Goal: Task Accomplishment & Management: Complete application form

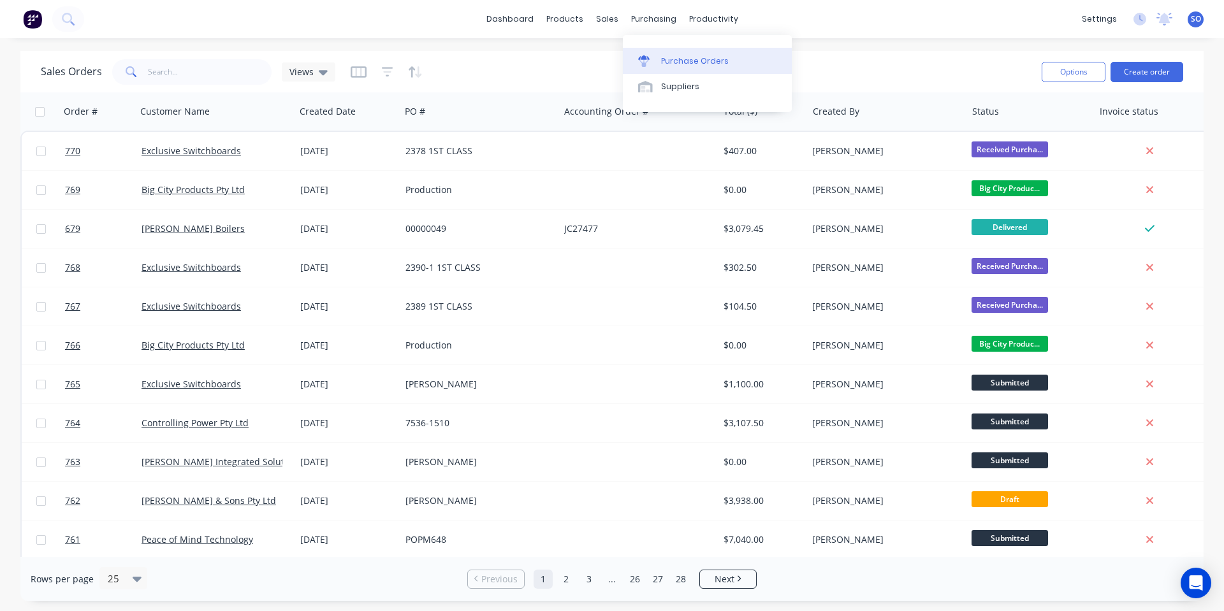
click at [660, 58] on link "Purchase Orders" at bounding box center [707, 60] width 169 height 25
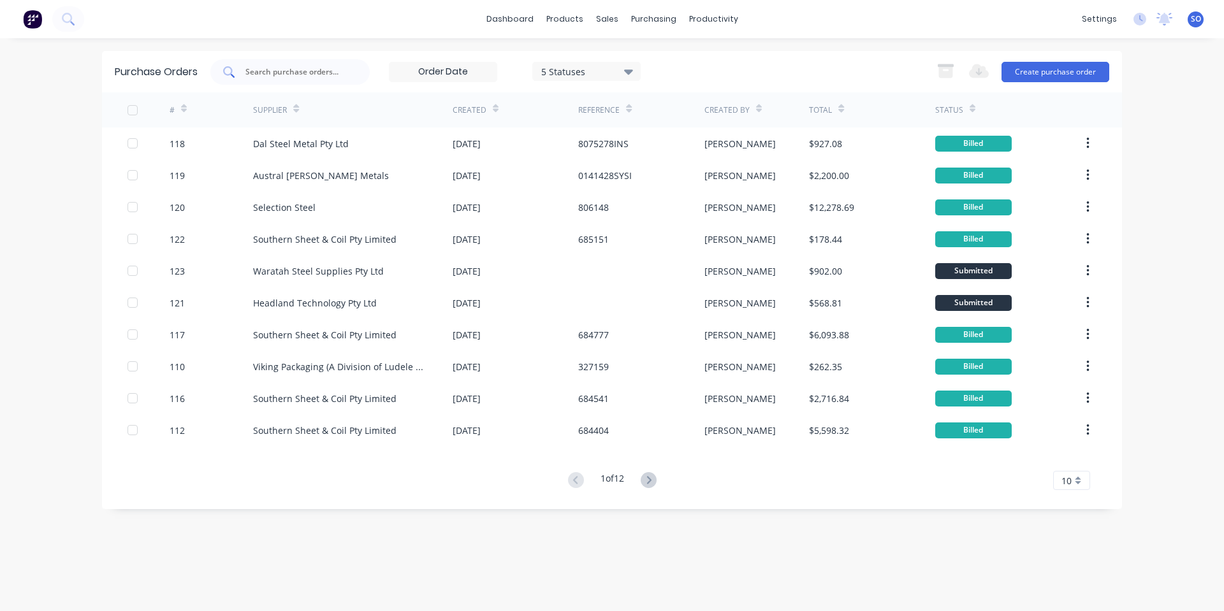
click at [361, 74] on div at bounding box center [289, 71] width 159 height 25
type input "fjp"
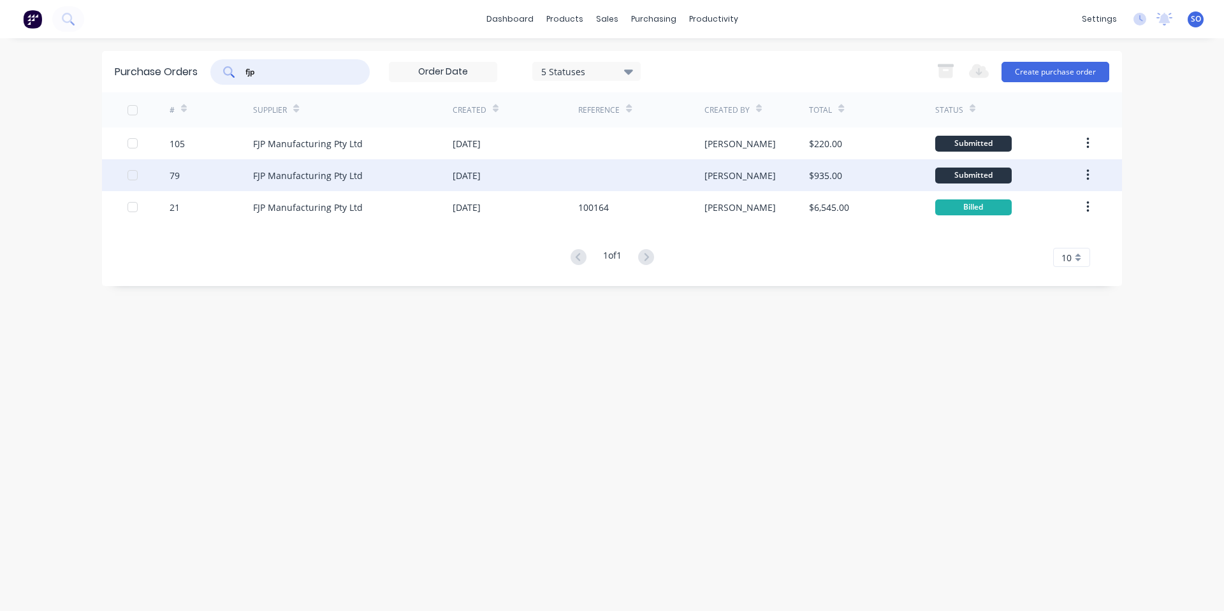
click at [498, 190] on div "[DATE]" at bounding box center [515, 175] width 126 height 32
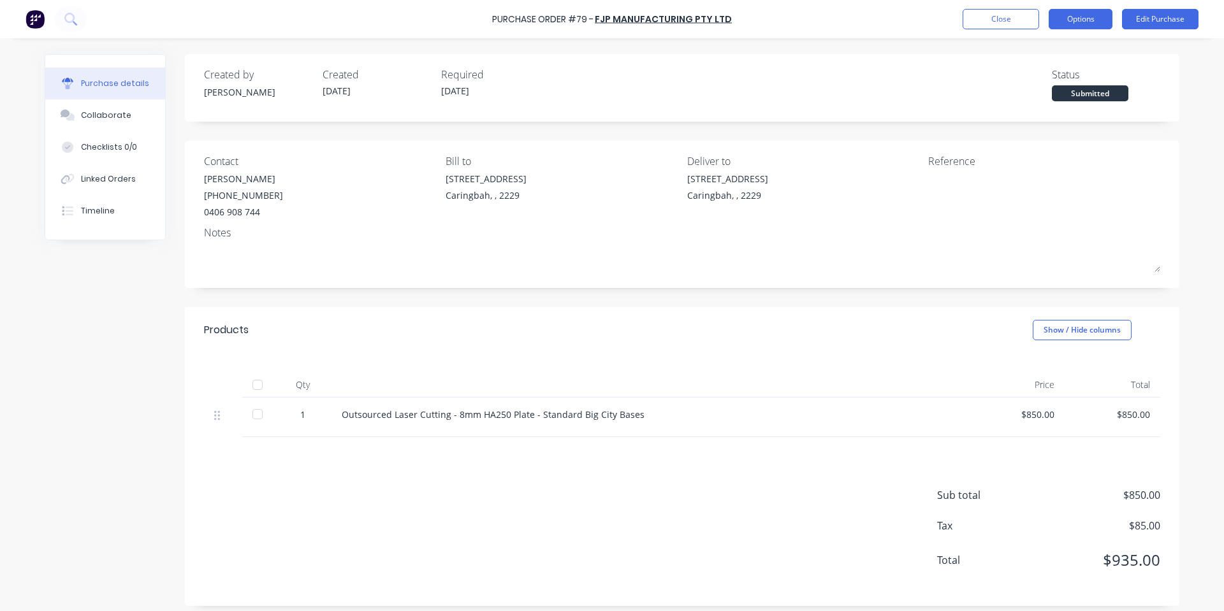
click at [1097, 29] on button "Options" at bounding box center [1080, 19] width 64 height 20
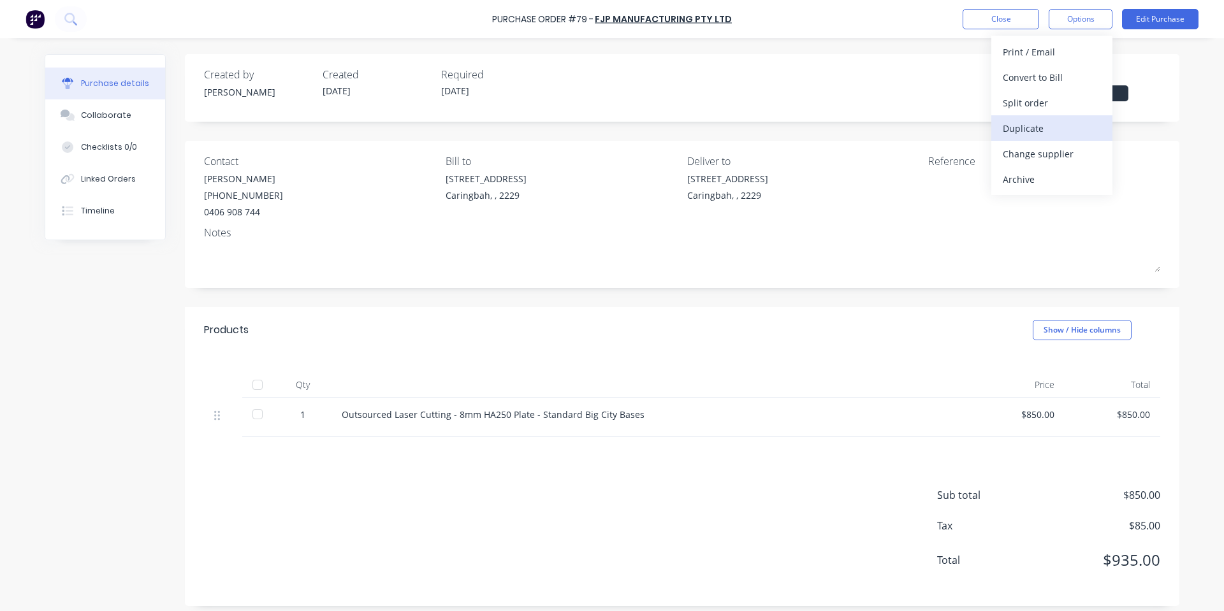
click at [1043, 125] on div "Duplicate" at bounding box center [1051, 128] width 98 height 18
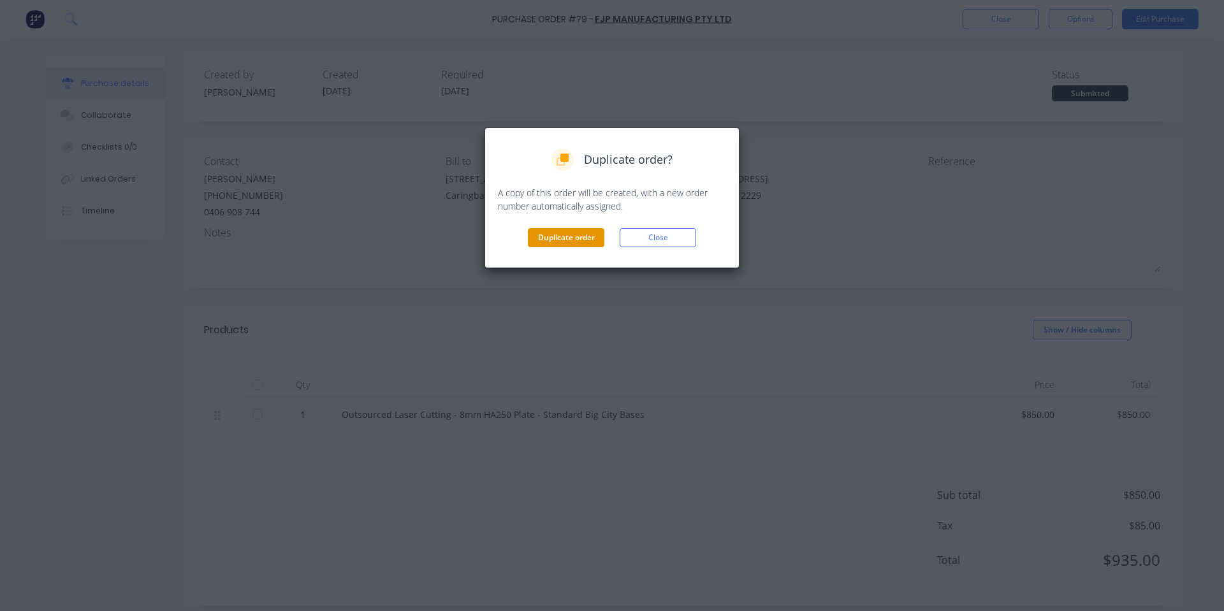
drag, startPoint x: 581, startPoint y: 225, endPoint x: 567, endPoint y: 240, distance: 19.8
click at [579, 230] on div "Duplicate order? A copy of this order will be created, with a new order number …" at bounding box center [612, 197] width 228 height 99
click at [566, 238] on button "Duplicate order" at bounding box center [566, 237] width 76 height 19
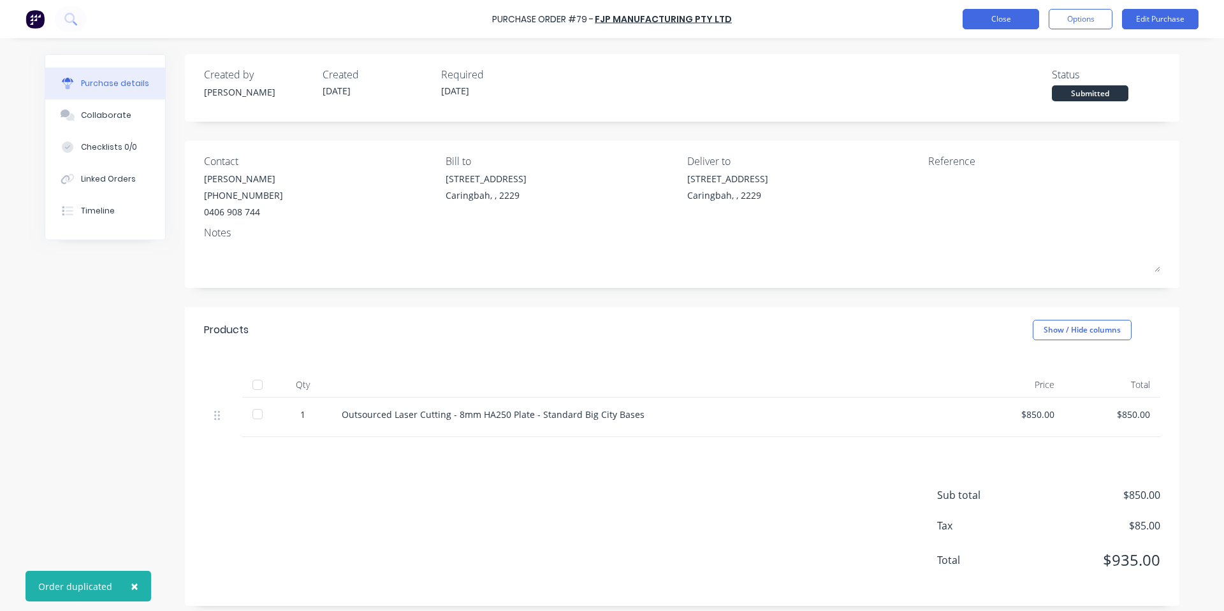
click at [1029, 24] on button "Close" at bounding box center [1000, 19] width 76 height 20
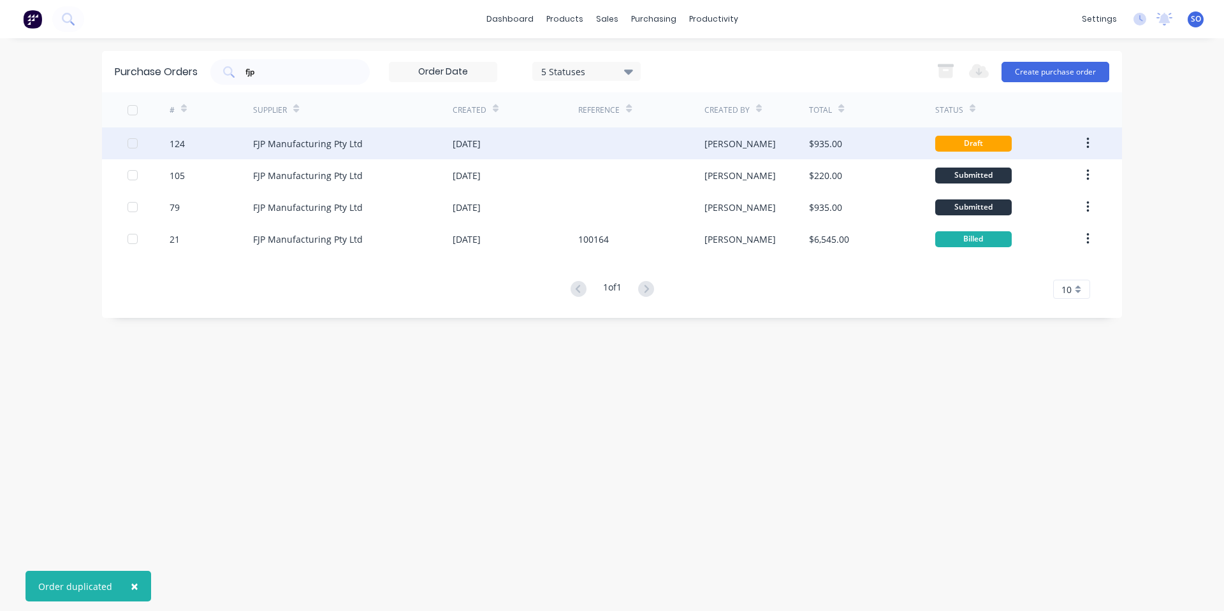
click at [431, 159] on div "FJP Manufacturing Pty Ltd" at bounding box center [352, 143] width 199 height 32
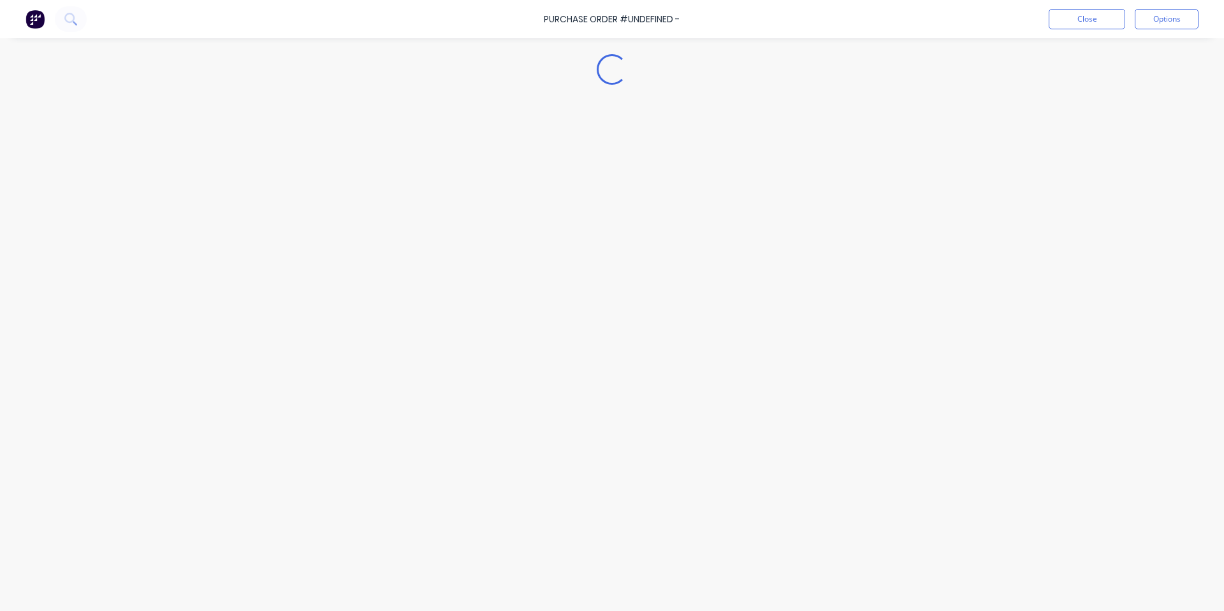
click at [431, 159] on div "Loading..." at bounding box center [612, 286] width 1160 height 547
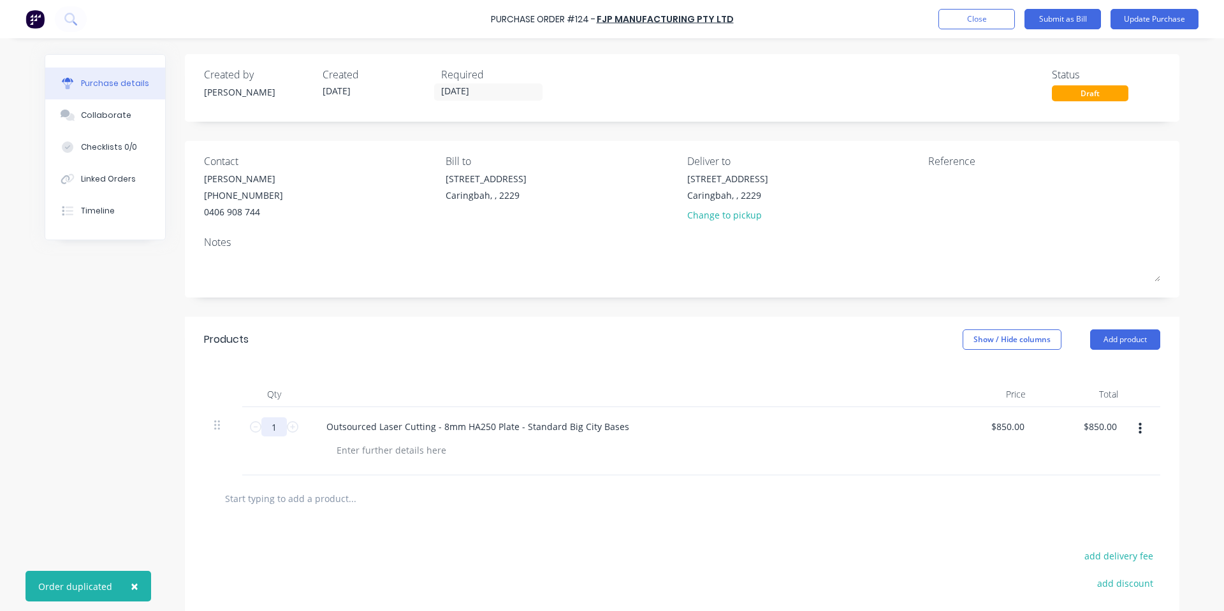
click at [264, 433] on input "1" at bounding box center [273, 426] width 25 height 19
type input "2"
type input "$1,700.00"
type input "2"
click at [423, 352] on div "Products Show / Hide columns Add product" at bounding box center [682, 340] width 994 height 46
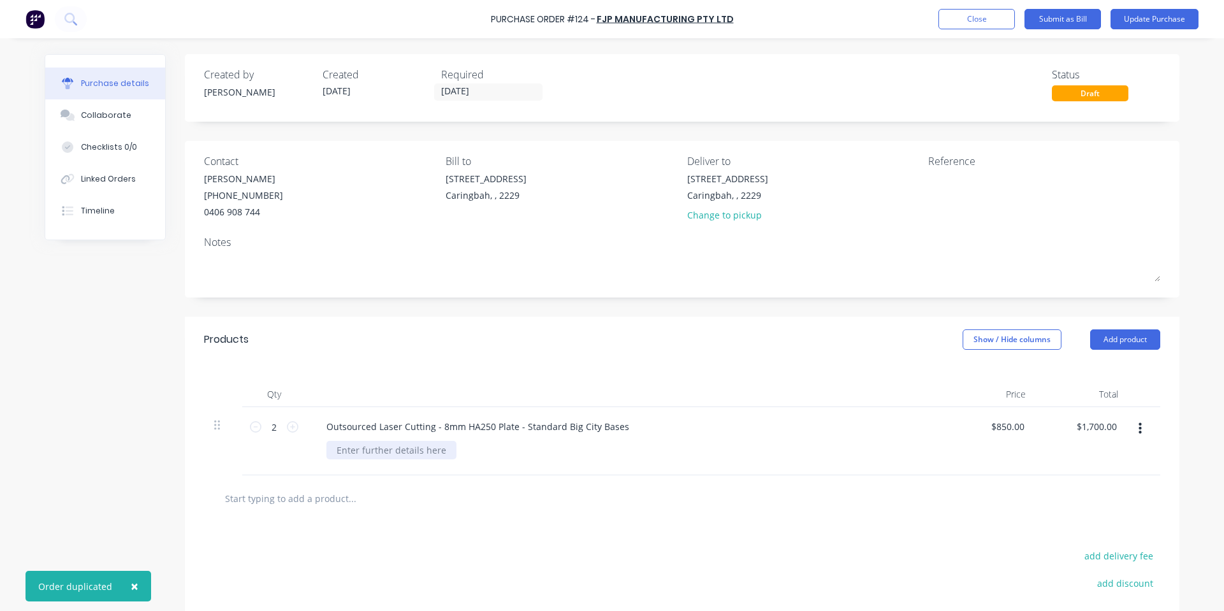
click at [368, 454] on div at bounding box center [391, 450] width 130 height 18
click at [391, 332] on div "Products Show / Hide columns Add product" at bounding box center [682, 340] width 994 height 46
click at [329, 450] on div at bounding box center [336, 450] width 20 height 18
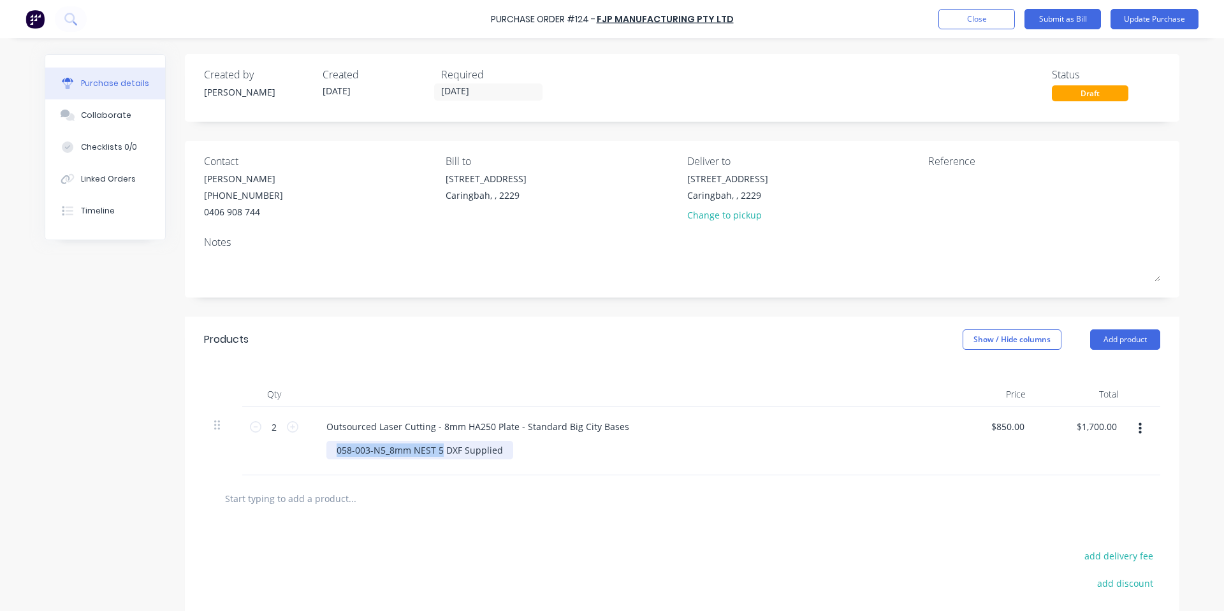
drag, startPoint x: 437, startPoint y: 452, endPoint x: 124, endPoint y: 472, distance: 313.6
click at [124, 472] on div "Created by Shane Created 03/09/25 Required 03/09/25 Status Draft Contact Alexan…" at bounding box center [612, 392] width 1134 height 677
click at [438, 390] on div at bounding box center [624, 394] width 637 height 25
click at [489, 444] on div "058-003-N5_8mm NEST 5 DXF Supplied" at bounding box center [419, 450] width 187 height 18
click at [496, 444] on div "058-003-N5_8mm NEST 5 DXF Supplied" at bounding box center [419, 450] width 187 height 18
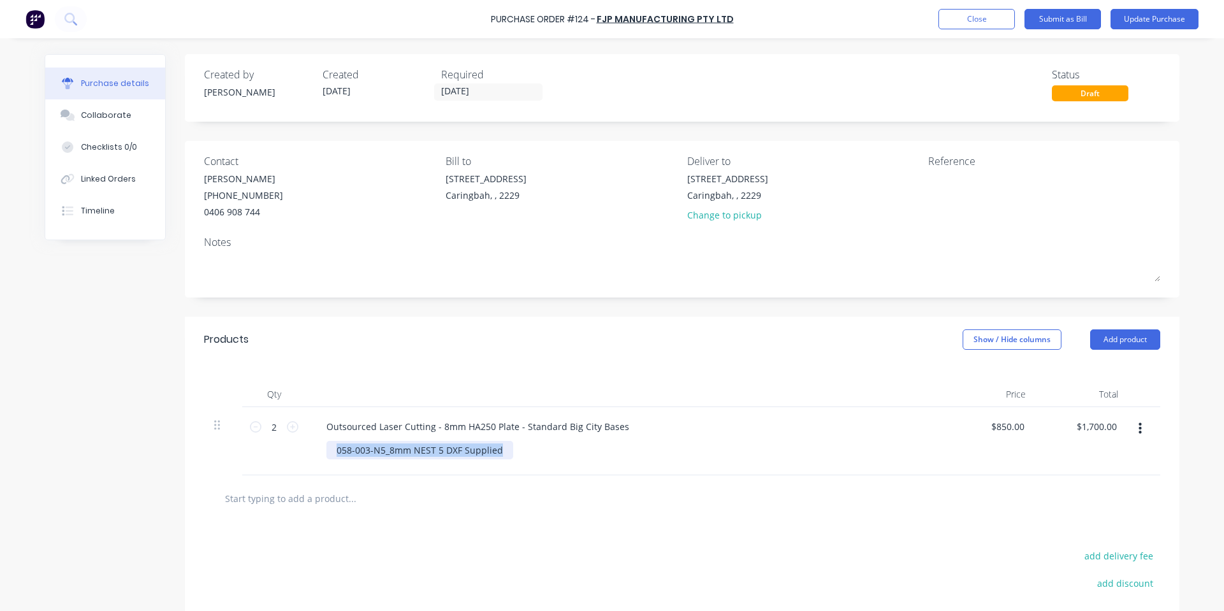
drag, startPoint x: 496, startPoint y: 444, endPoint x: 195, endPoint y: 430, distance: 301.8
click at [185, 433] on div "Qty Price Total 2 2 Outsourced Laser Cutting - 8mm HA250 Plate - Standard Big C…" at bounding box center [682, 419] width 994 height 113
click at [356, 345] on div "Products Show / Hide columns Add product" at bounding box center [682, 340] width 994 height 46
click at [701, 338] on div "Products Show / Hide columns Add product" at bounding box center [682, 340] width 994 height 46
click at [504, 191] on div "100 Willarong Rd Caringbah, , 2229" at bounding box center [485, 187] width 81 height 30
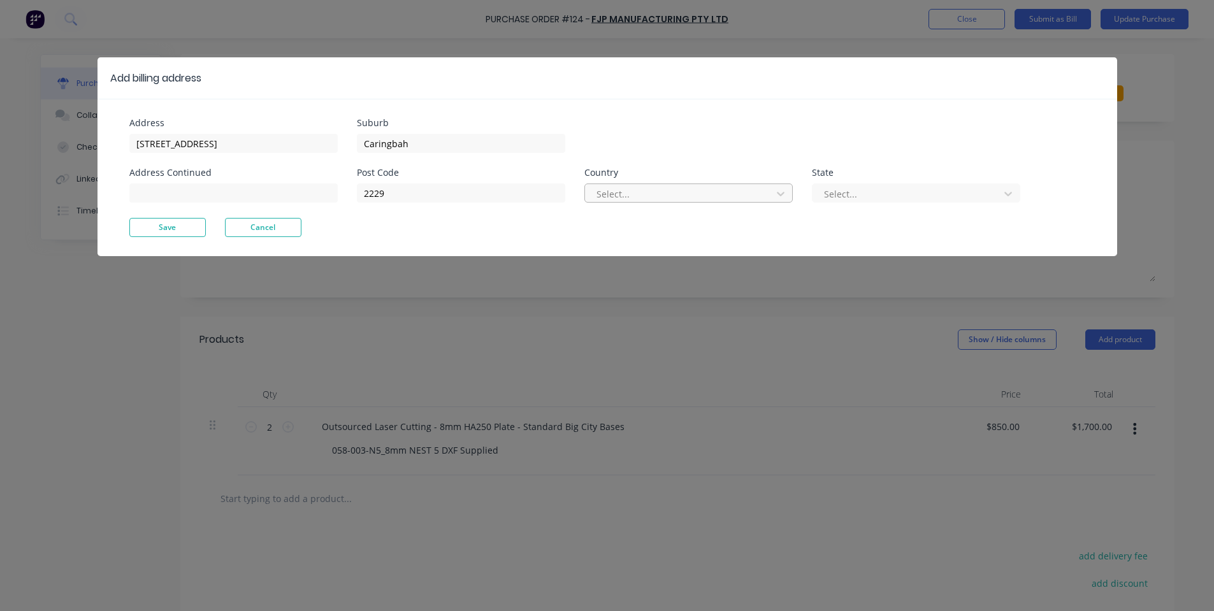
click at [665, 195] on div at bounding box center [680, 194] width 170 height 16
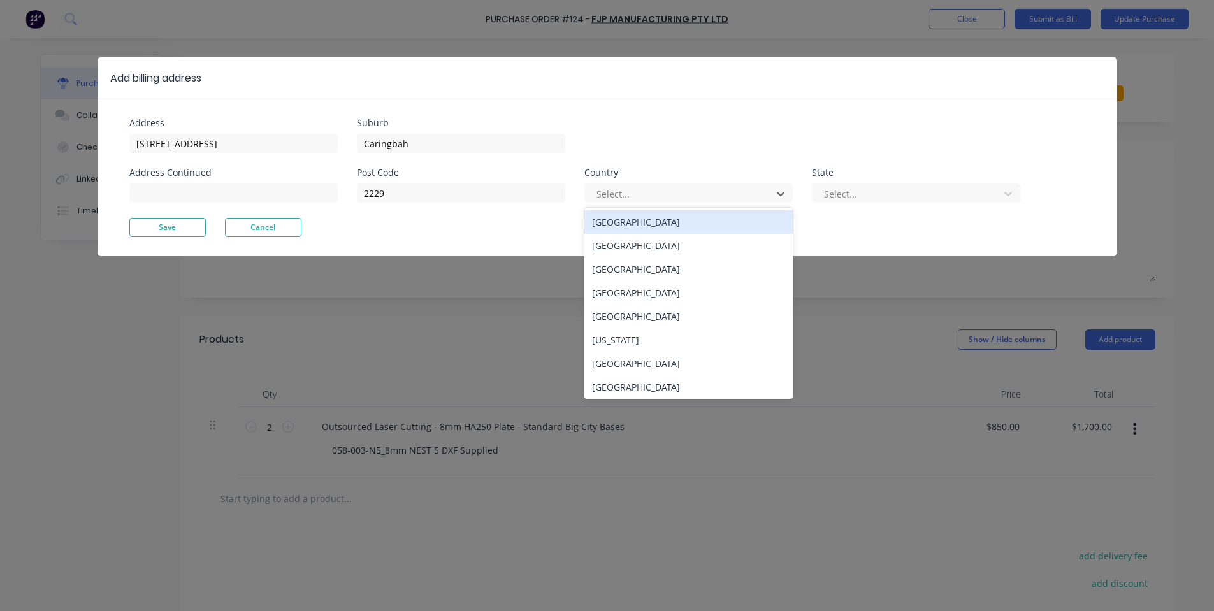
click at [649, 221] on div "Australia" at bounding box center [688, 222] width 208 height 24
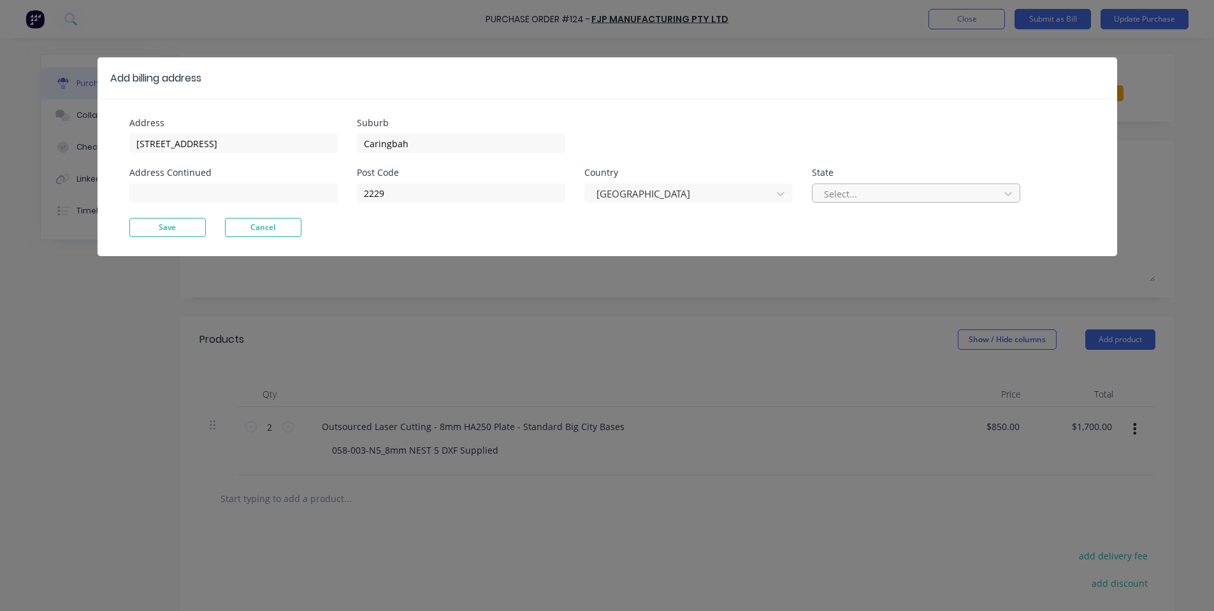
drag, startPoint x: 951, startPoint y: 187, endPoint x: 943, endPoint y: 201, distance: 16.6
click at [950, 190] on div at bounding box center [908, 194] width 170 height 16
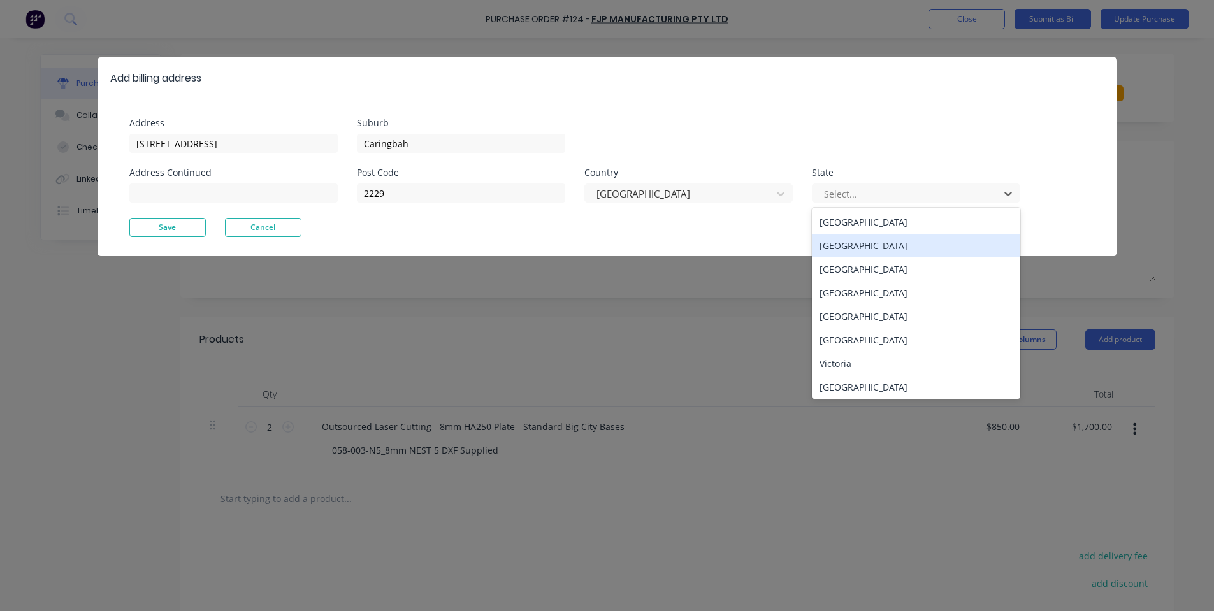
drag, startPoint x: 879, startPoint y: 252, endPoint x: 758, endPoint y: 243, distance: 121.4
click at [875, 249] on div "New South Wales" at bounding box center [916, 246] width 208 height 24
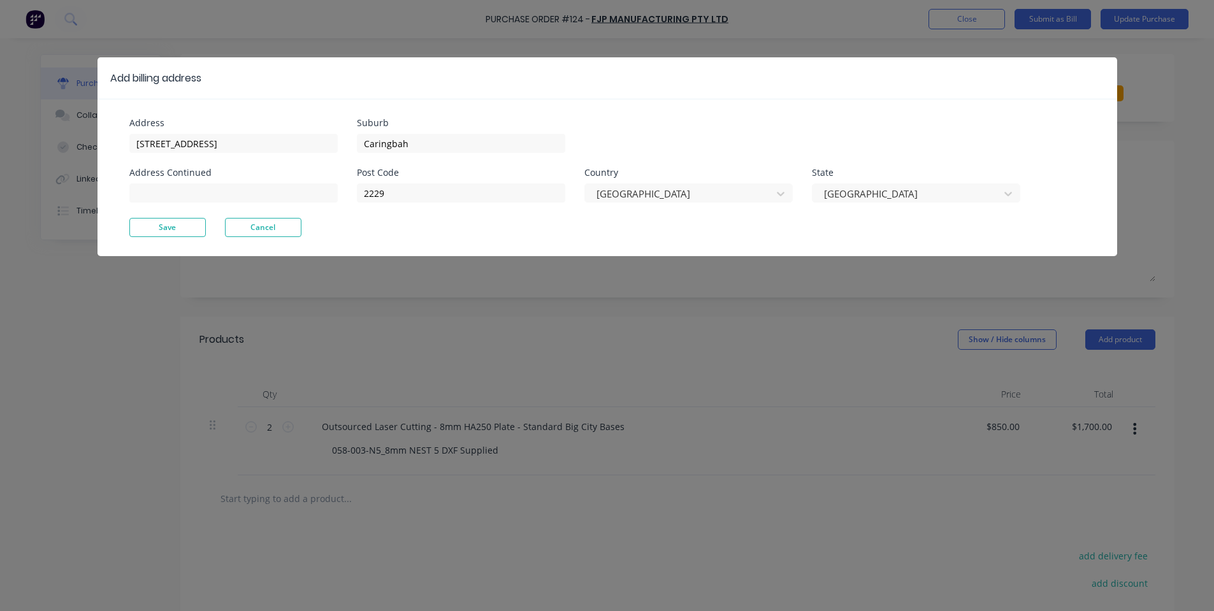
drag, startPoint x: 171, startPoint y: 233, endPoint x: 461, endPoint y: 230, distance: 290.6
click at [171, 234] on button "Save" at bounding box center [167, 227] width 76 height 19
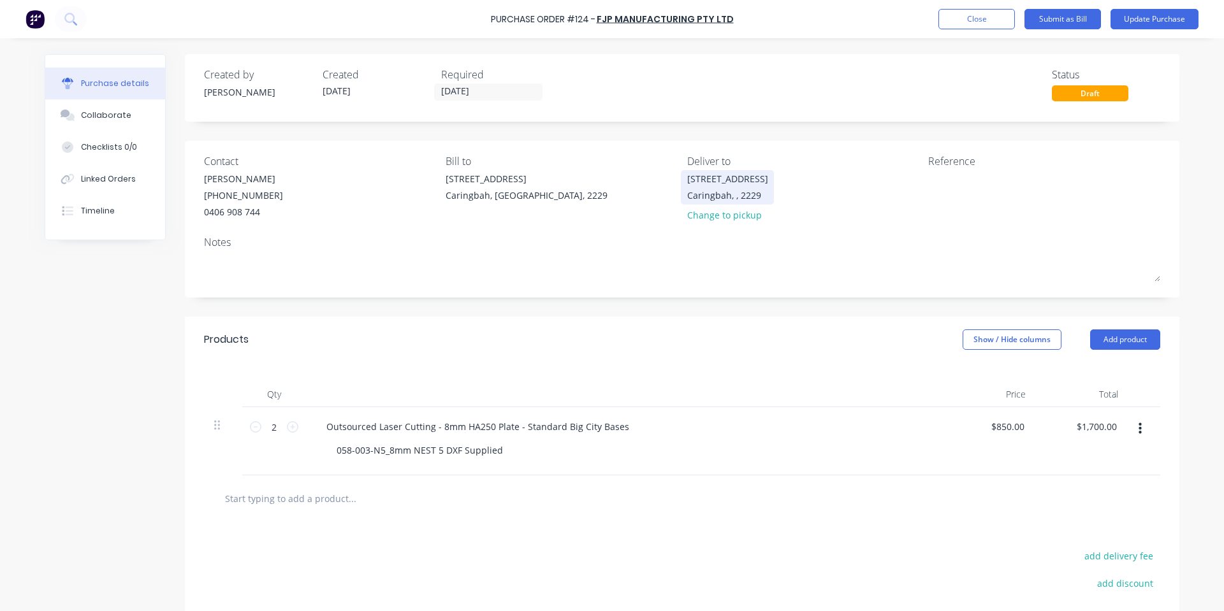
click at [716, 202] on div "100 Willarong Rd Caringbah, , 2229" at bounding box center [727, 187] width 81 height 30
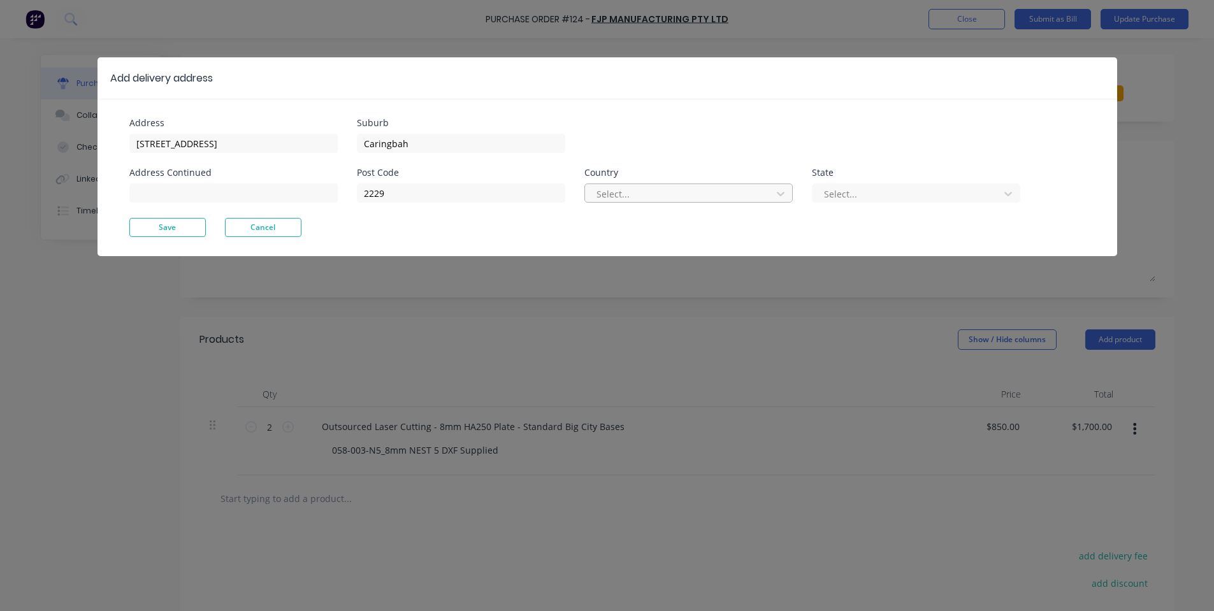
click at [744, 192] on div at bounding box center [680, 194] width 170 height 16
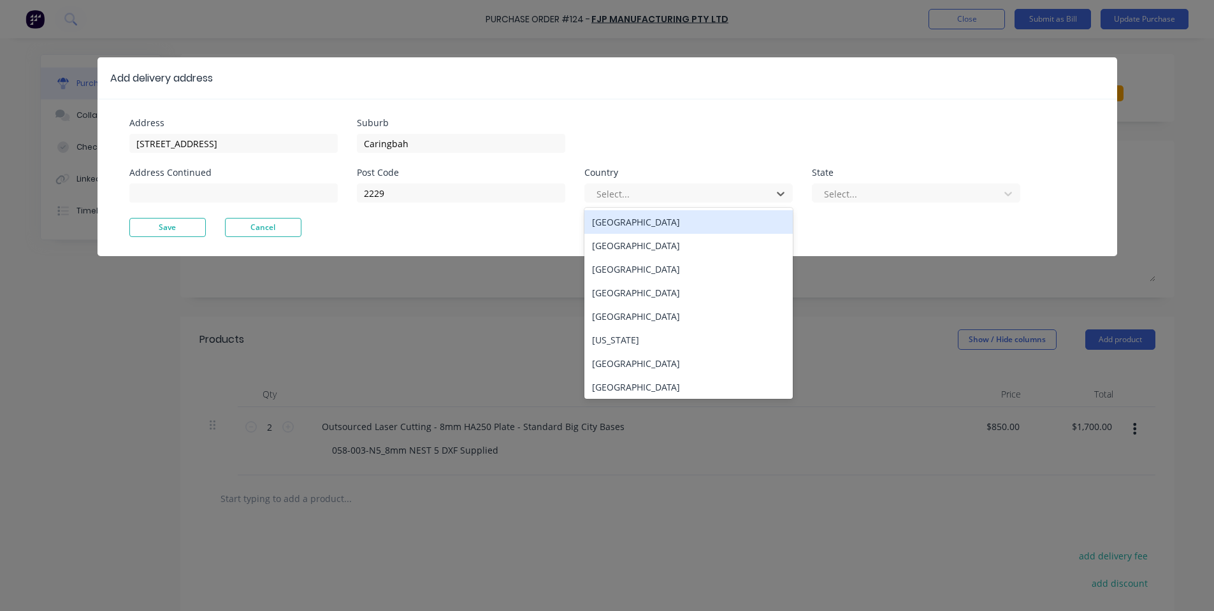
click at [719, 219] on div "Australia" at bounding box center [688, 222] width 208 height 24
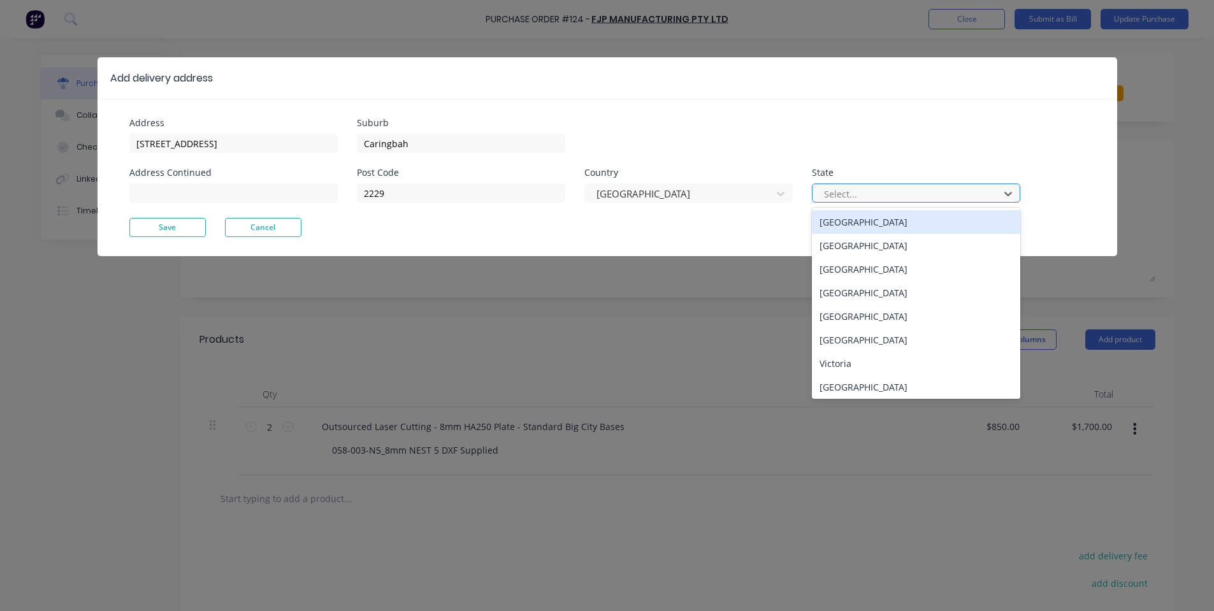
click at [874, 187] on div at bounding box center [908, 194] width 170 height 16
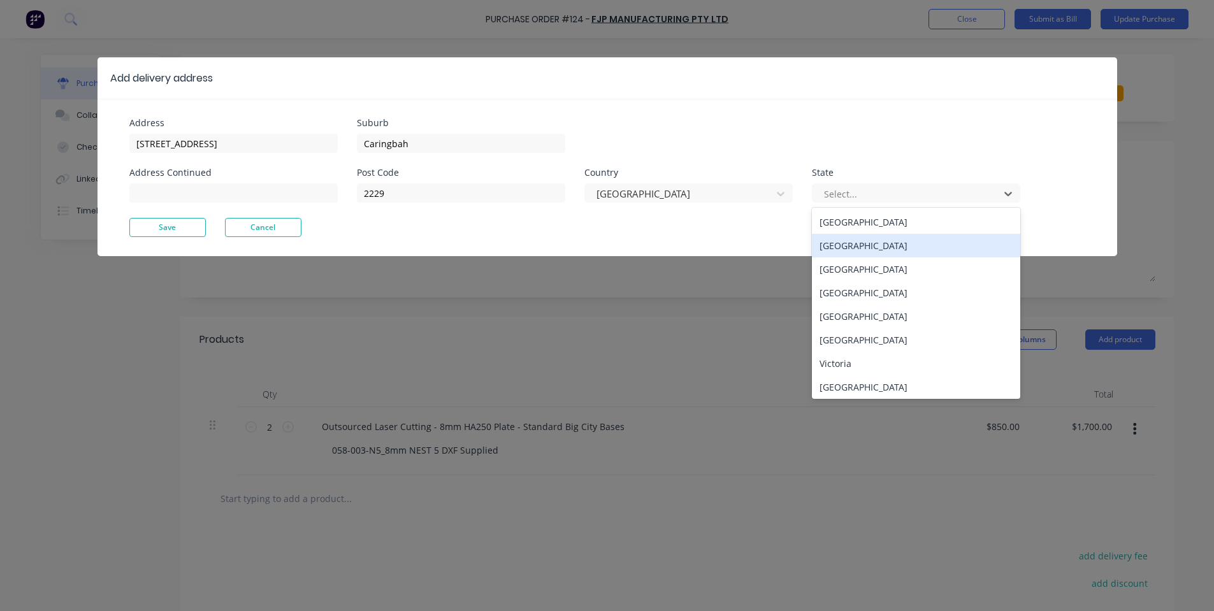
click at [844, 243] on div "New South Wales" at bounding box center [916, 246] width 208 height 24
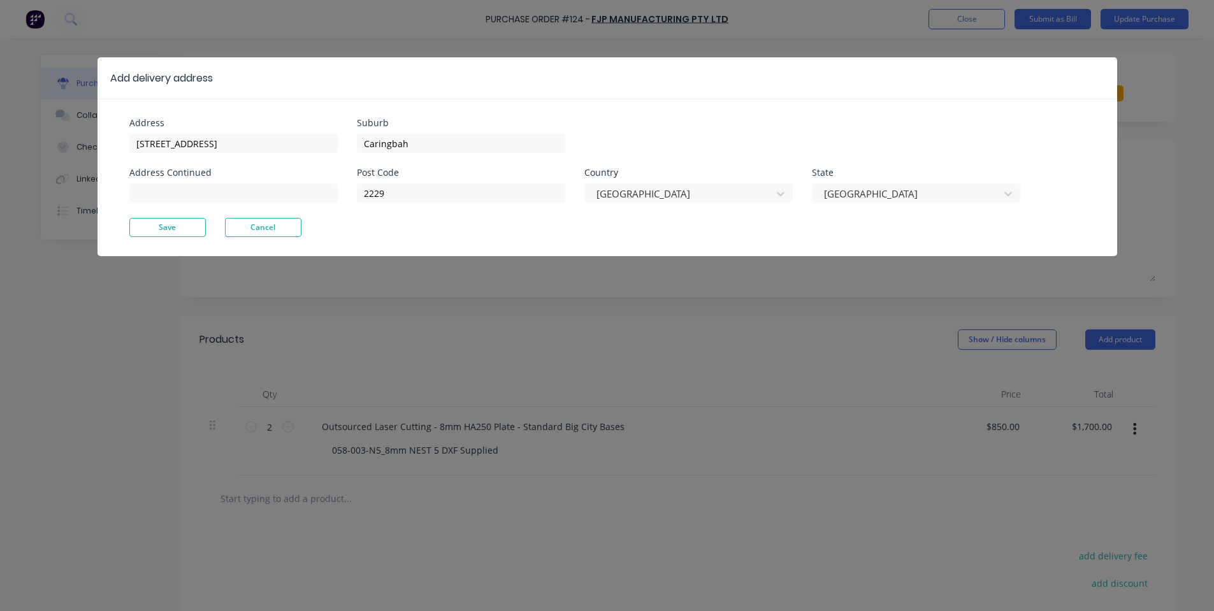
click at [178, 234] on button "Save" at bounding box center [167, 227] width 76 height 19
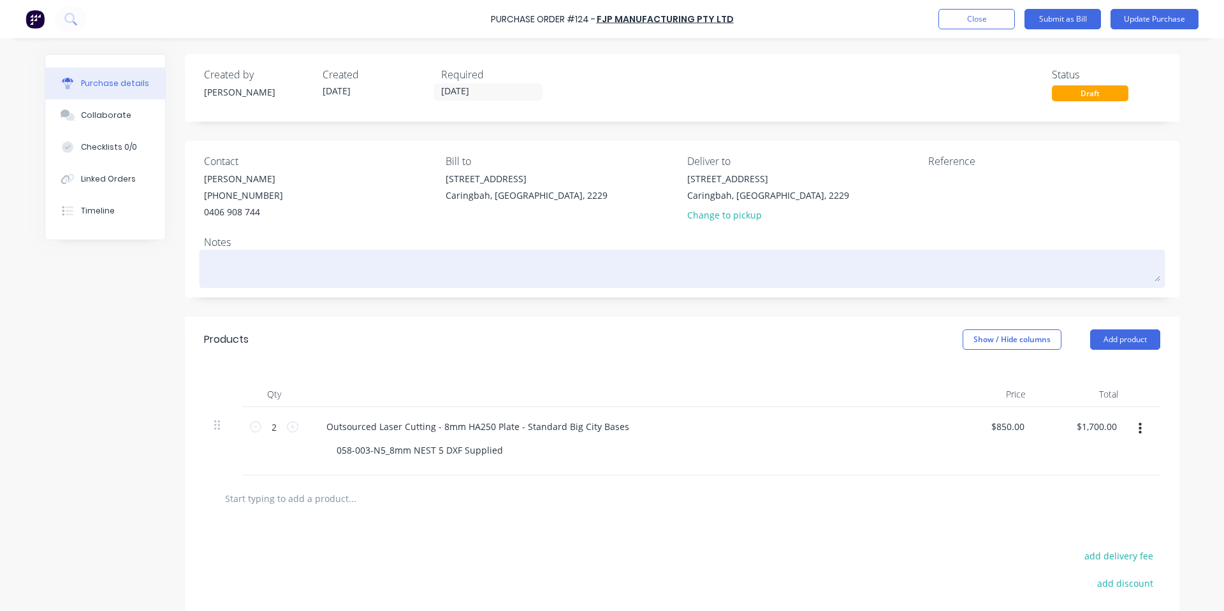
click at [780, 281] on textarea at bounding box center [682, 267] width 956 height 29
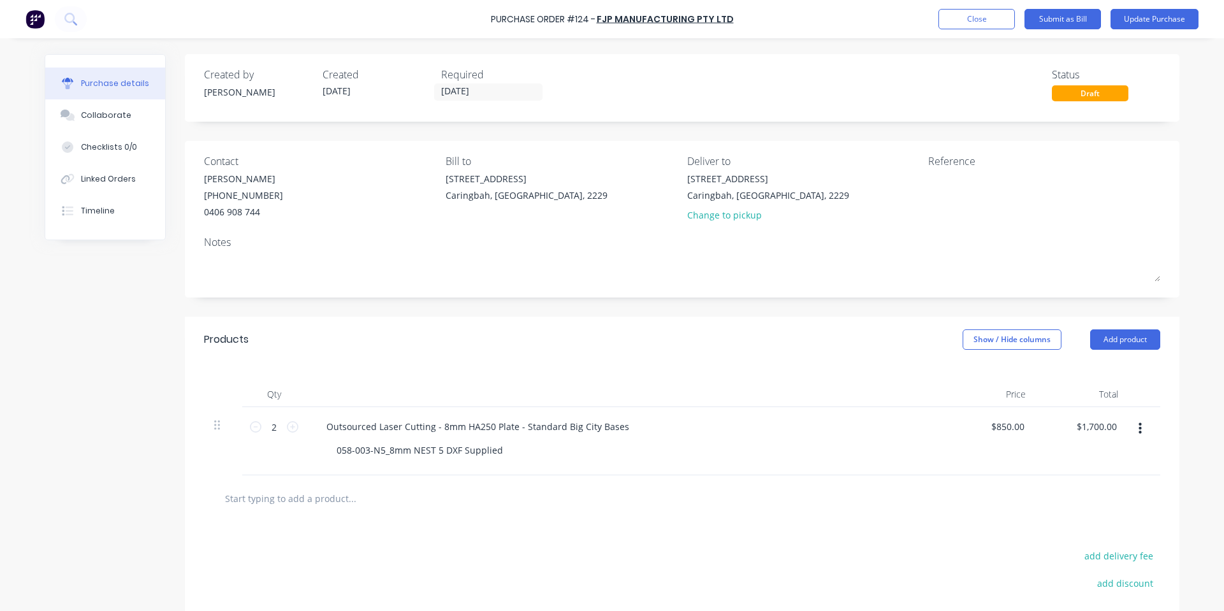
click at [764, 119] on div "Created by Shane Created 03/09/25 Required 03/09/25 Status Draft" at bounding box center [682, 88] width 994 height 68
click at [488, 100] on div "Required 03/09/25" at bounding box center [495, 84] width 108 height 34
click at [484, 91] on input "[DATE]" at bounding box center [488, 92] width 107 height 16
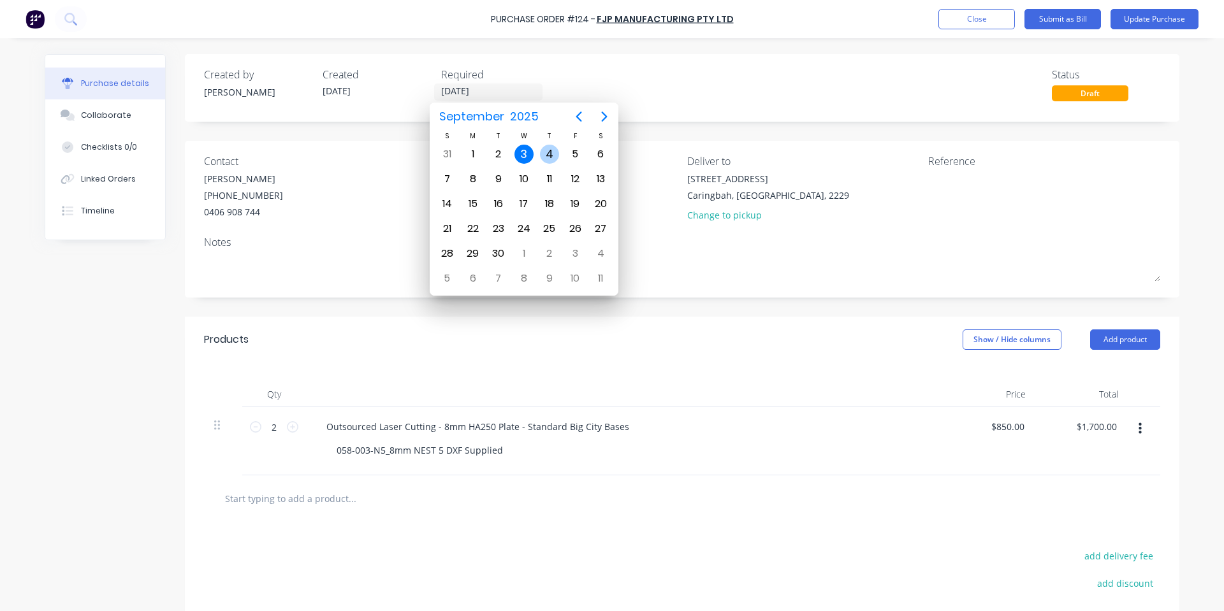
click at [553, 154] on div "4" at bounding box center [549, 154] width 19 height 19
type input "04/09/25"
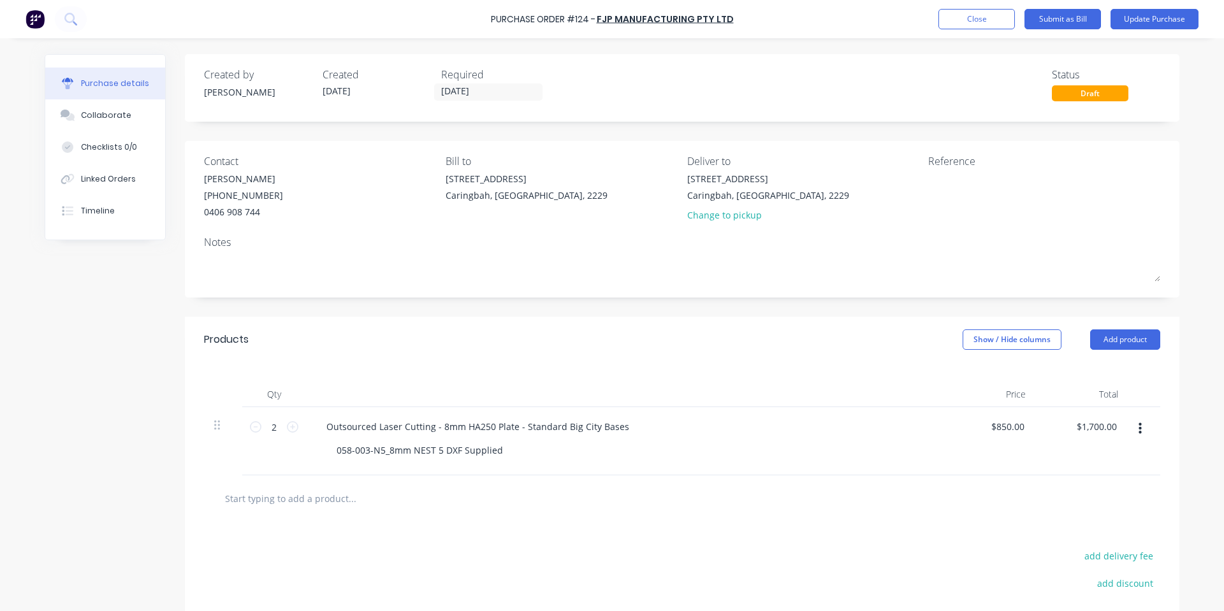
click at [906, 47] on div "Purchase details Collaborate Checklists 0/0 Linked Orders Timeline Created by S…" at bounding box center [612, 286] width 1160 height 547
click at [1141, 17] on button "Update Purchase" at bounding box center [1154, 19] width 88 height 20
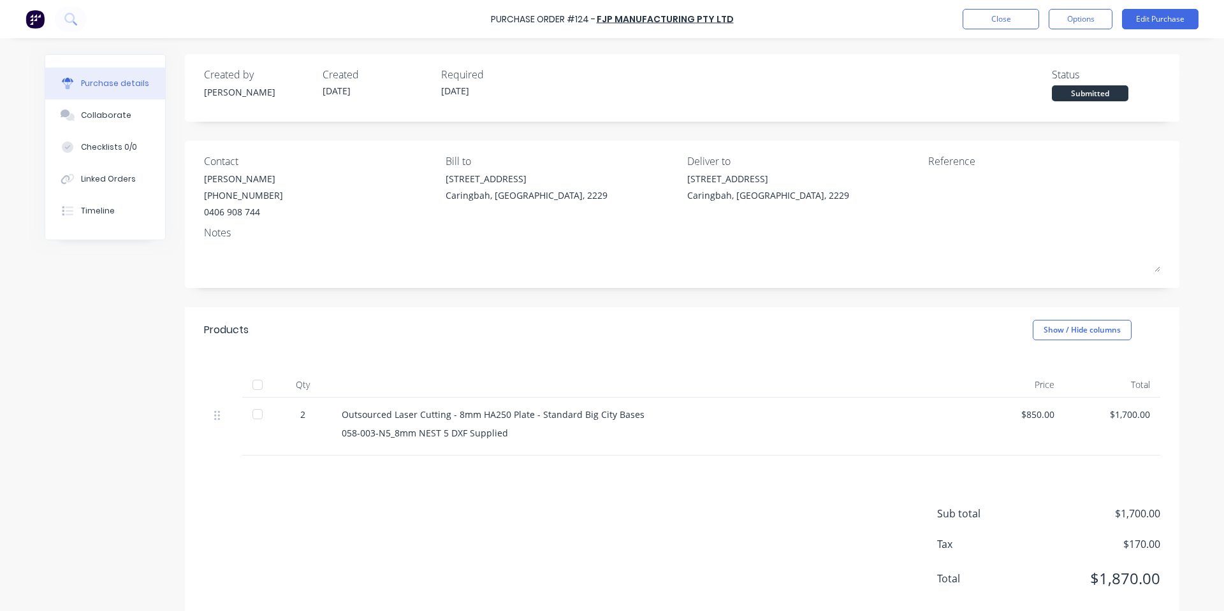
click at [1097, 30] on div "Purchase Order #124 - FJP Manufacturing Pty Ltd Close Options Edit Purchase" at bounding box center [612, 19] width 1224 height 38
click at [1087, 23] on button "Options" at bounding box center [1080, 19] width 64 height 20
click at [1057, 51] on div "Print / Email" at bounding box center [1051, 52] width 98 height 18
click at [1055, 76] on div "With pricing" at bounding box center [1051, 77] width 98 height 18
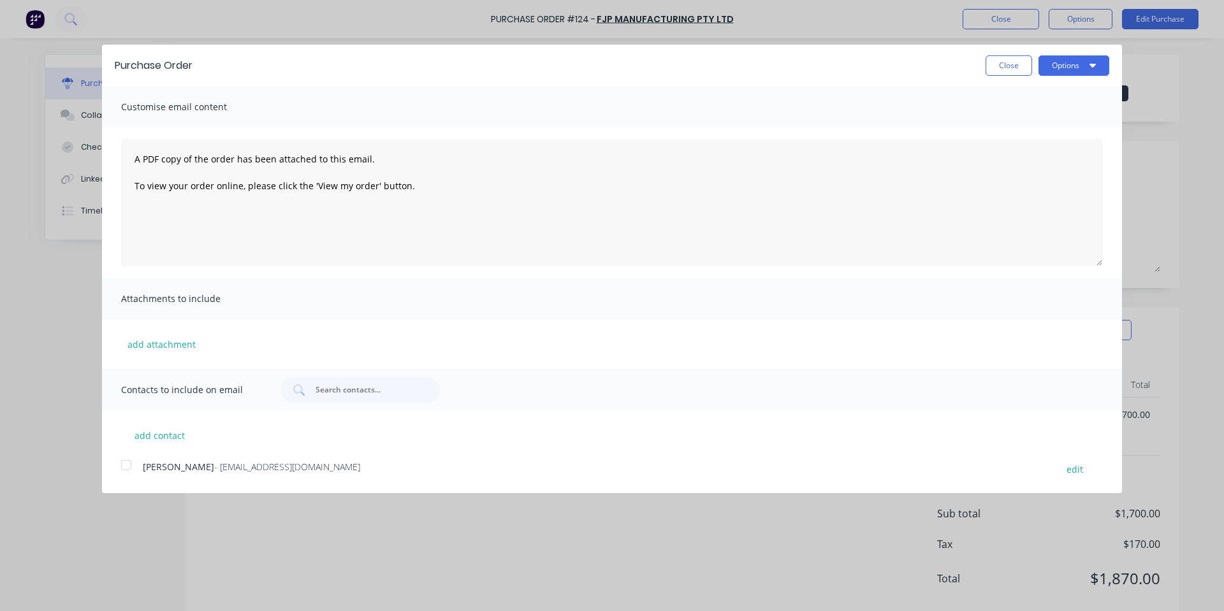
drag, startPoint x: 1087, startPoint y: 68, endPoint x: 1078, endPoint y: 87, distance: 20.5
click at [1087, 76] on div "Purchase Order Close Options" at bounding box center [612, 65] width 1020 height 41
click at [1067, 73] on button "Options" at bounding box center [1073, 65] width 71 height 20
click at [1060, 92] on div "Print" at bounding box center [1048, 98] width 98 height 18
click at [1000, 69] on button "Close" at bounding box center [1008, 65] width 47 height 20
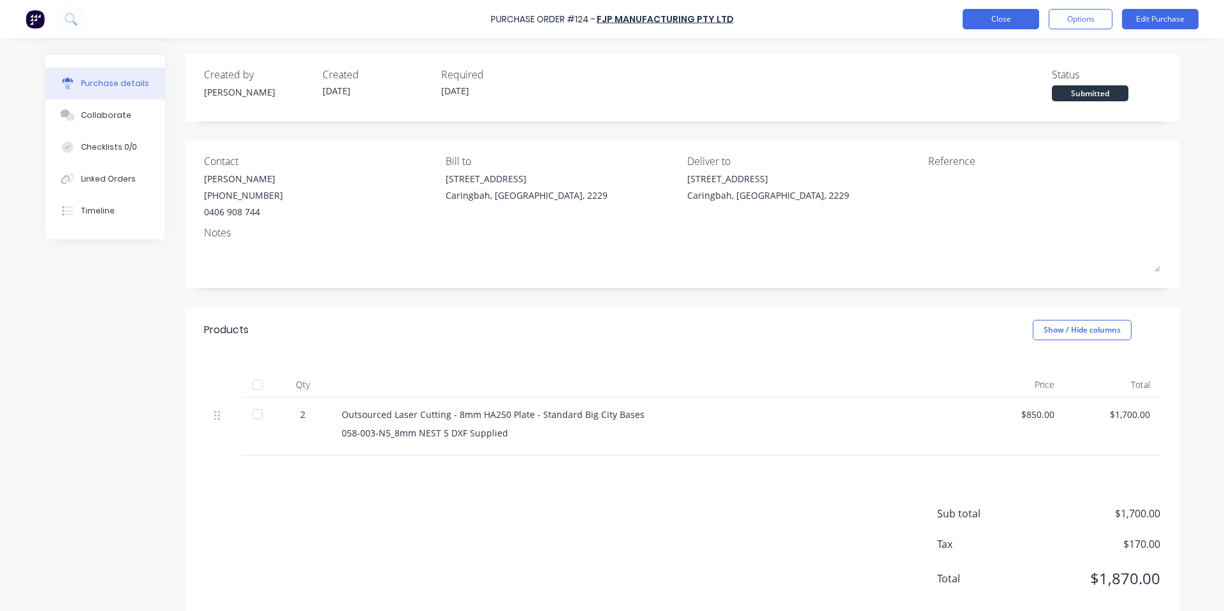
click at [984, 20] on button "Close" at bounding box center [1000, 19] width 76 height 20
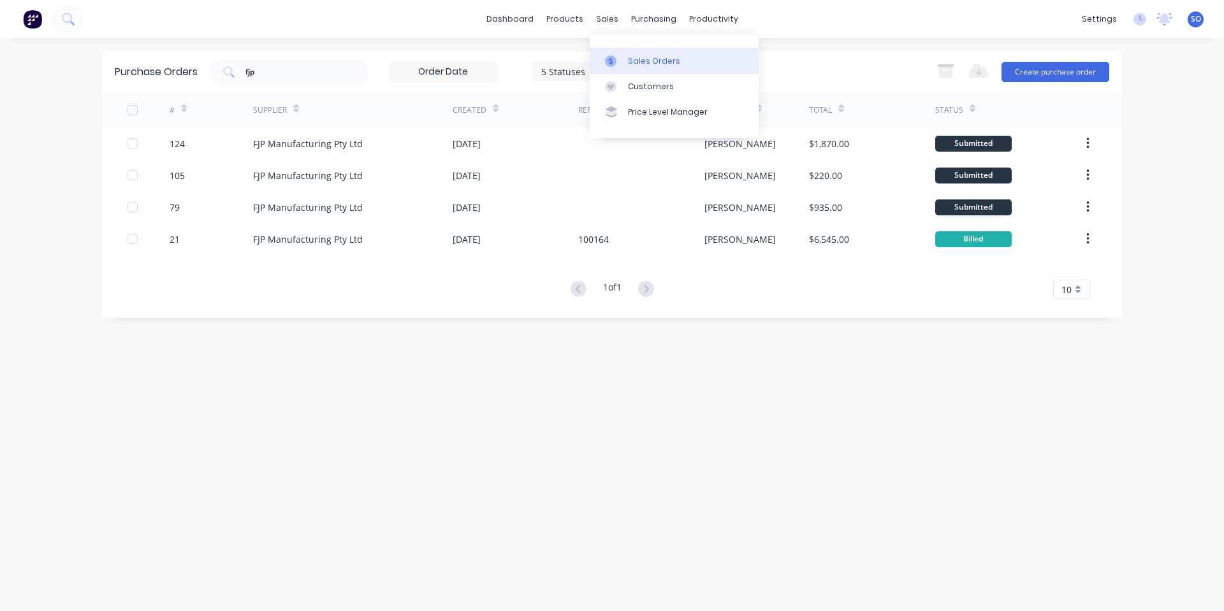
click at [621, 59] on div at bounding box center [614, 60] width 19 height 11
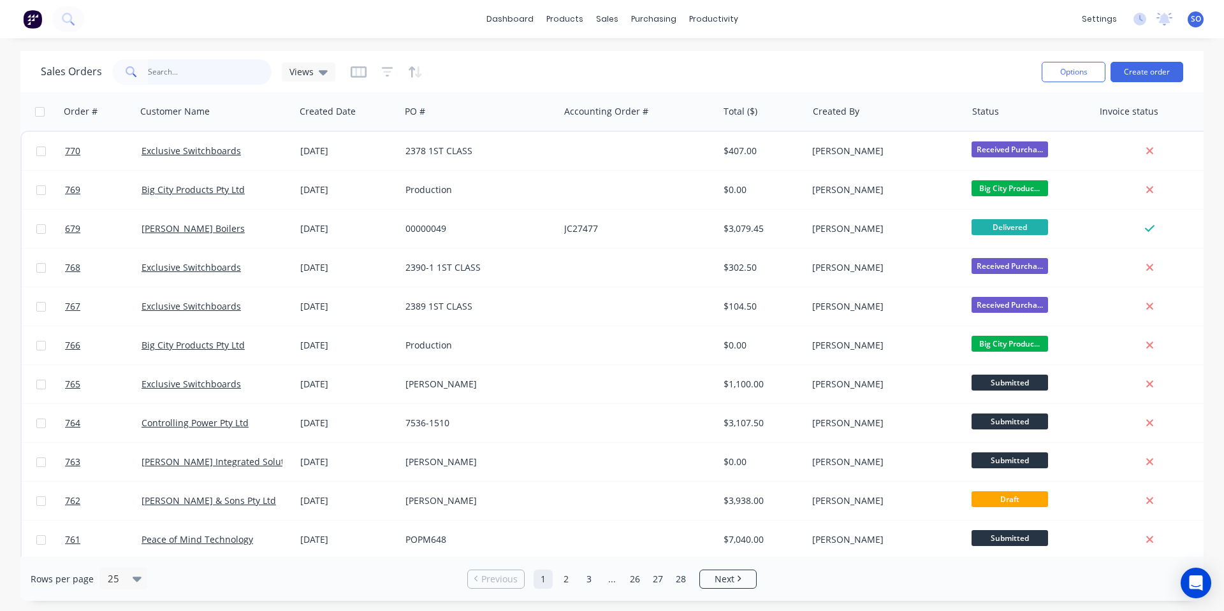
click at [254, 66] on input "text" at bounding box center [210, 71] width 124 height 25
type input "732"
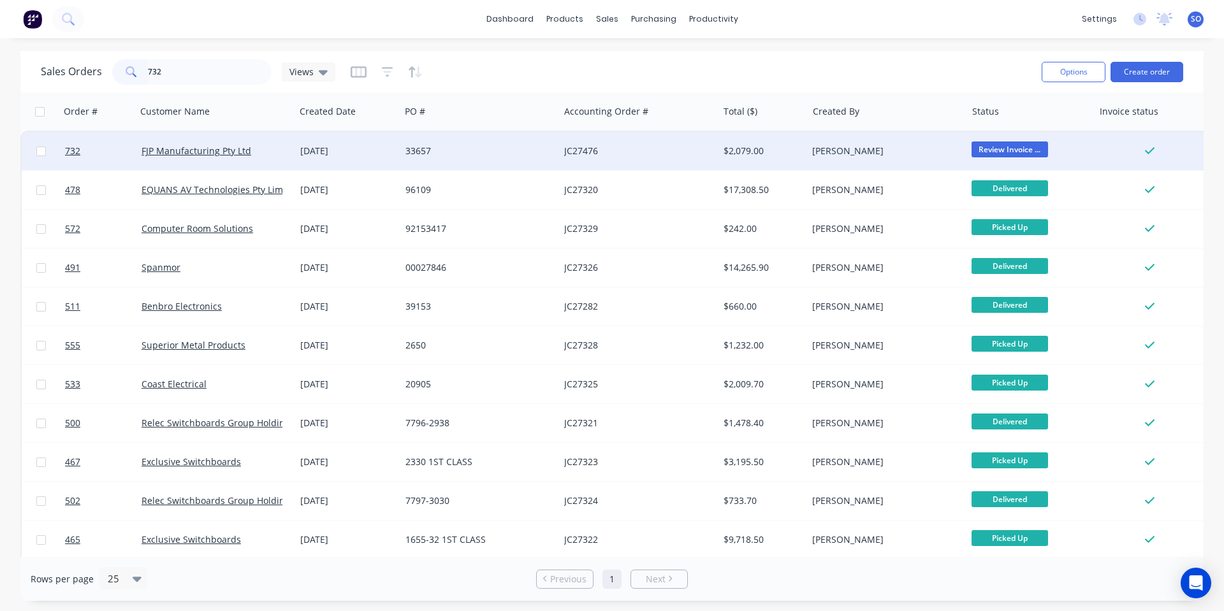
click at [718, 155] on div "$2,079.00" at bounding box center [762, 151] width 89 height 38
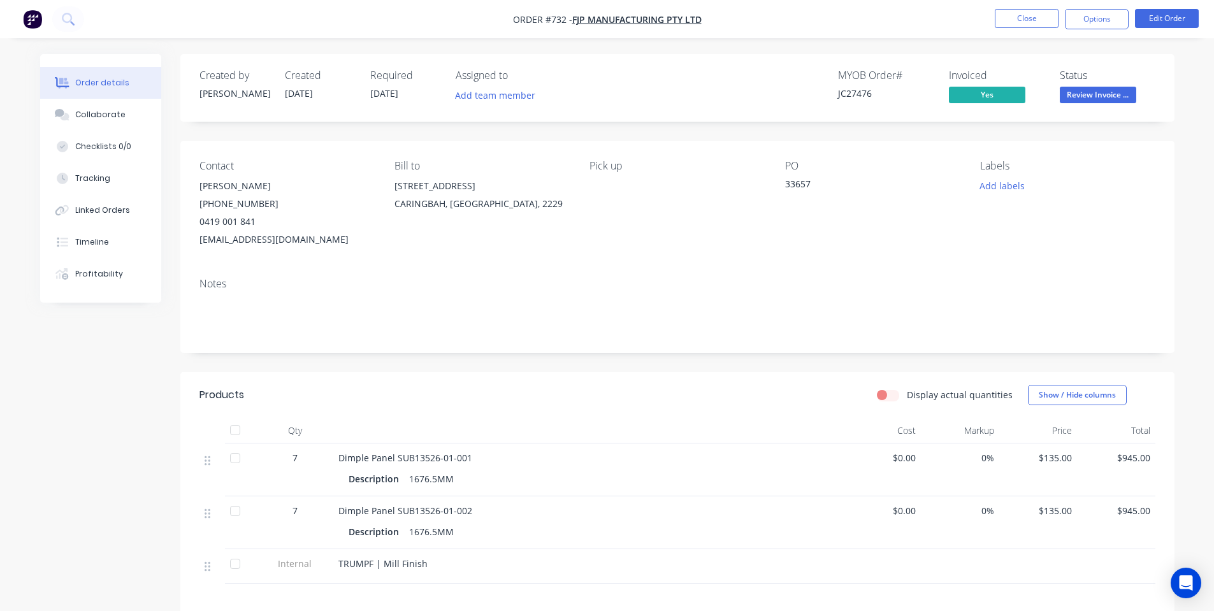
click at [1076, 104] on button "Review Invoice ..." at bounding box center [1098, 96] width 76 height 19
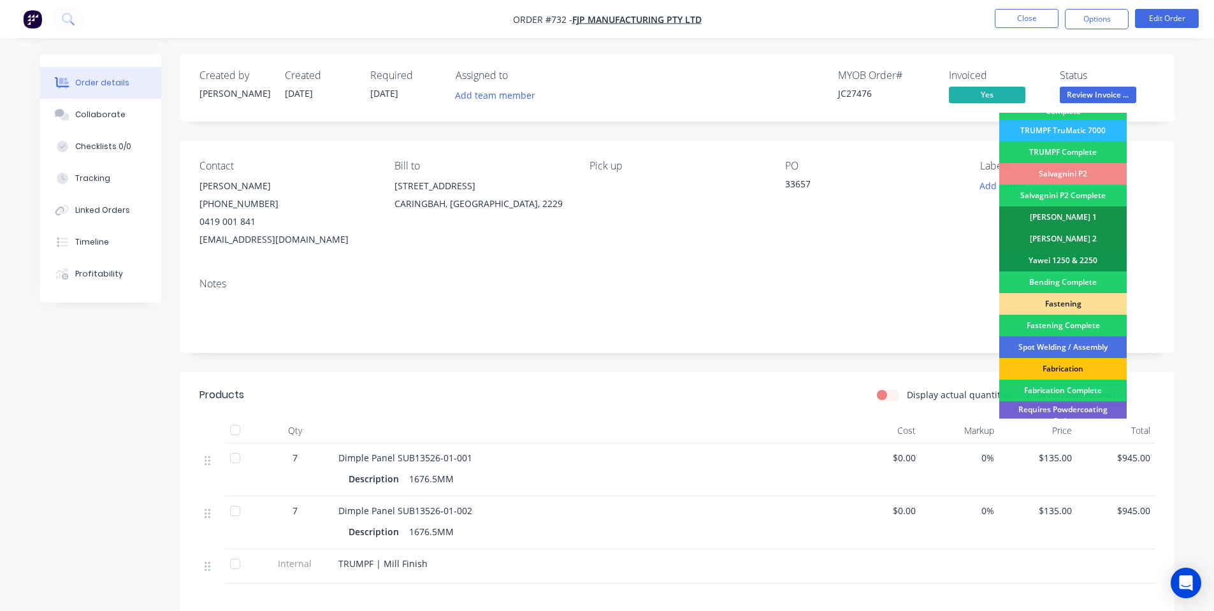
scroll to position [357, 0]
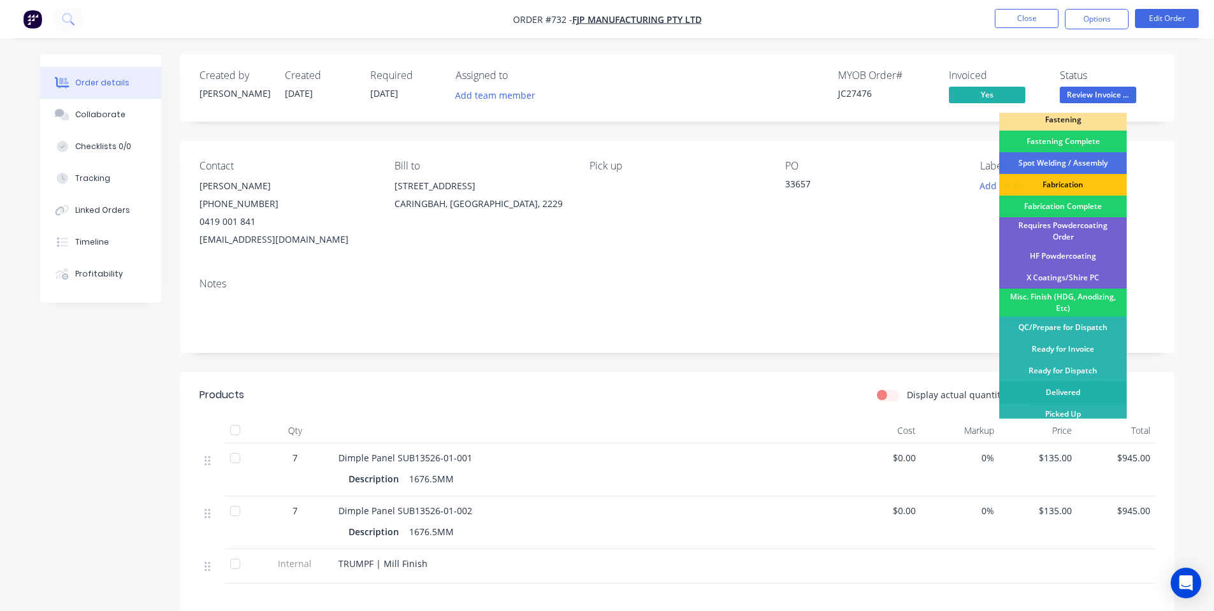
click at [1069, 389] on div "Delivered" at bounding box center [1062, 393] width 127 height 22
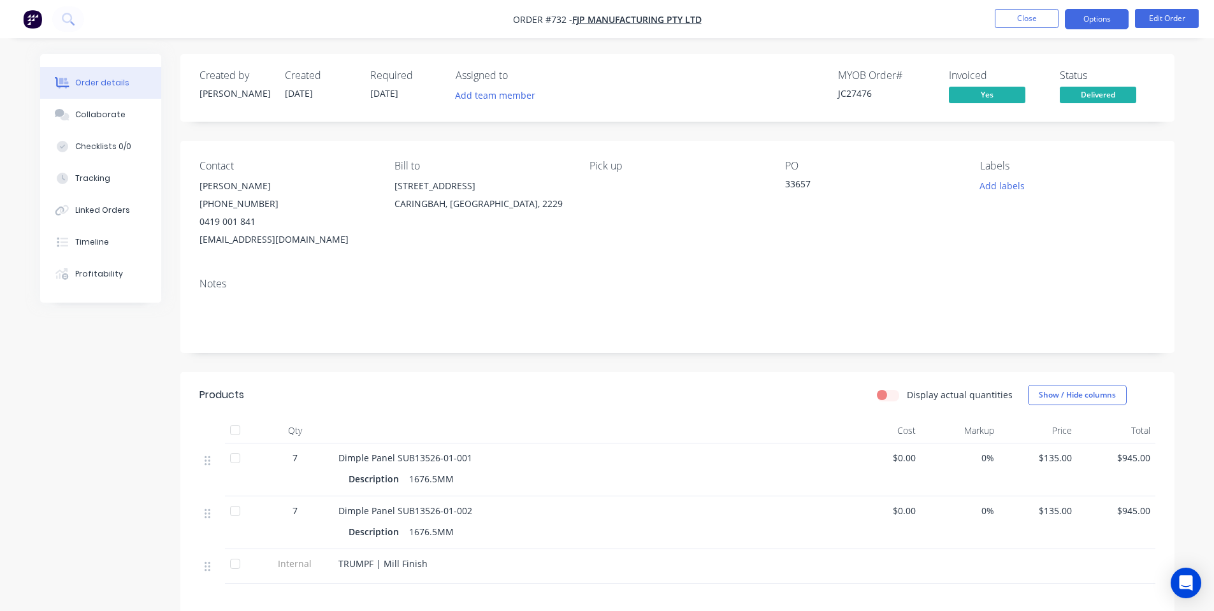
click at [1097, 11] on button "Options" at bounding box center [1097, 19] width 64 height 20
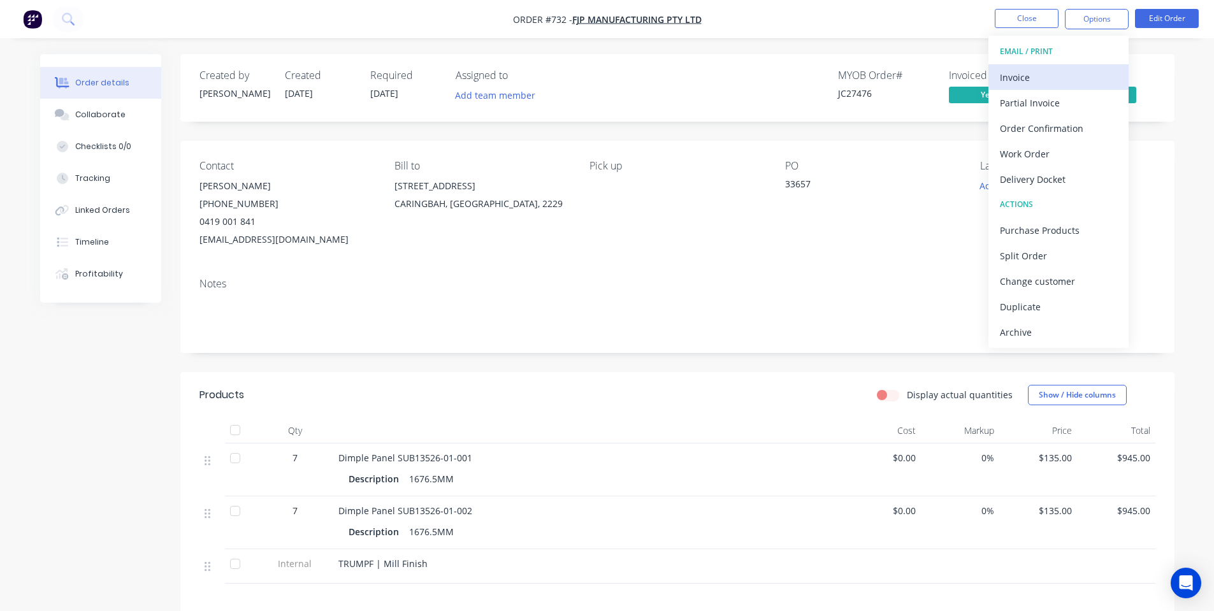
click at [1053, 81] on div "Invoice" at bounding box center [1058, 77] width 117 height 18
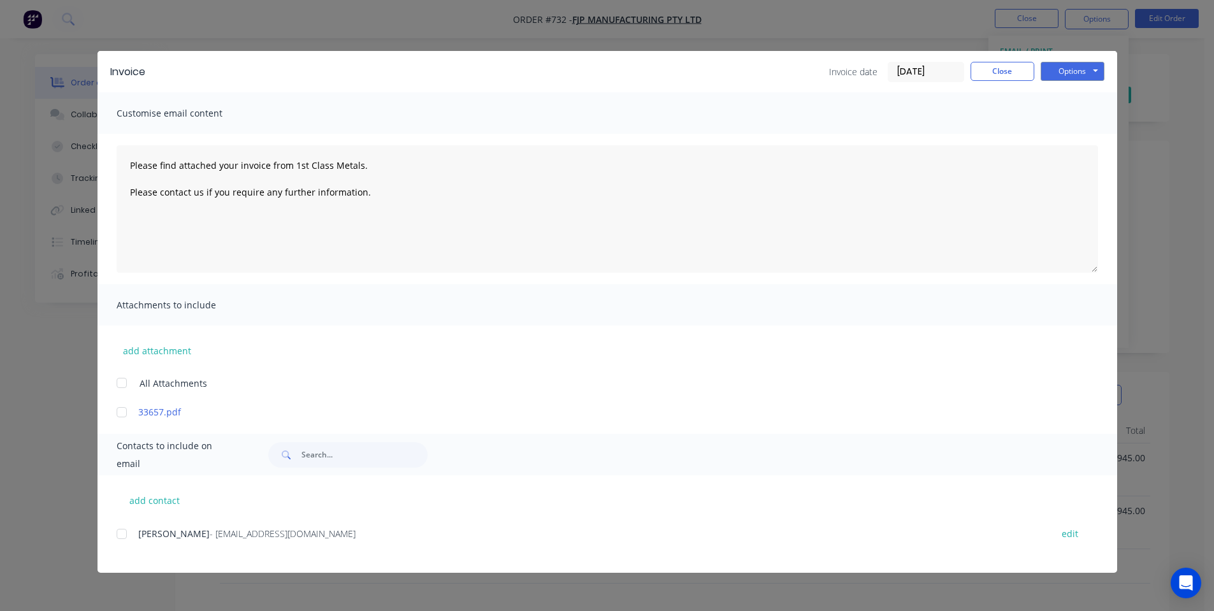
click at [121, 530] on div at bounding box center [121, 533] width 25 height 25
click at [1053, 74] on button "Options" at bounding box center [1073, 71] width 64 height 19
click at [1073, 133] on button "Email" at bounding box center [1082, 136] width 82 height 21
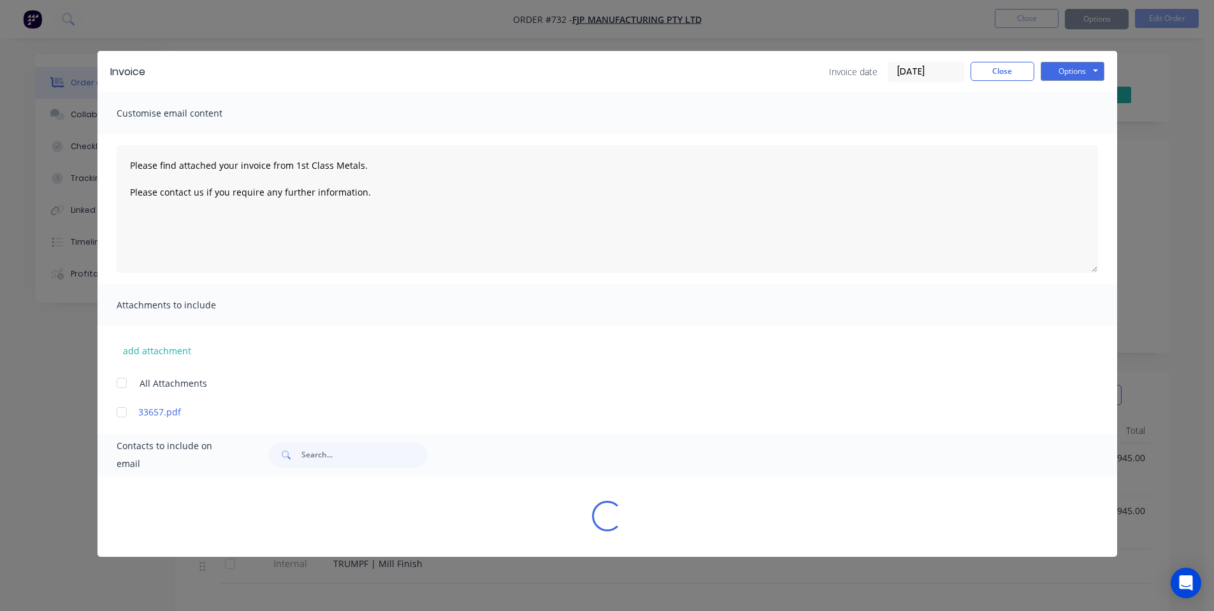
type textarea "Please find attached your invoice from 1st Class Metals. Please contact us if y…"
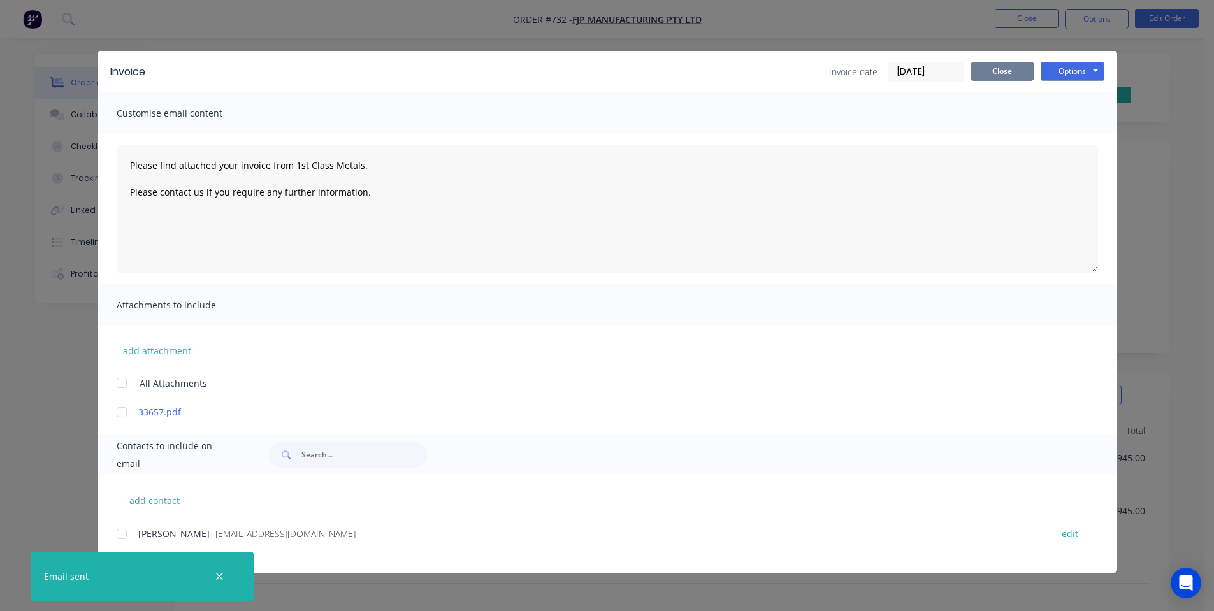
click at [1002, 71] on button "Close" at bounding box center [1003, 71] width 64 height 19
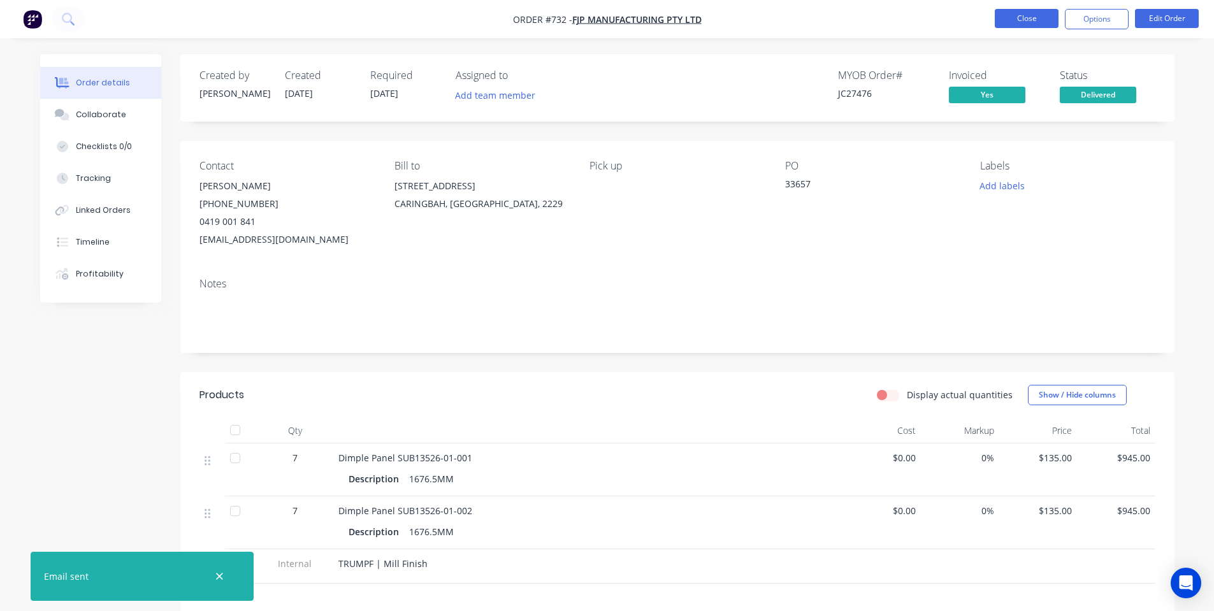
click at [1002, 27] on button "Close" at bounding box center [1027, 18] width 64 height 19
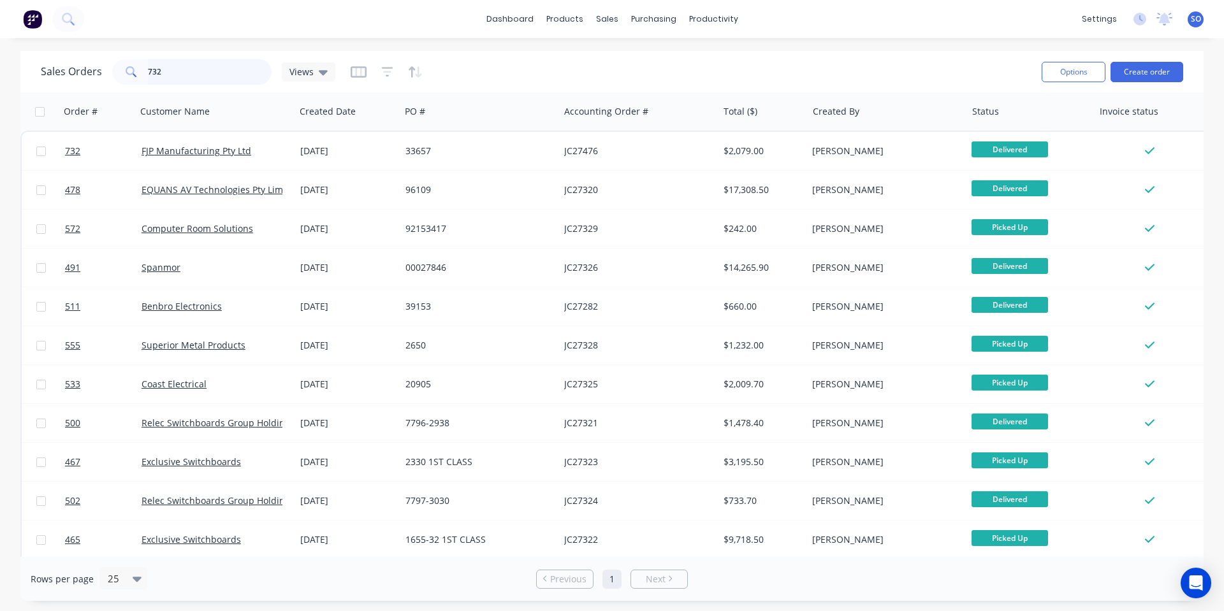
drag, startPoint x: 215, startPoint y: 80, endPoint x: 0, endPoint y: 89, distance: 215.6
click at [0, 89] on div "Sales Orders 732 Views Options Create order Order # Customer Name Created Date …" at bounding box center [612, 326] width 1224 height 550
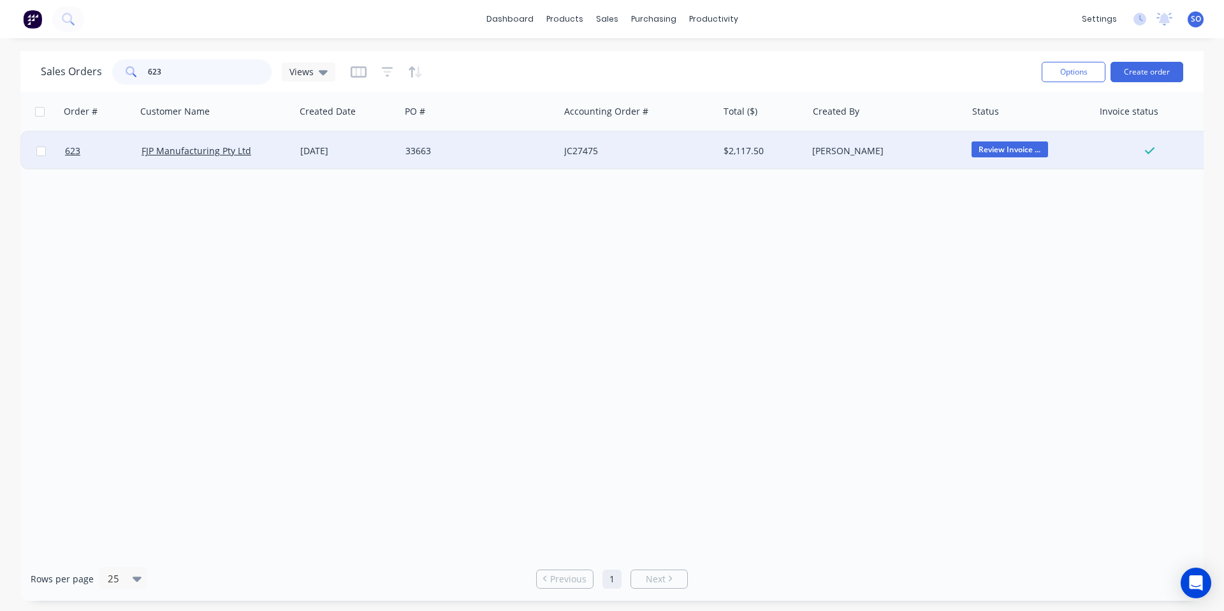
type input "623"
click at [948, 166] on div "[PERSON_NAME]" at bounding box center [886, 151] width 159 height 38
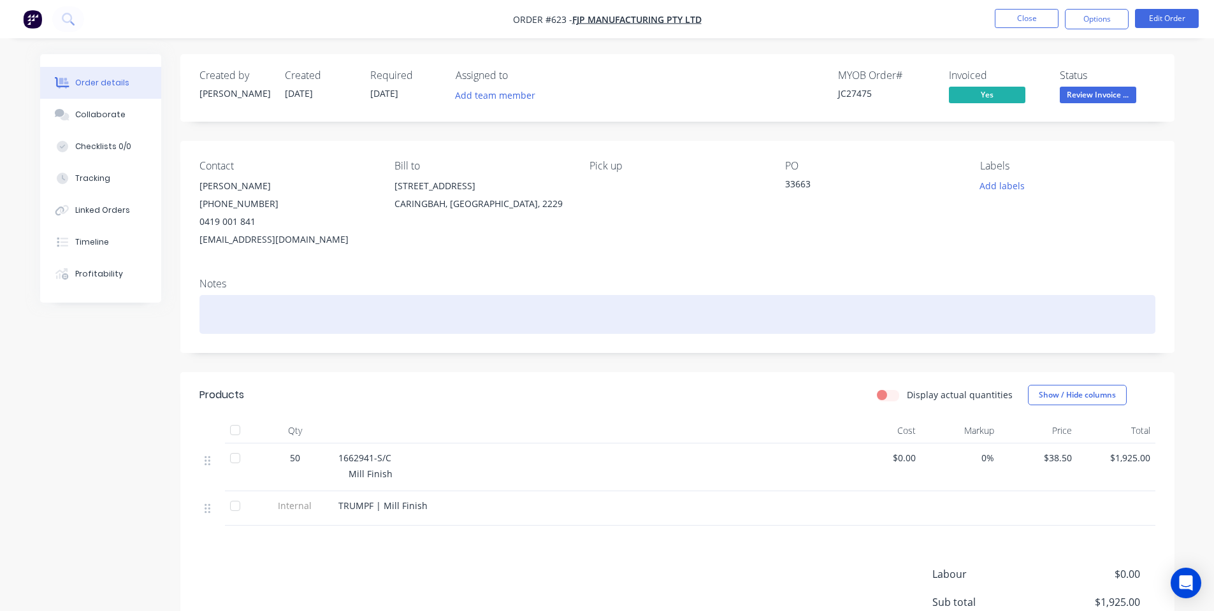
click at [733, 300] on div at bounding box center [677, 314] width 956 height 39
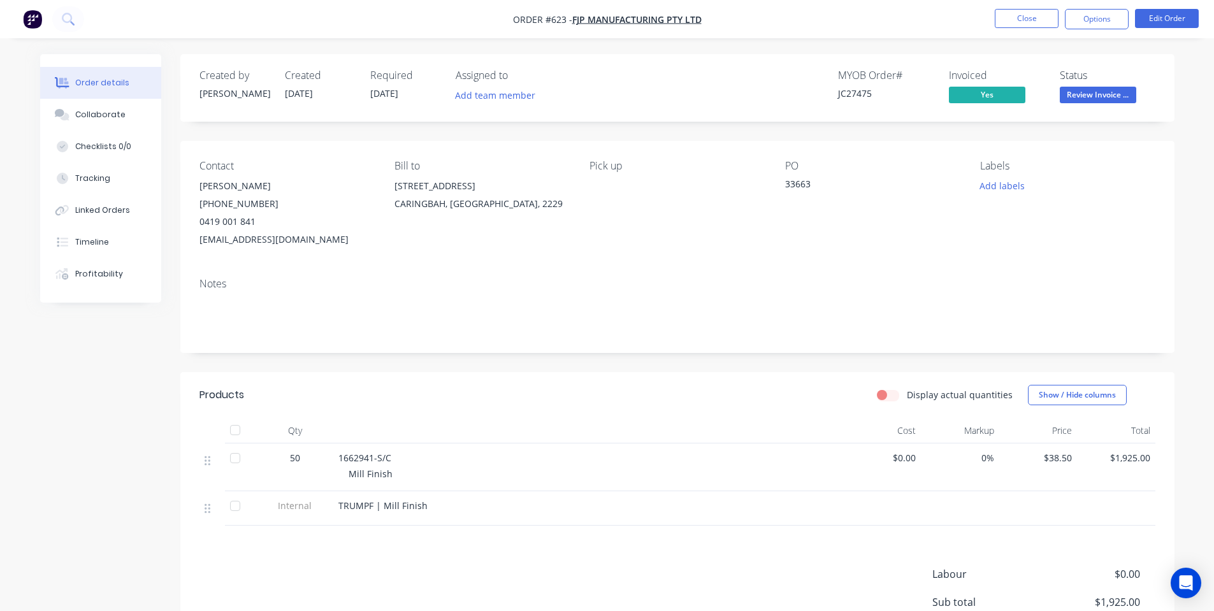
click at [696, 250] on div "Contact [PERSON_NAME] [PHONE_NUMBER] [EMAIL_ADDRESS][DOMAIN_NAME] Bill to [STRE…" at bounding box center [677, 204] width 994 height 127
click at [1066, 92] on span "Review Invoice ..." at bounding box center [1098, 95] width 76 height 16
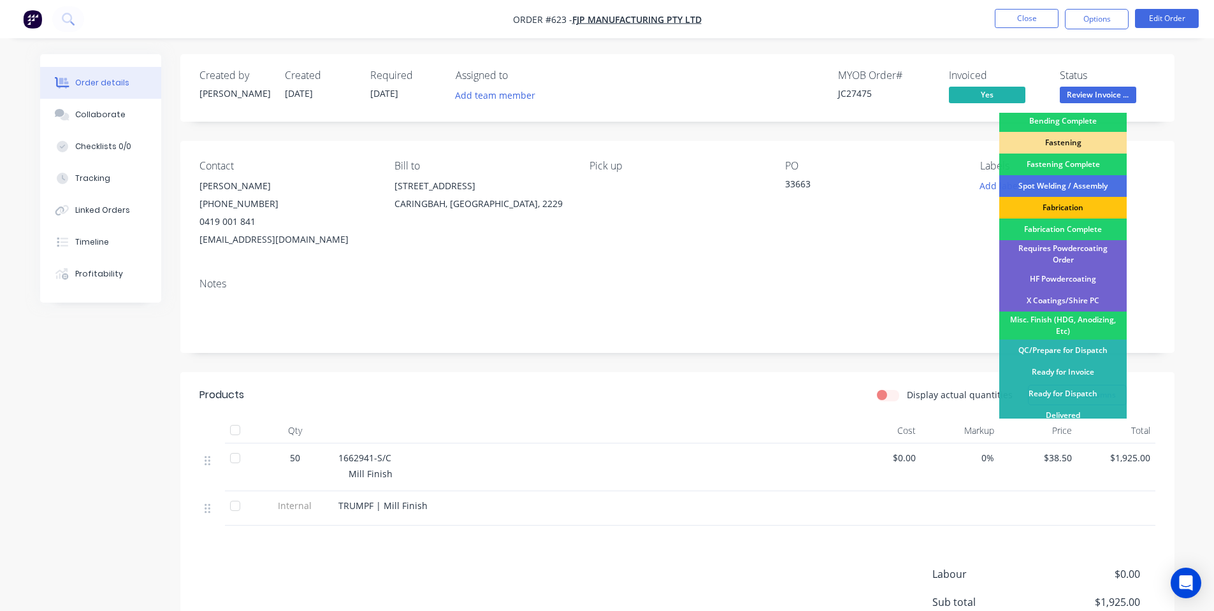
scroll to position [357, 0]
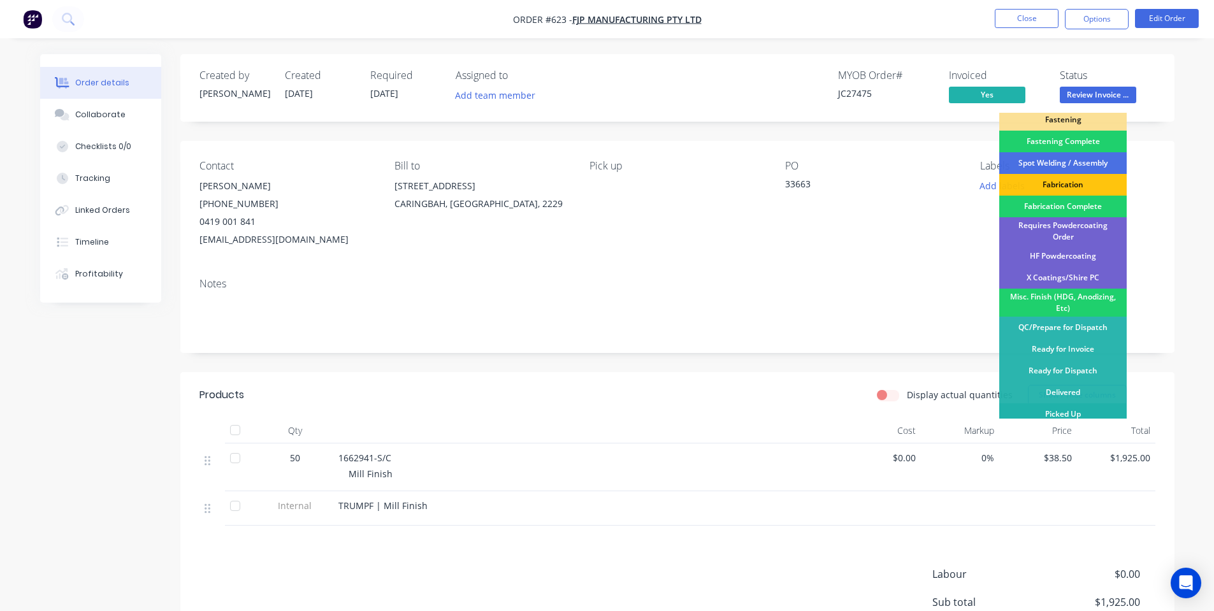
click at [1076, 403] on div "Picked Up" at bounding box center [1062, 414] width 127 height 22
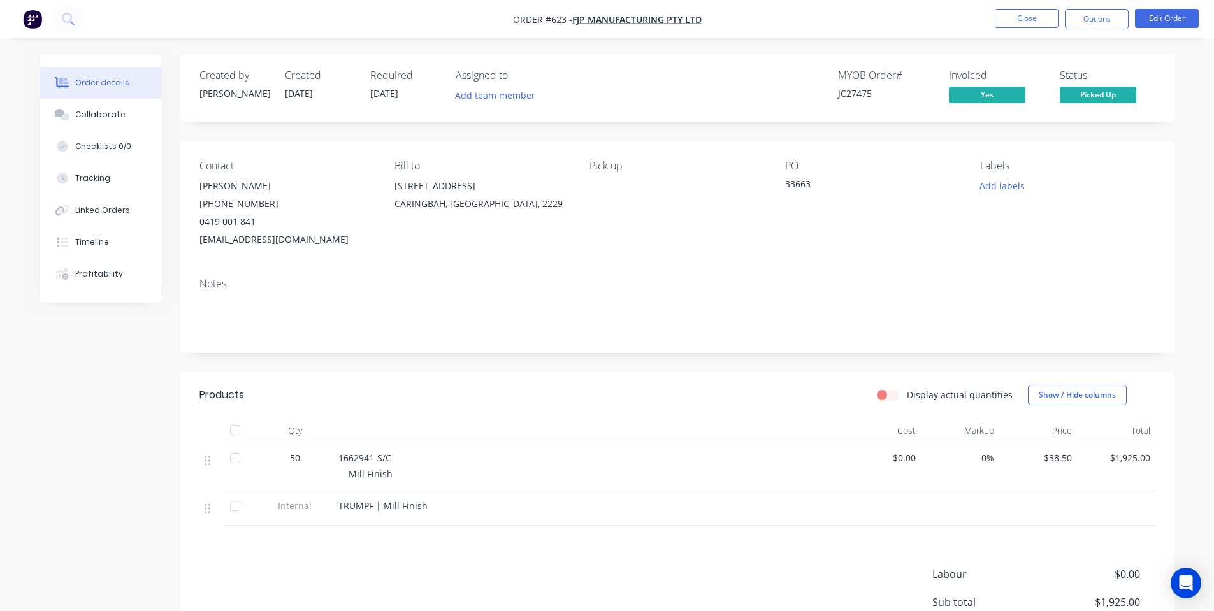
click at [987, 251] on div "Contact [PERSON_NAME] [PHONE_NUMBER] [EMAIL_ADDRESS][DOMAIN_NAME] Bill to [STRE…" at bounding box center [677, 204] width 994 height 127
click at [1090, 25] on button "Options" at bounding box center [1097, 19] width 64 height 20
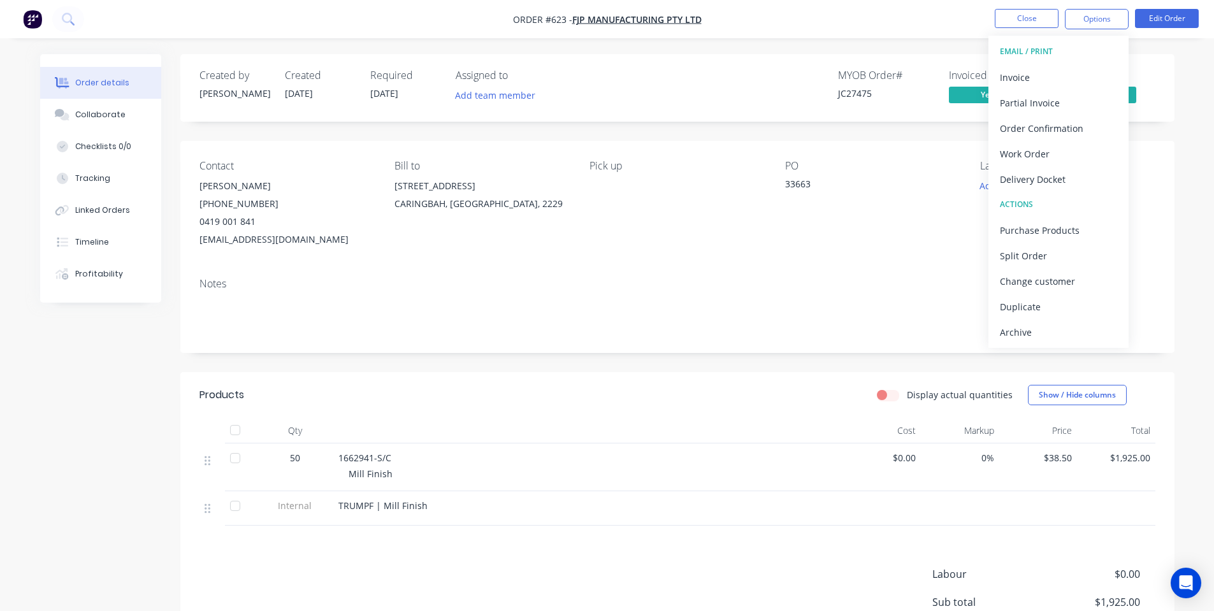
drag, startPoint x: 770, startPoint y: 252, endPoint x: 789, endPoint y: 257, distance: 19.8
click at [770, 253] on div "Contact [PERSON_NAME] [PHONE_NUMBER] [EMAIL_ADDRESS][DOMAIN_NAME] Bill to [STRE…" at bounding box center [677, 204] width 994 height 127
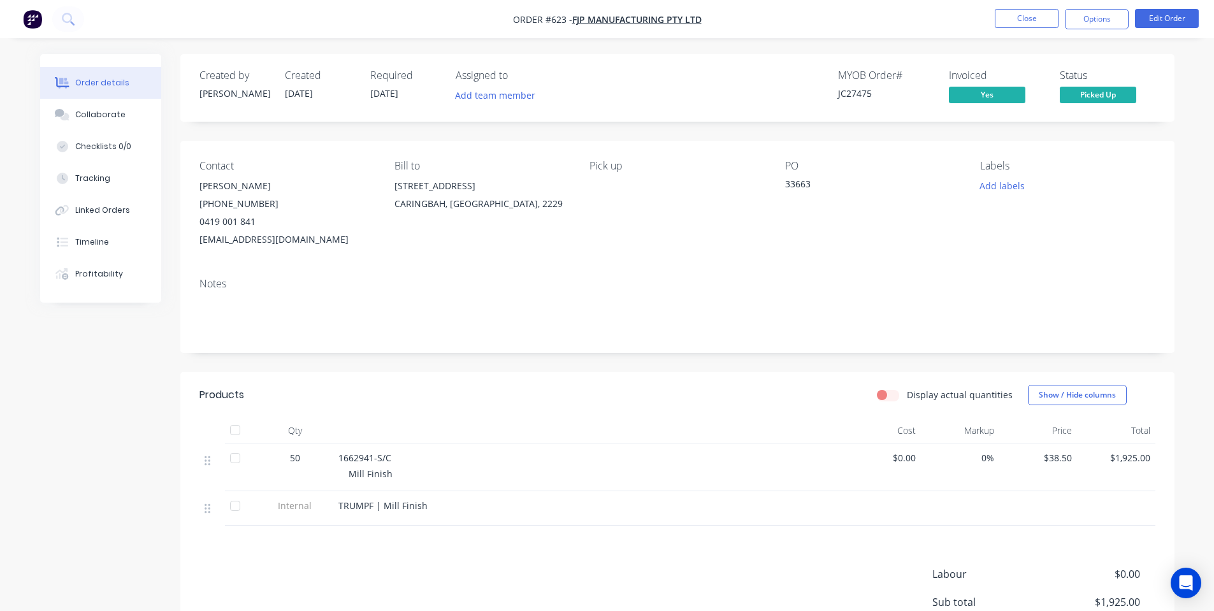
click at [1098, 29] on nav "Order #623 - FJP Manufacturing Pty Ltd Close Options Edit Order" at bounding box center [607, 19] width 1214 height 38
click at [1099, 25] on button "Options" at bounding box center [1097, 19] width 64 height 20
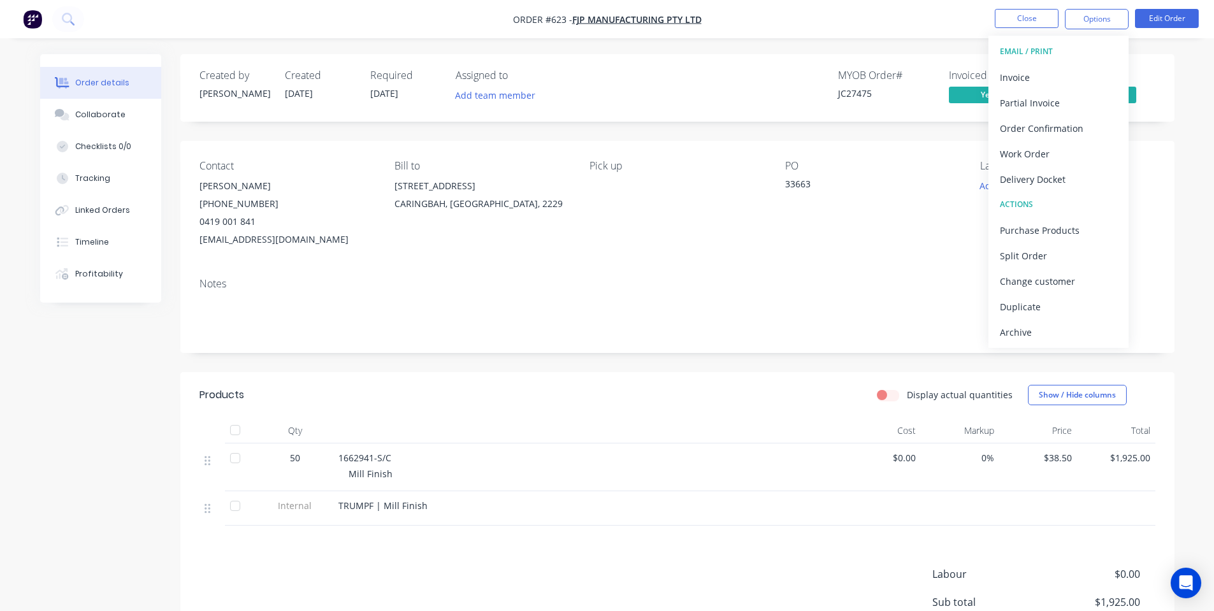
drag, startPoint x: 1057, startPoint y: 82, endPoint x: 764, endPoint y: 252, distance: 338.1
click at [762, 250] on div "Order #623 - FJP Manufacturing Pty Ltd Close Options EMAIL / PRINT Invoice Part…" at bounding box center [607, 376] width 1214 height 753
drag, startPoint x: 772, startPoint y: 250, endPoint x: 792, endPoint y: 241, distance: 22.3
click at [773, 250] on div "Contact [PERSON_NAME] [PHONE_NUMBER] [EMAIL_ADDRESS][DOMAIN_NAME] Bill to [STRE…" at bounding box center [677, 204] width 994 height 127
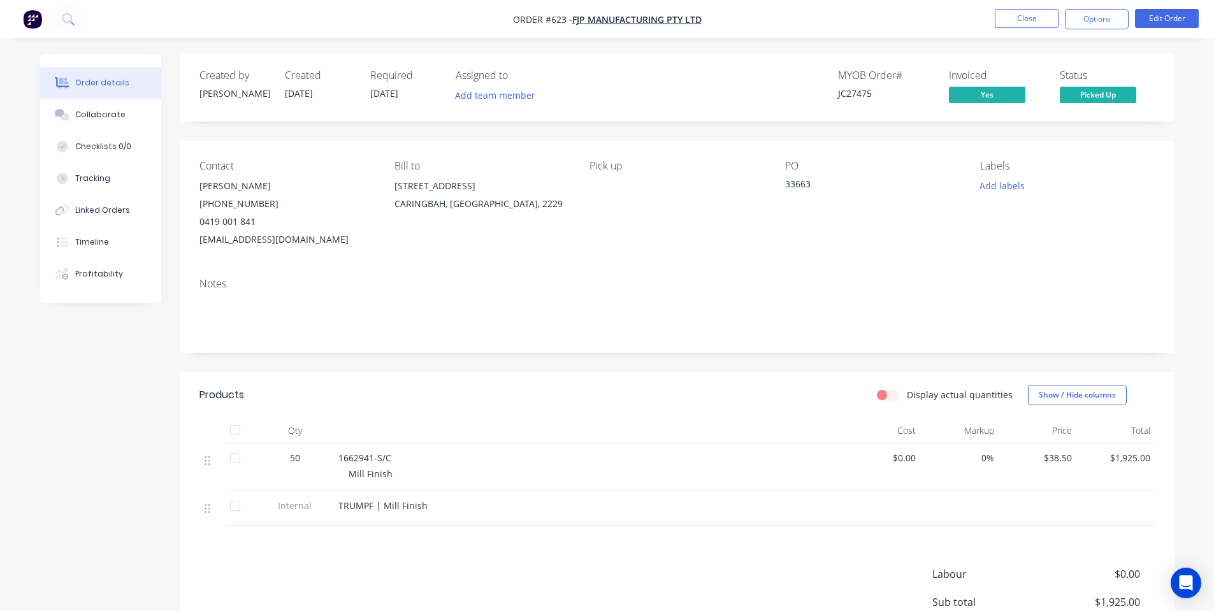
click at [1122, 93] on span "Picked Up" at bounding box center [1098, 95] width 76 height 16
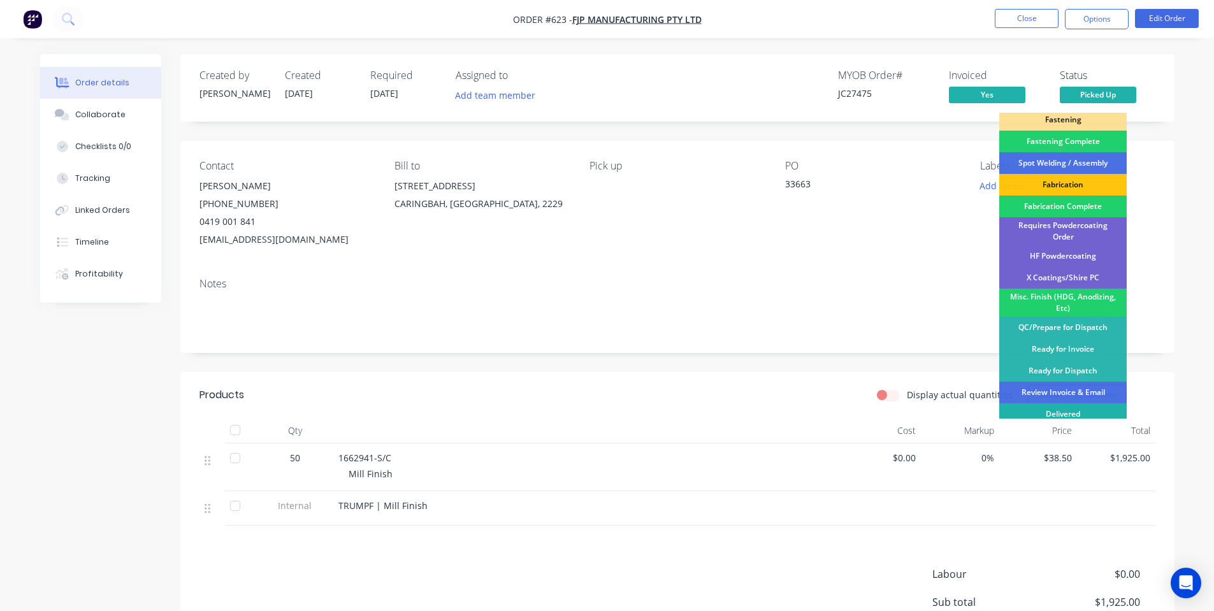
click at [1083, 403] on div "Delivered" at bounding box center [1062, 414] width 127 height 22
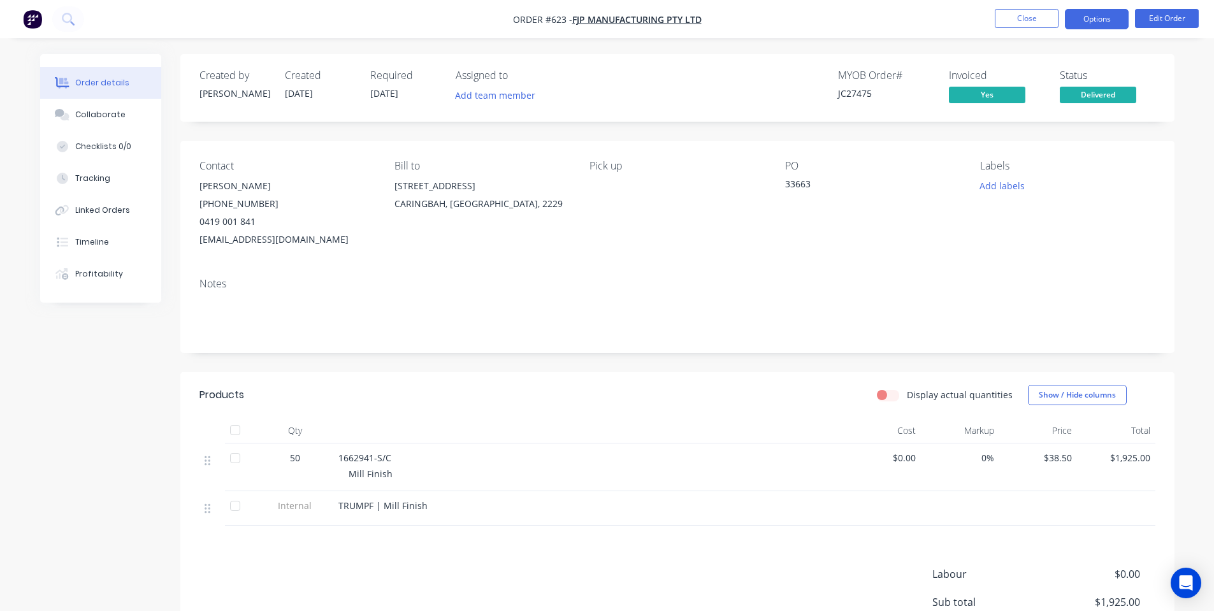
click at [1092, 27] on button "Options" at bounding box center [1097, 19] width 64 height 20
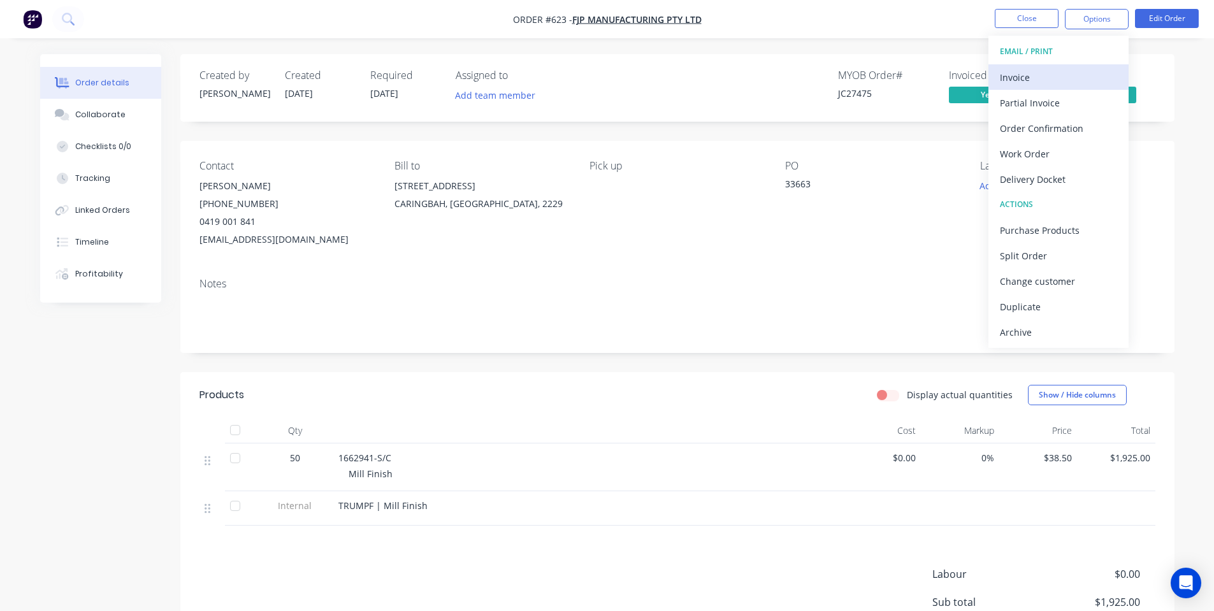
click at [1074, 75] on div "Invoice" at bounding box center [1058, 77] width 117 height 18
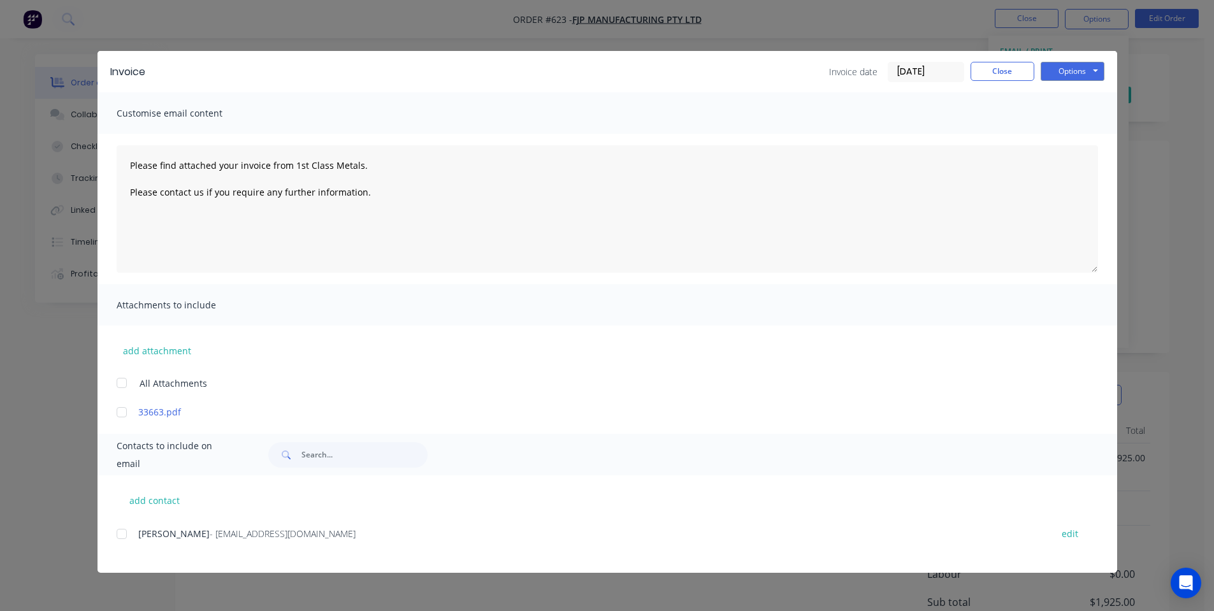
click at [127, 533] on div at bounding box center [121, 533] width 25 height 25
click at [1073, 68] on button "Options" at bounding box center [1073, 71] width 64 height 19
click at [1067, 129] on button "Email" at bounding box center [1082, 136] width 82 height 21
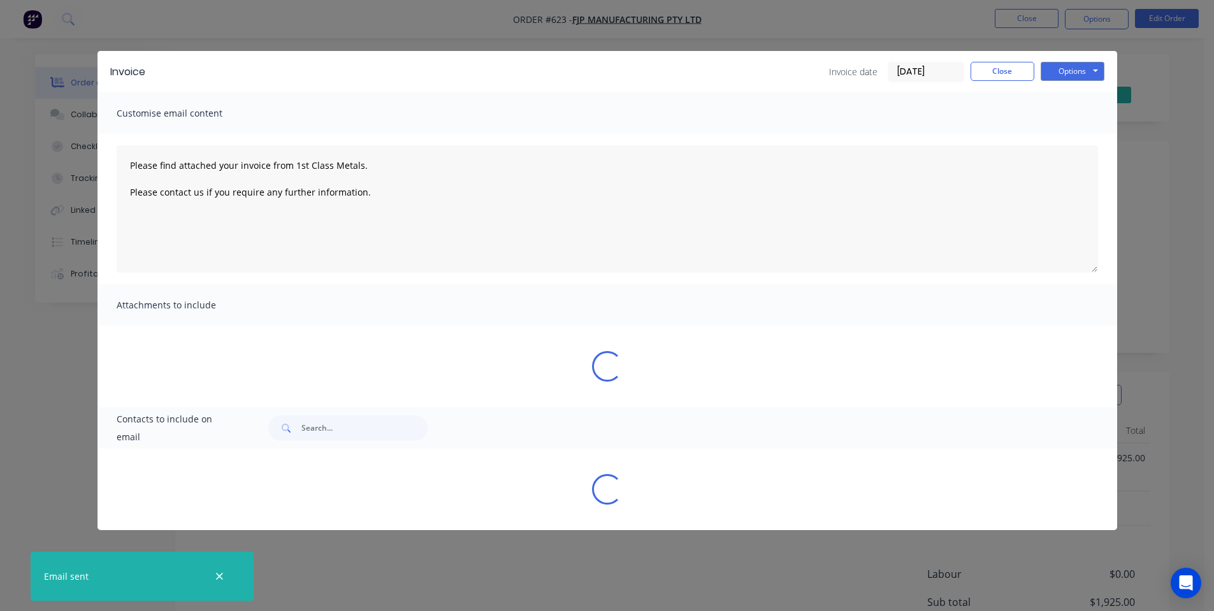
type textarea "Please find attached your invoice from 1st Class Metals. Please contact us if y…"
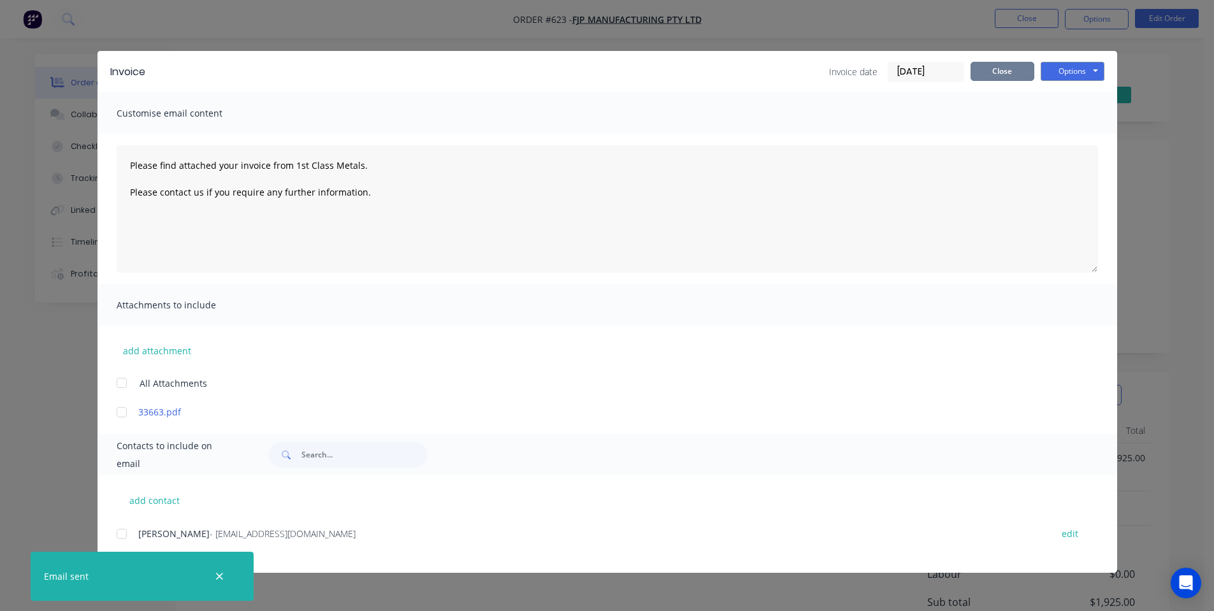
click at [1006, 70] on button "Close" at bounding box center [1003, 71] width 64 height 19
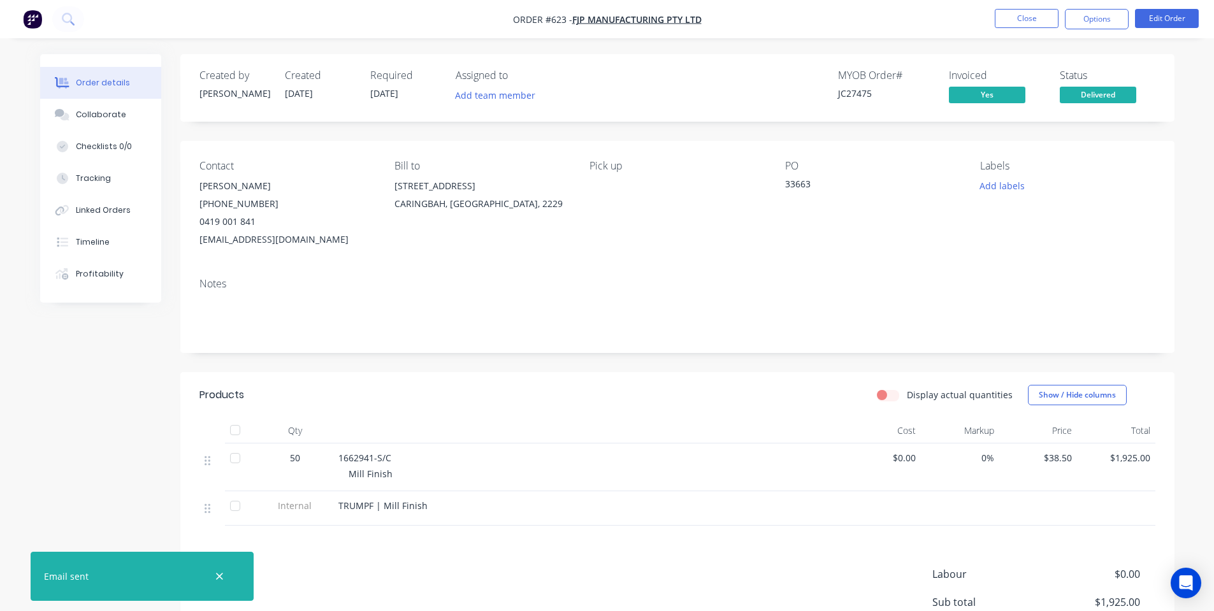
click at [914, 15] on nav "Order #623 - FJP Manufacturing Pty Ltd Close Options Edit Order" at bounding box center [607, 19] width 1214 height 38
click at [1013, 20] on button "Close" at bounding box center [1027, 18] width 64 height 19
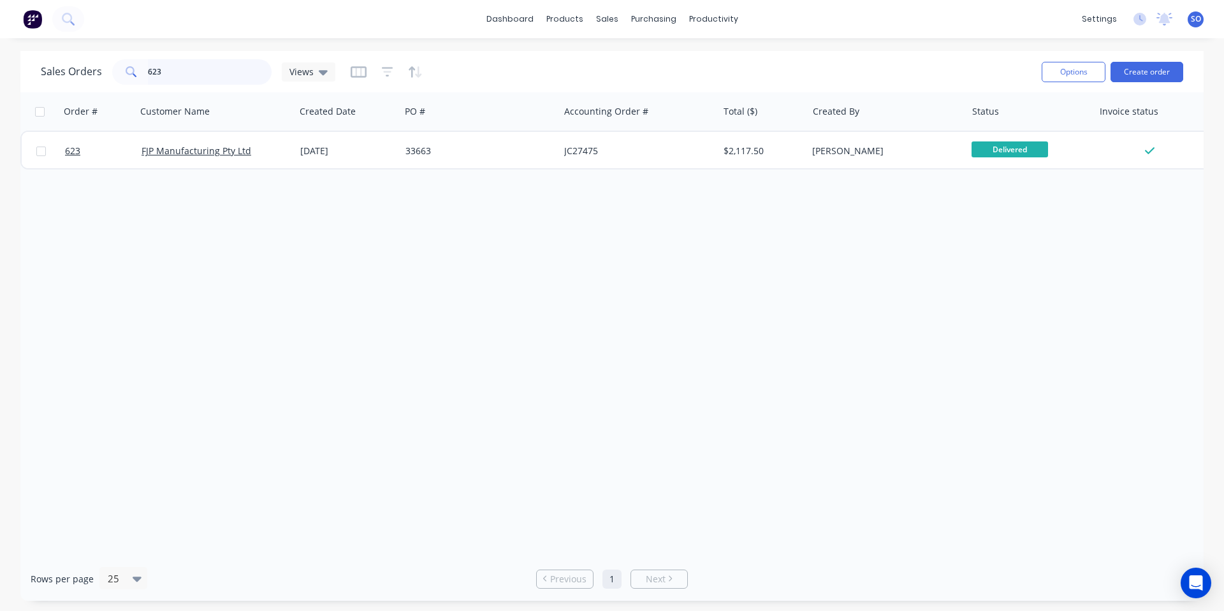
drag, startPoint x: 170, startPoint y: 78, endPoint x: 62, endPoint y: 80, distance: 107.1
click at [110, 80] on div "Sales Orders 623 Views" at bounding box center [188, 71] width 294 height 25
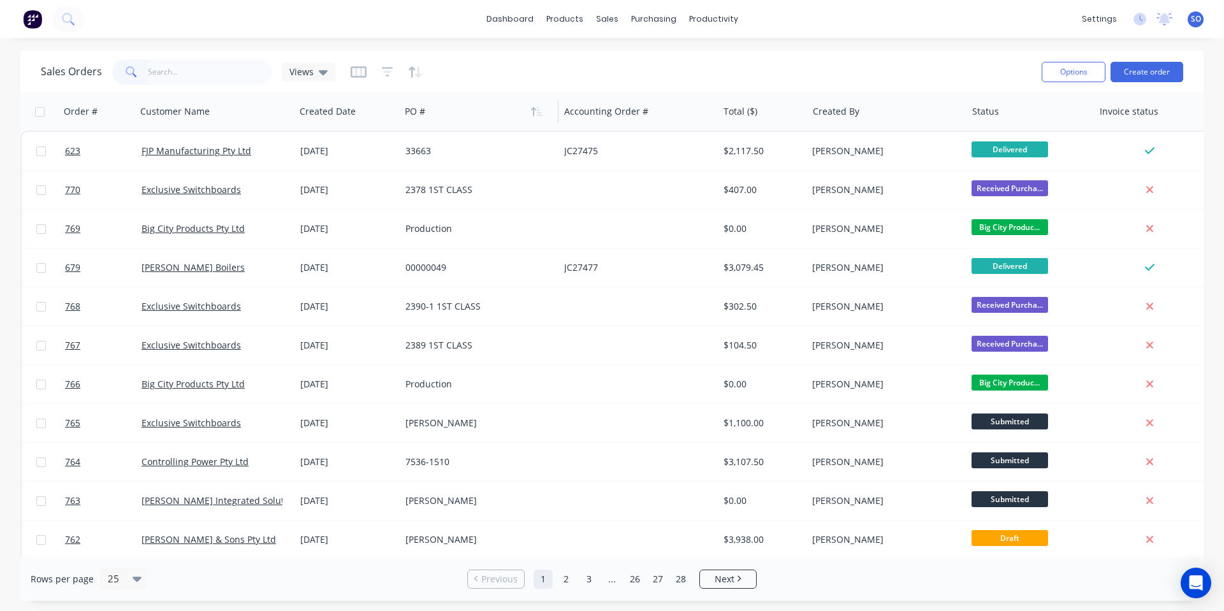
click at [495, 100] on div at bounding box center [475, 111] width 141 height 25
click at [519, 63] on div "Sales Orders Views" at bounding box center [536, 71] width 990 height 31
click at [708, 229] on button "Duplicate" at bounding box center [746, 227] width 127 height 25
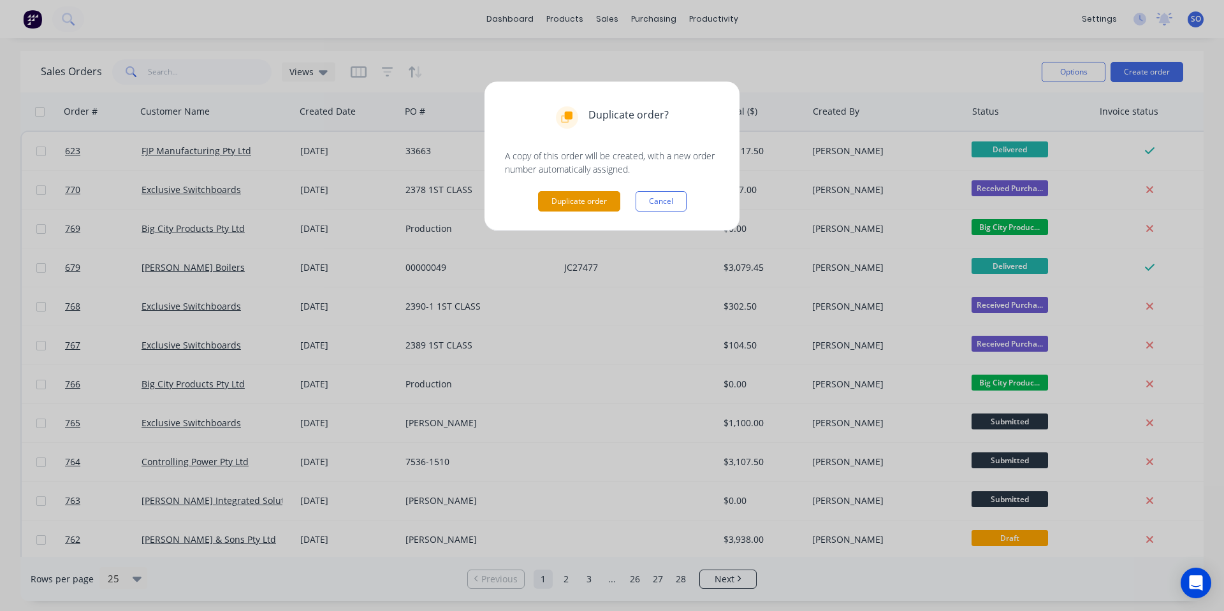
click at [568, 202] on button "Duplicate order" at bounding box center [579, 201] width 82 height 20
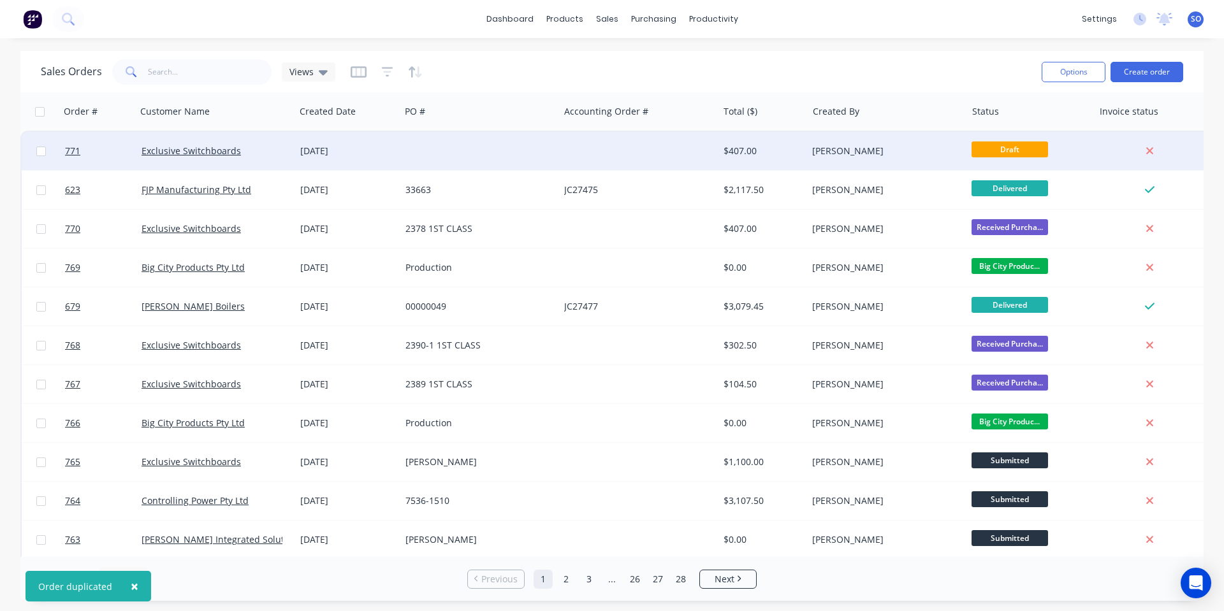
click at [407, 155] on div at bounding box center [479, 151] width 159 height 38
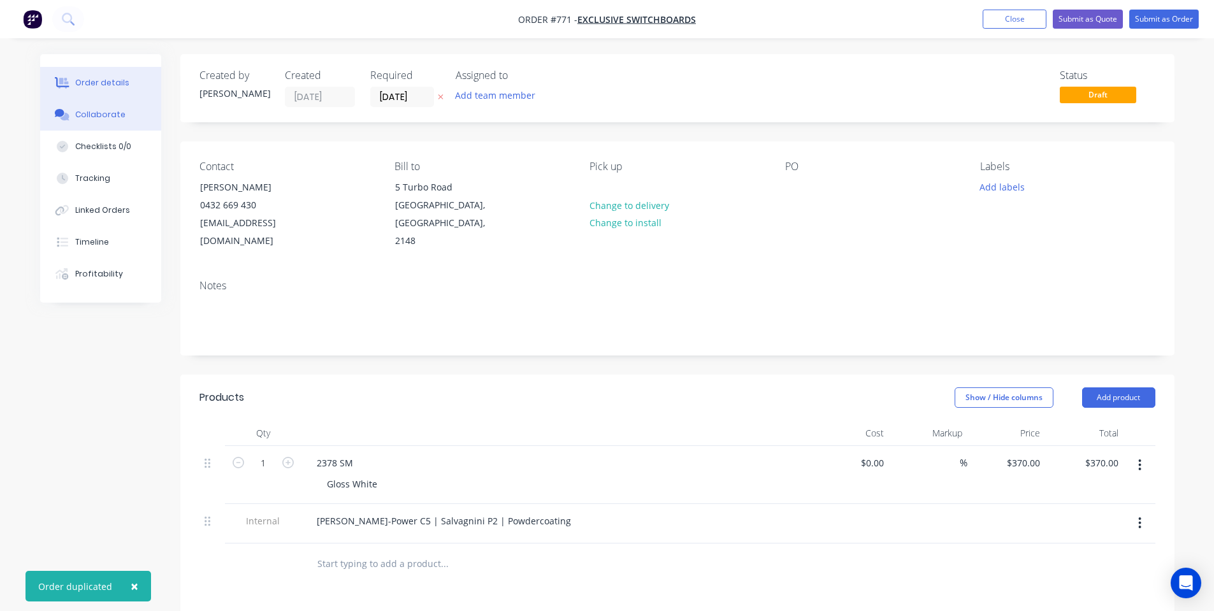
click at [74, 122] on button "Collaborate" at bounding box center [100, 115] width 121 height 32
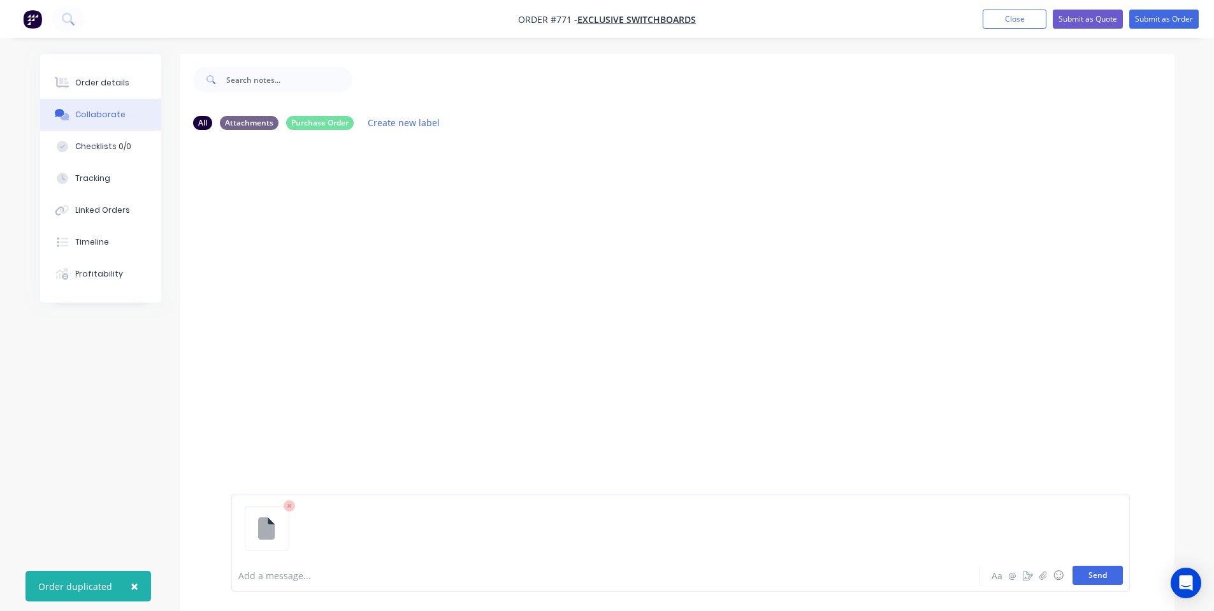
click at [1103, 570] on button "Send" at bounding box center [1098, 575] width 50 height 19
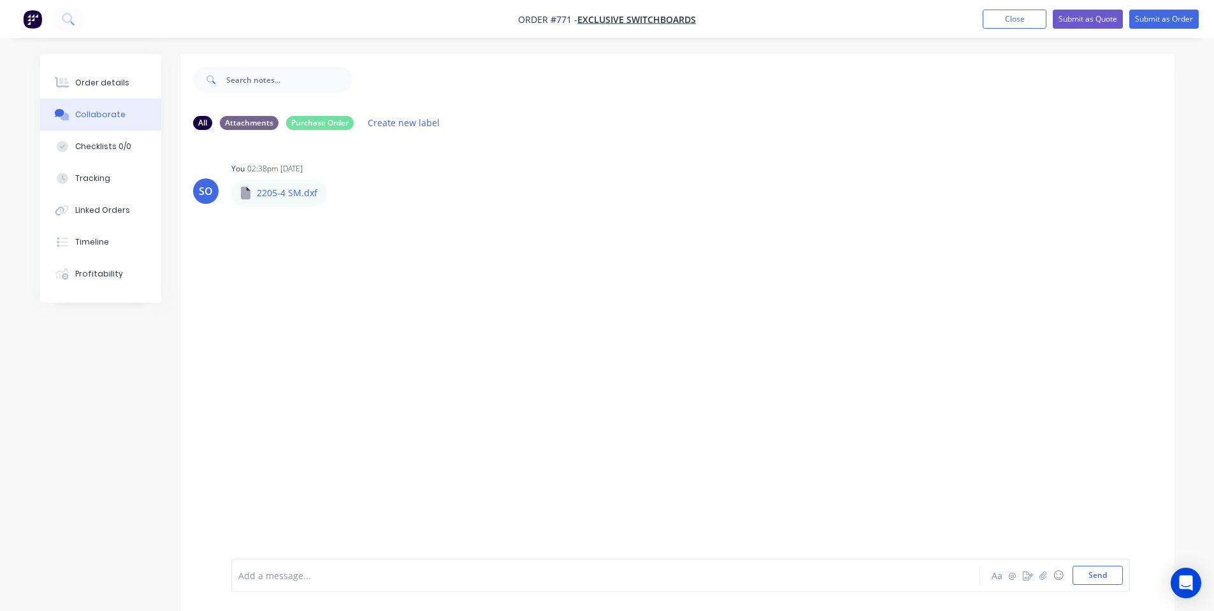
click at [616, 610] on div "Add a message... Aa @ ☺ Send" at bounding box center [677, 575] width 994 height 71
click at [361, 582] on div "Add a message... Aa @ ☺ Send" at bounding box center [680, 575] width 899 height 33
click at [358, 581] on div at bounding box center [570, 575] width 663 height 13
click at [101, 96] on button "Order details" at bounding box center [100, 83] width 121 height 32
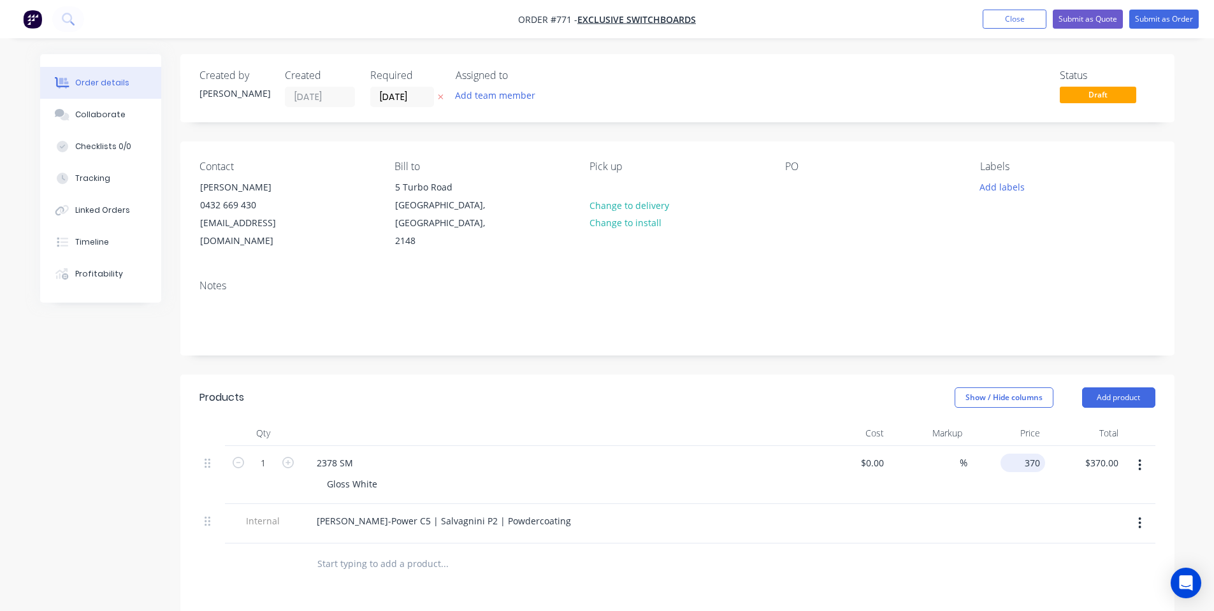
click at [1029, 454] on input "370" at bounding box center [1026, 463] width 40 height 18
type input "$135.00"
click at [340, 454] on div "2378 SM" at bounding box center [335, 463] width 57 height 18
drag, startPoint x: 339, startPoint y: 445, endPoint x: 330, endPoint y: 443, distance: 9.3
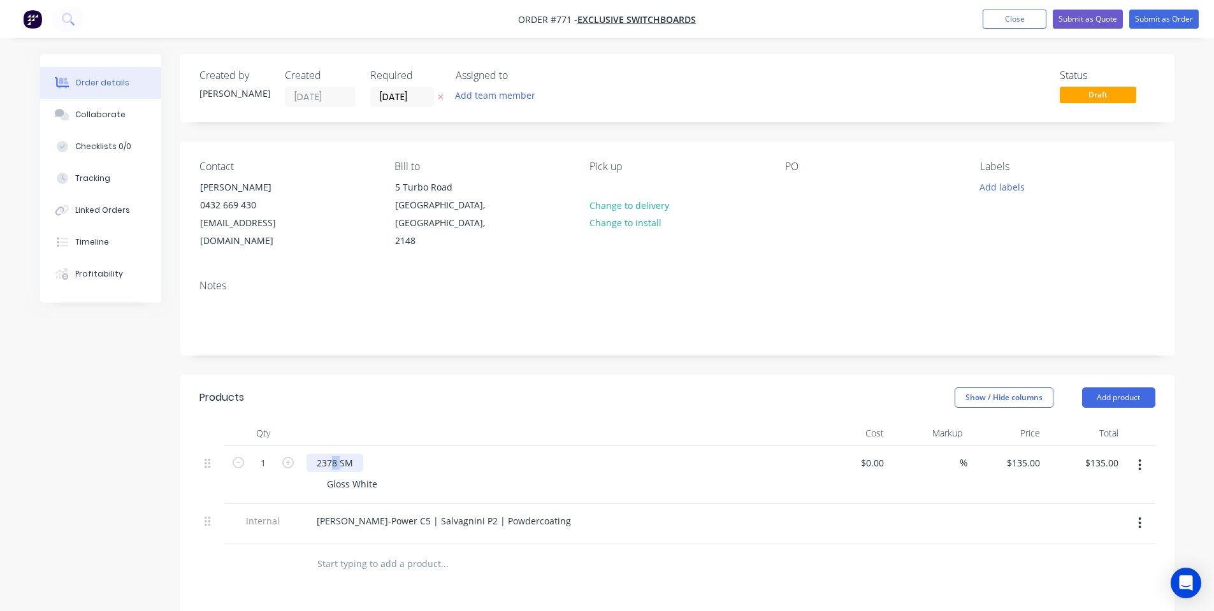
click at [330, 454] on div "2378 SM" at bounding box center [335, 463] width 57 height 18
click at [532, 399] on header "Products Show / Hide columns Add product" at bounding box center [677, 398] width 994 height 46
click at [785, 189] on div "Contact [PERSON_NAME] [PHONE_NUMBER] [EMAIL_ADDRESS][DOMAIN_NAME] Bill to [STRE…" at bounding box center [677, 205] width 994 height 128
click at [344, 454] on div "2205-4 SM" at bounding box center [339, 463] width 65 height 18
drag, startPoint x: 347, startPoint y: 445, endPoint x: 233, endPoint y: 442, distance: 114.1
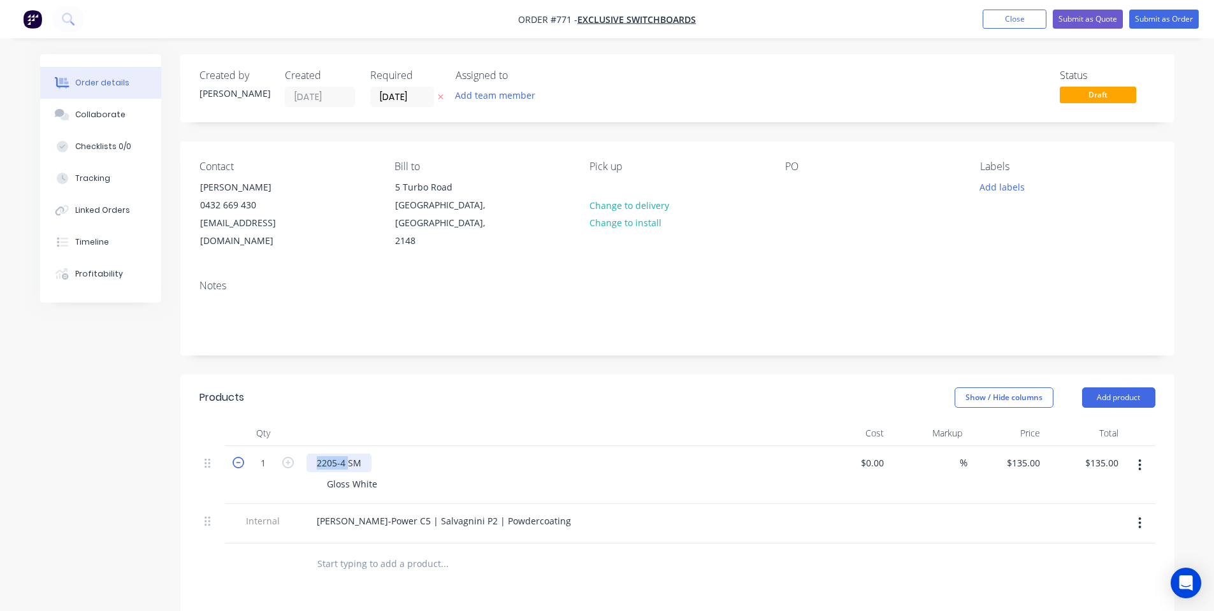
click at [238, 446] on div "1 2205-4 SM Gloss White $0.00 $0.00 % $135.00 $135.00 $135.00 $135.00" at bounding box center [677, 475] width 956 height 58
copy div "2205-4"
click at [801, 191] on div at bounding box center [795, 187] width 20 height 18
paste div
drag, startPoint x: 786, startPoint y: 247, endPoint x: 918, endPoint y: 206, distance: 138.3
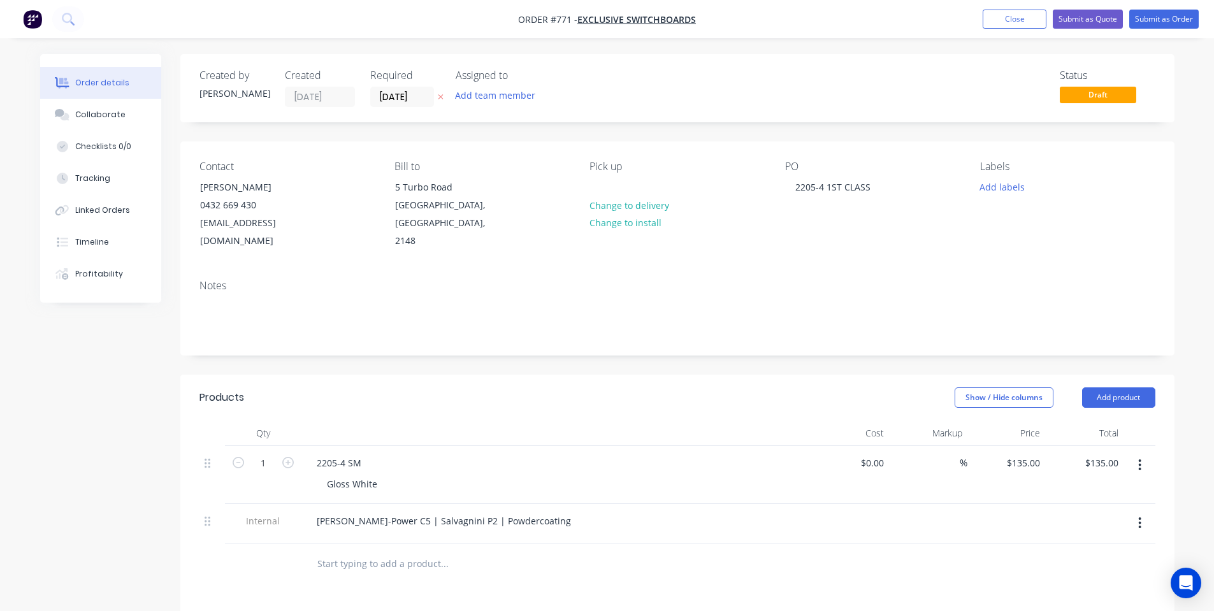
click at [786, 247] on div "Contact [PERSON_NAME] [PHONE_NUMBER] [EMAIL_ADDRESS][DOMAIN_NAME] Bill to [STRE…" at bounding box center [677, 205] width 994 height 128
click at [997, 182] on button "Add labels" at bounding box center [1002, 186] width 59 height 17
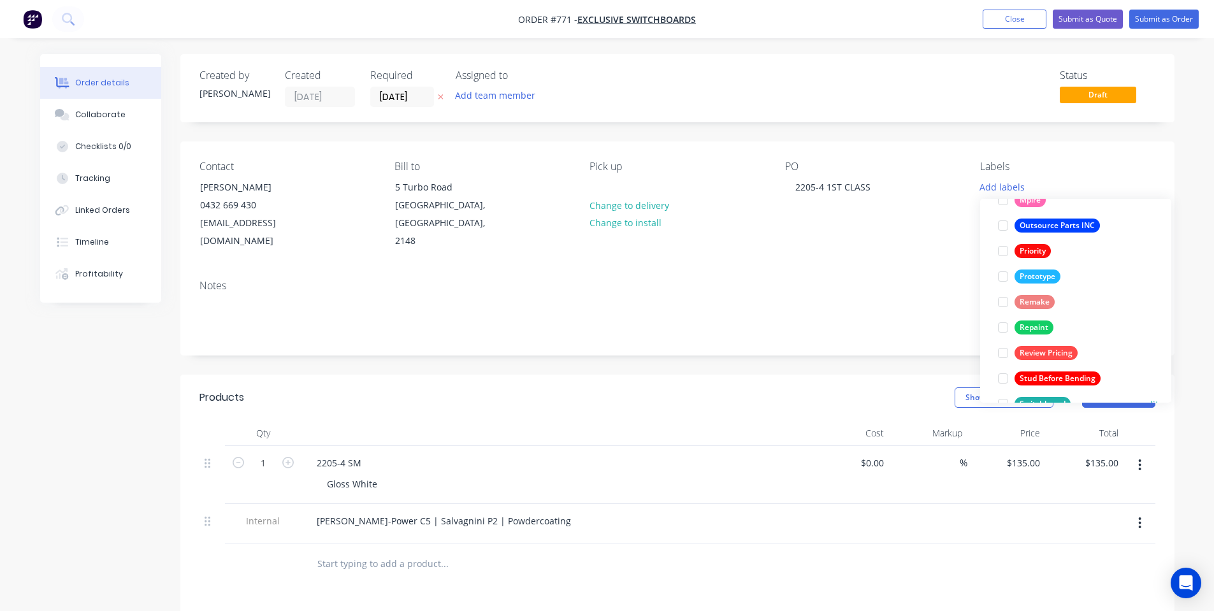
scroll to position [331, 0]
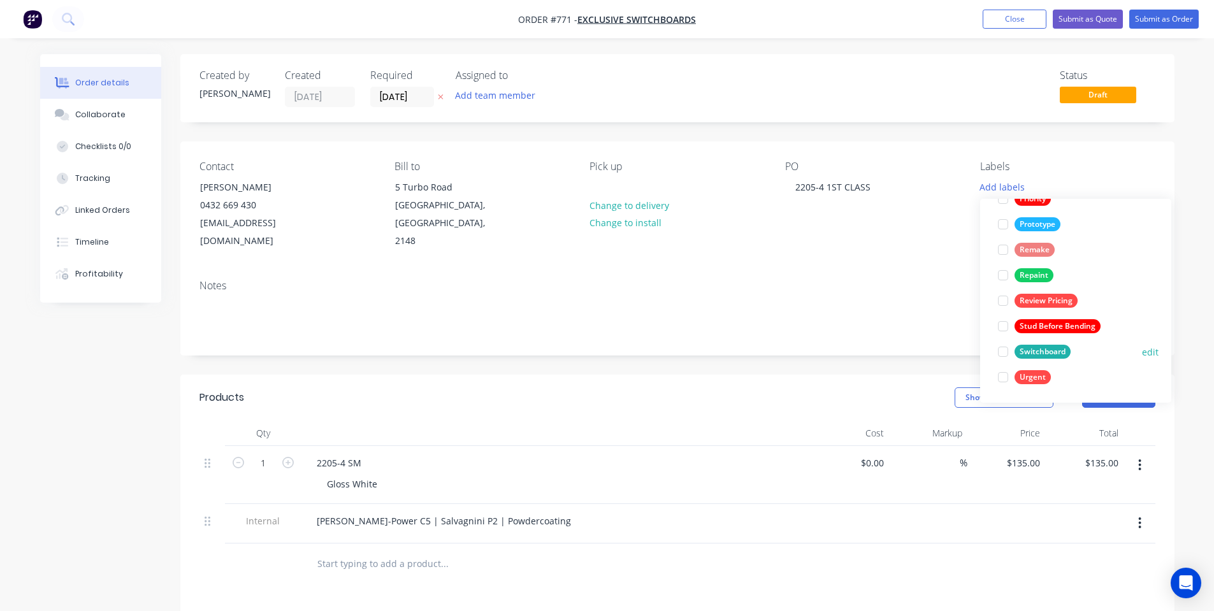
click at [1027, 347] on div "Switchboard" at bounding box center [1043, 352] width 56 height 14
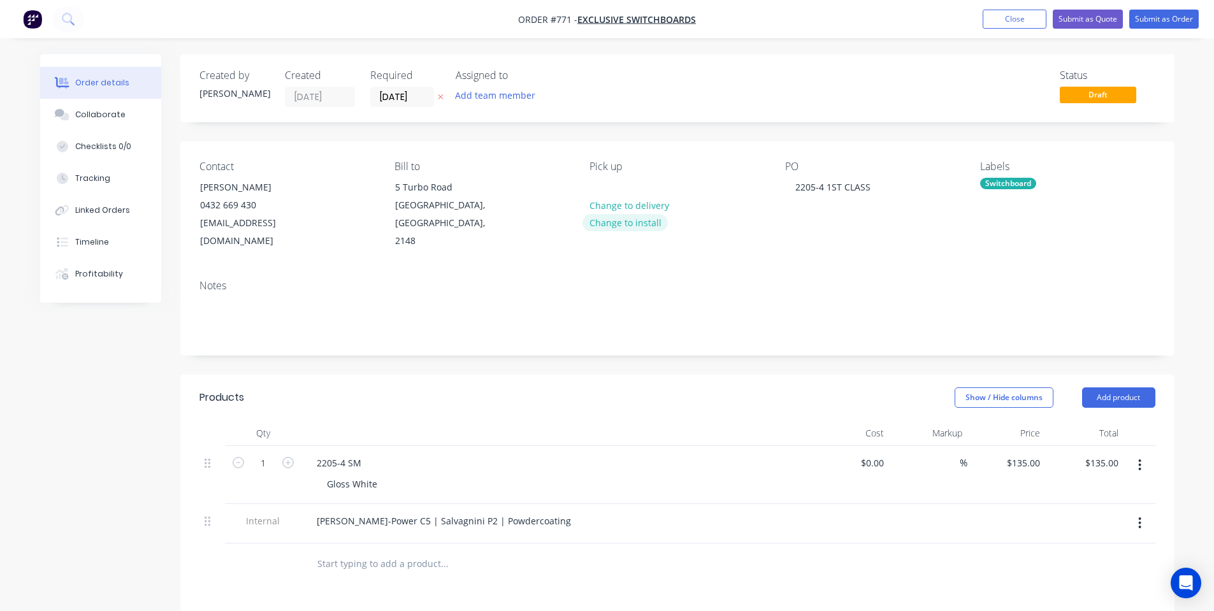
click at [635, 223] on button "Change to install" at bounding box center [624, 222] width 85 height 17
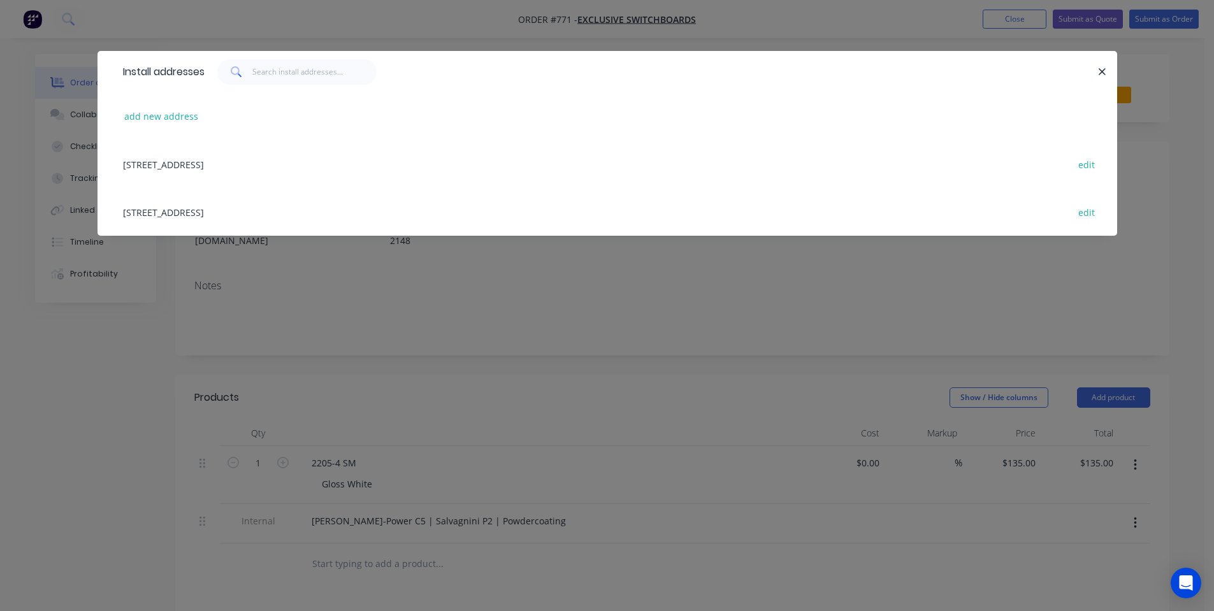
click at [672, 275] on div "Install addresses add new address [STREET_ADDRESS], [STREET_ADDRESS] edit" at bounding box center [607, 305] width 1214 height 611
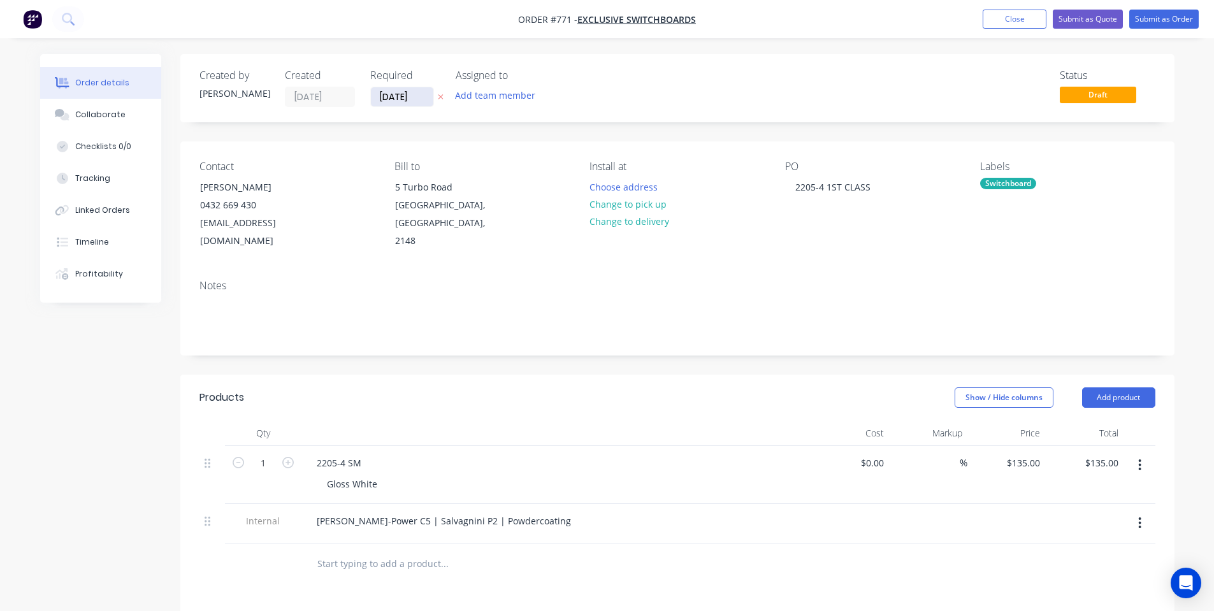
click at [384, 101] on input "[DATE]" at bounding box center [402, 96] width 62 height 19
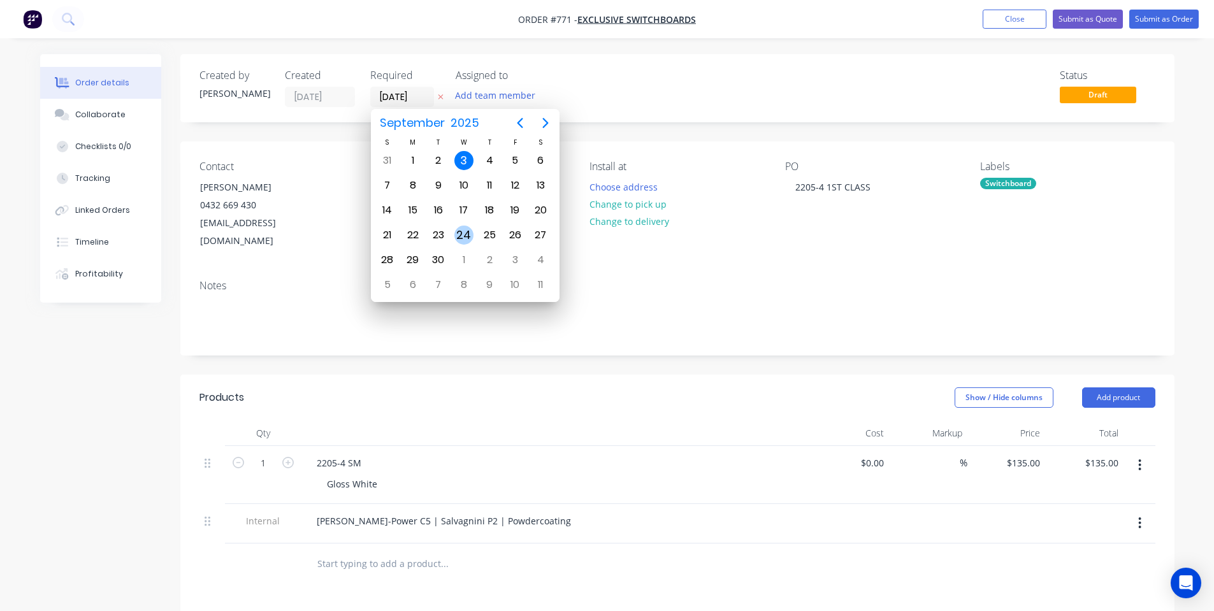
click at [464, 226] on div "24" at bounding box center [463, 235] width 19 height 19
click at [464, 228] on div "24" at bounding box center [464, 235] width 19 height 19
type input "[DATE]"
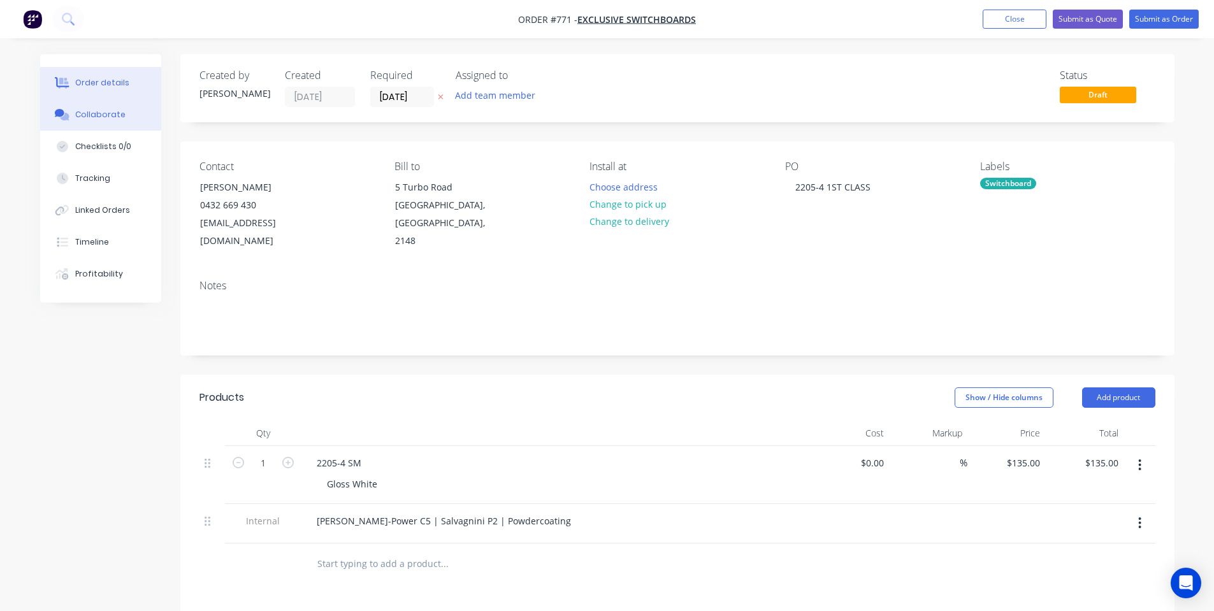
click at [147, 117] on button "Collaborate" at bounding box center [100, 115] width 121 height 32
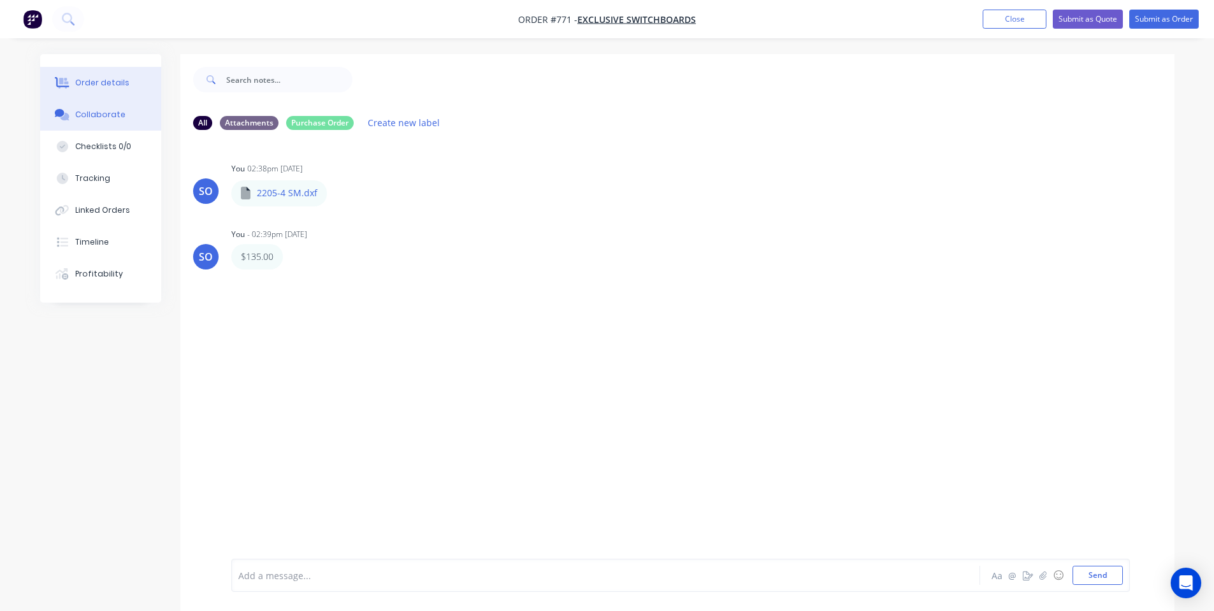
click at [131, 90] on button "Order details" at bounding box center [100, 83] width 121 height 32
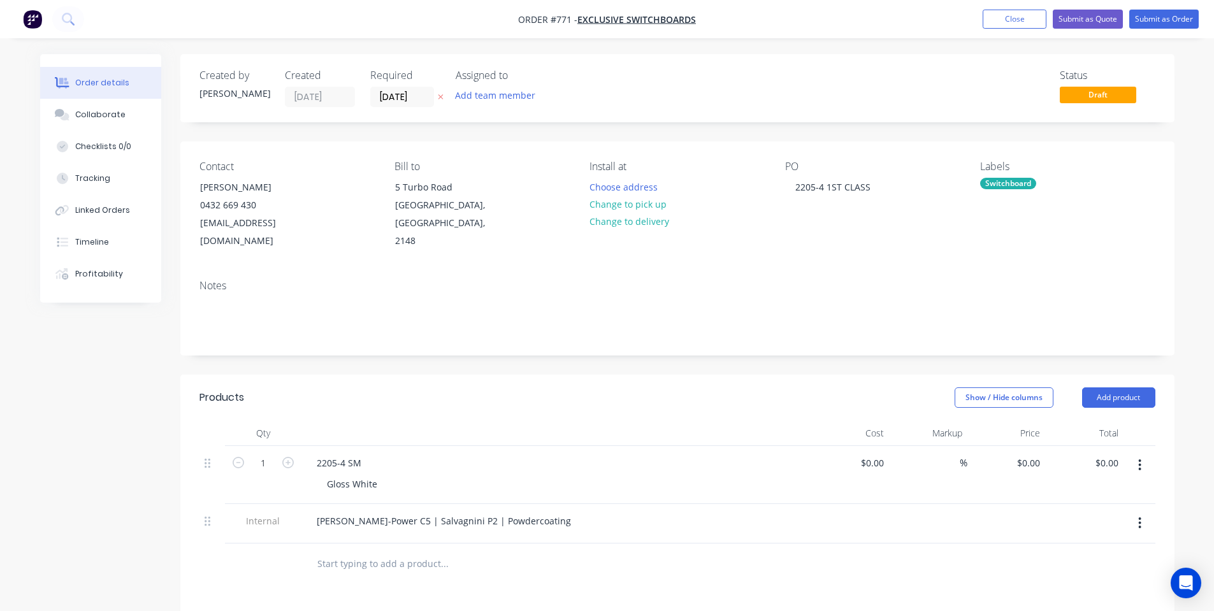
type input "$135.00"
click at [1159, 24] on button "Submit as Order" at bounding box center [1163, 19] width 69 height 19
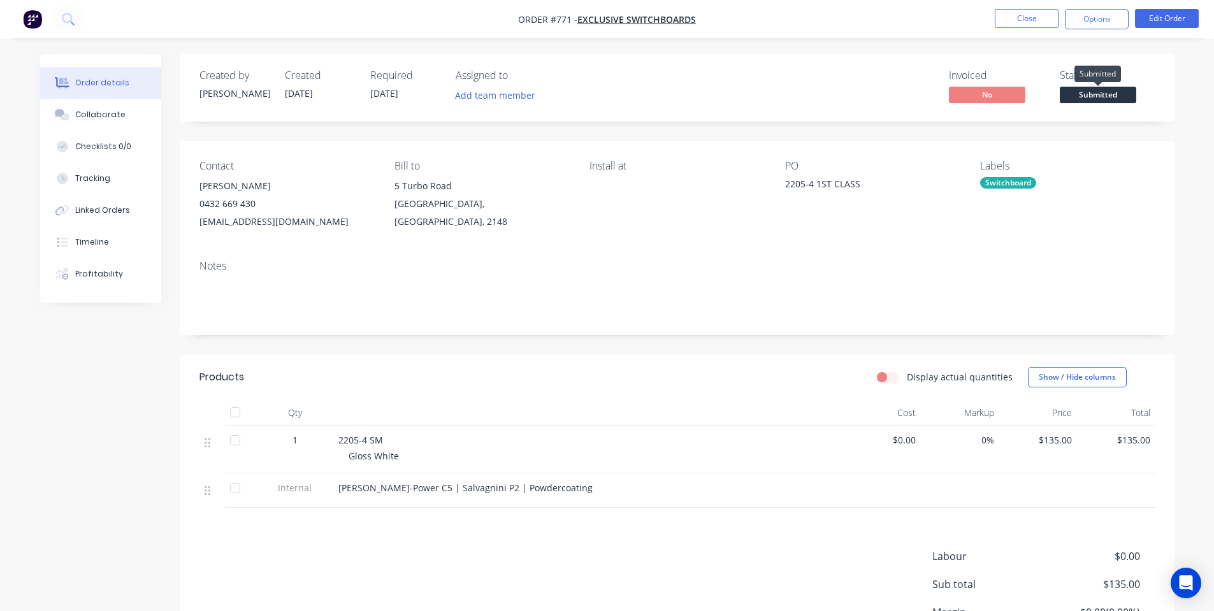
click at [1112, 93] on span "Submitted" at bounding box center [1098, 95] width 76 height 16
click at [1106, 59] on div "Created by [PERSON_NAME] Created [DATE] Required [DATE] Assigned to Add team me…" at bounding box center [677, 88] width 994 height 68
drag, startPoint x: 1088, startPoint y: 92, endPoint x: 1097, endPoint y: 111, distance: 21.1
click at [1089, 94] on span "Submitted" at bounding box center [1098, 95] width 76 height 16
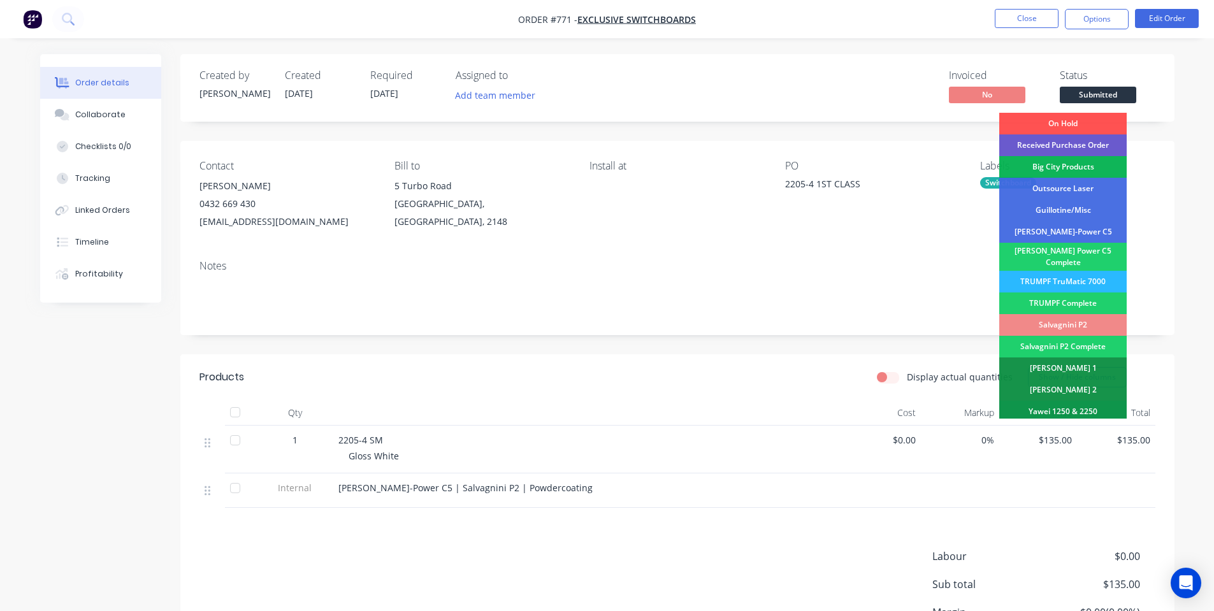
click at [1110, 141] on div "Received Purchase Order" at bounding box center [1062, 145] width 127 height 22
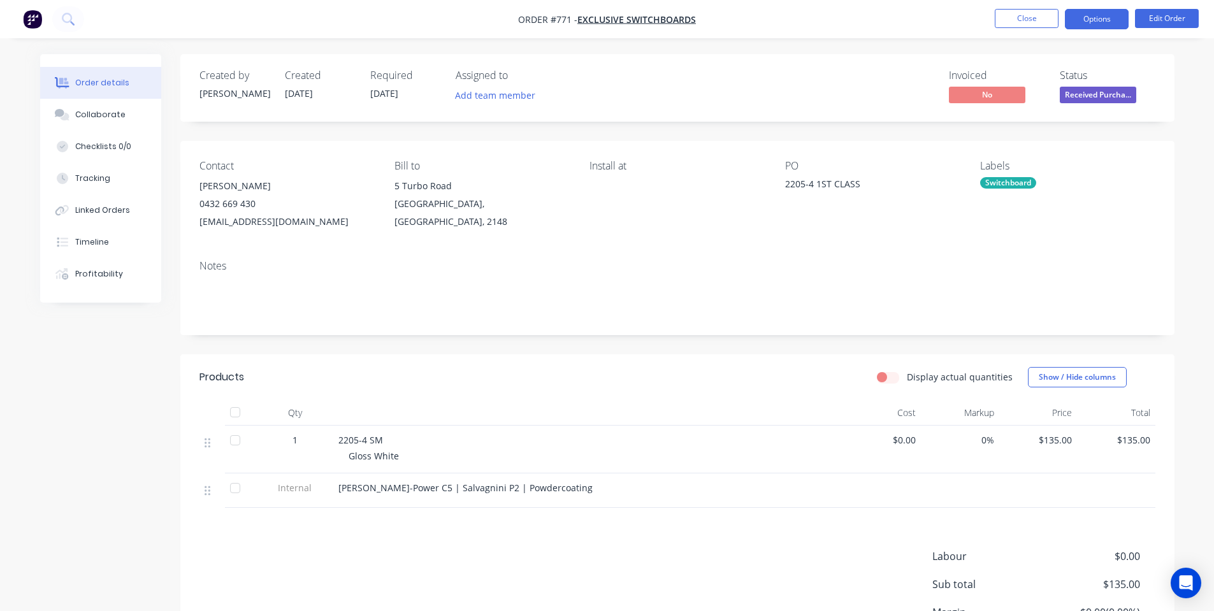
click at [1101, 24] on button "Options" at bounding box center [1097, 19] width 64 height 20
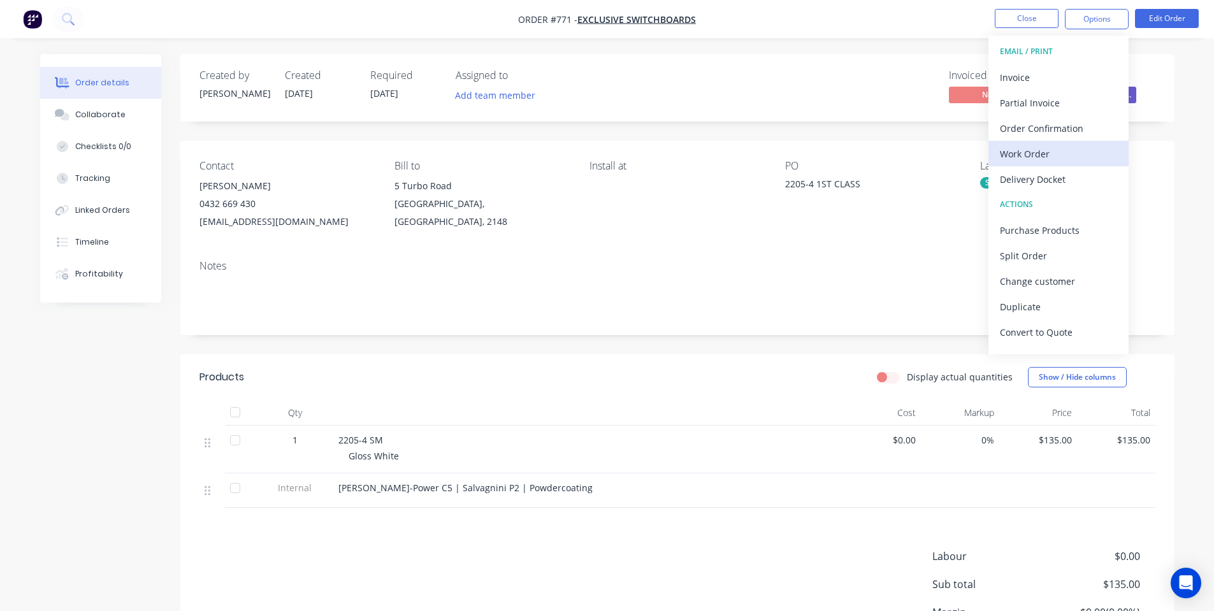
click at [1092, 145] on div "Work Order" at bounding box center [1058, 154] width 117 height 18
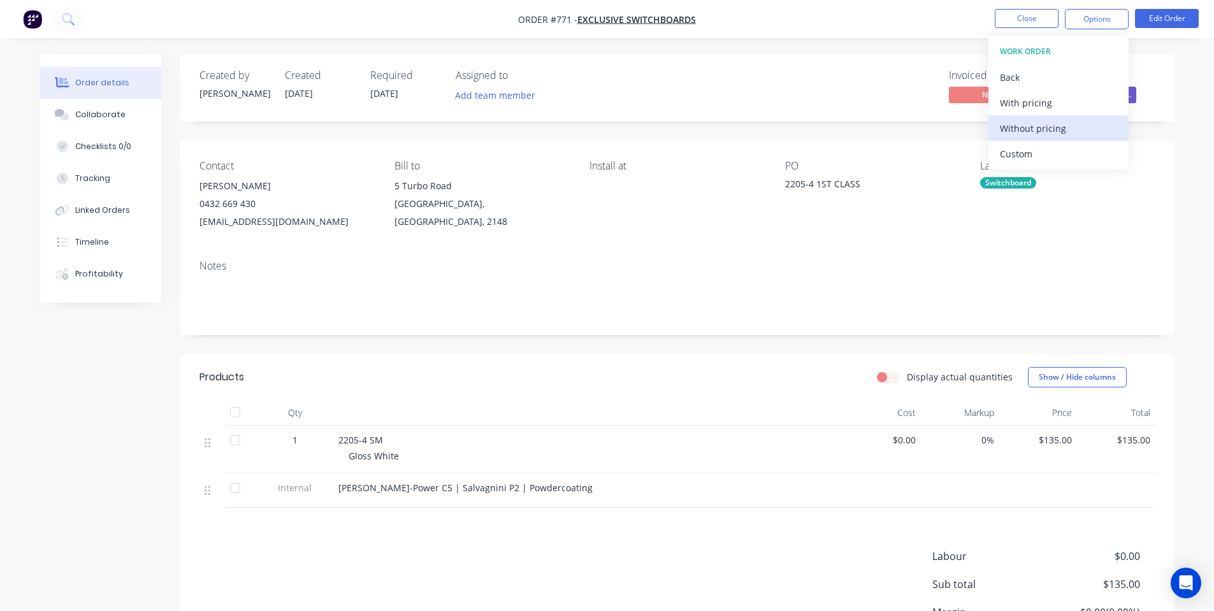
click at [1088, 127] on div "Without pricing" at bounding box center [1058, 128] width 117 height 18
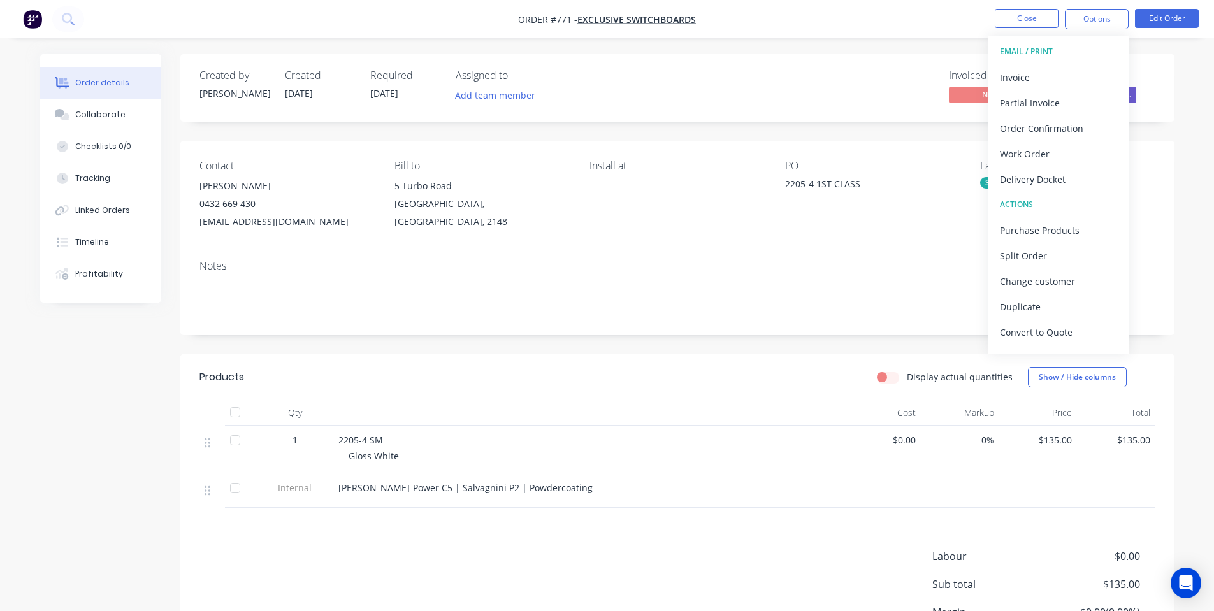
click at [665, 235] on div "Contact [PERSON_NAME] [PHONE_NUMBER] [EMAIL_ADDRESS][DOMAIN_NAME] Bill to [STRE…" at bounding box center [677, 195] width 994 height 109
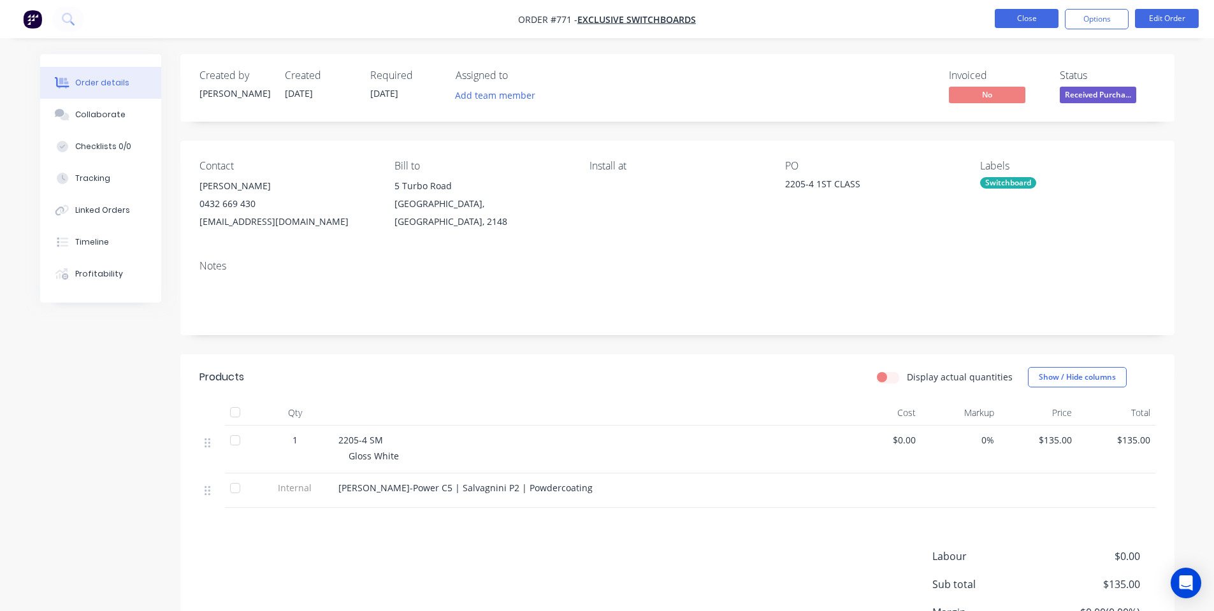
click at [1019, 15] on button "Close" at bounding box center [1027, 18] width 64 height 19
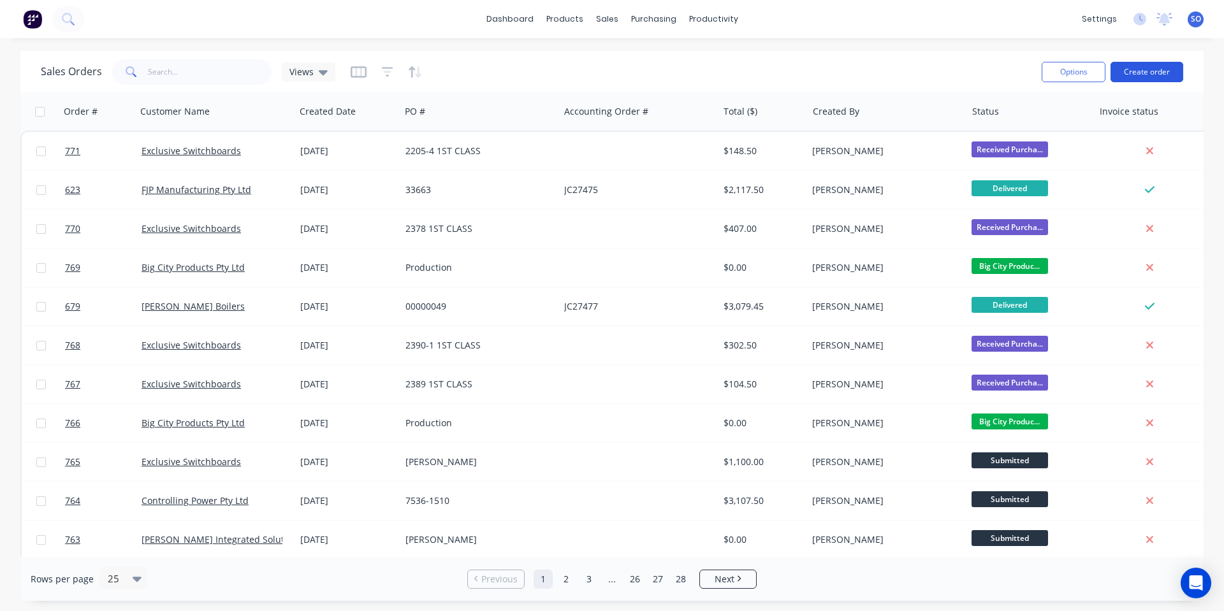
click at [1135, 63] on button "Create order" at bounding box center [1146, 72] width 73 height 20
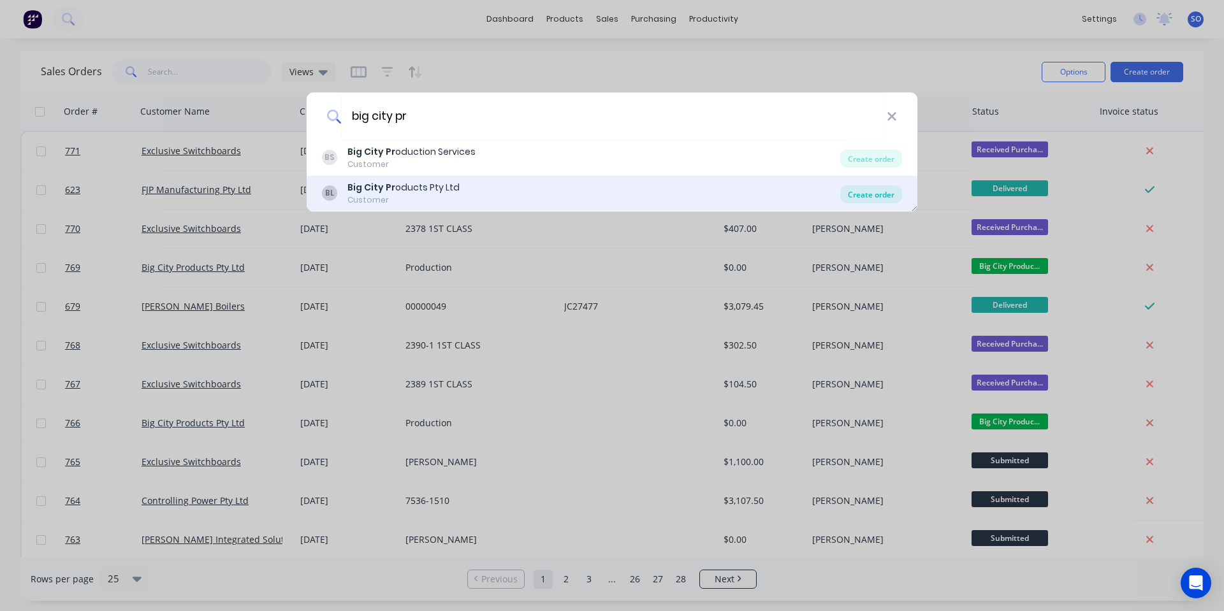
type input "big city pr"
click at [871, 196] on div "Create order" at bounding box center [871, 194] width 62 height 18
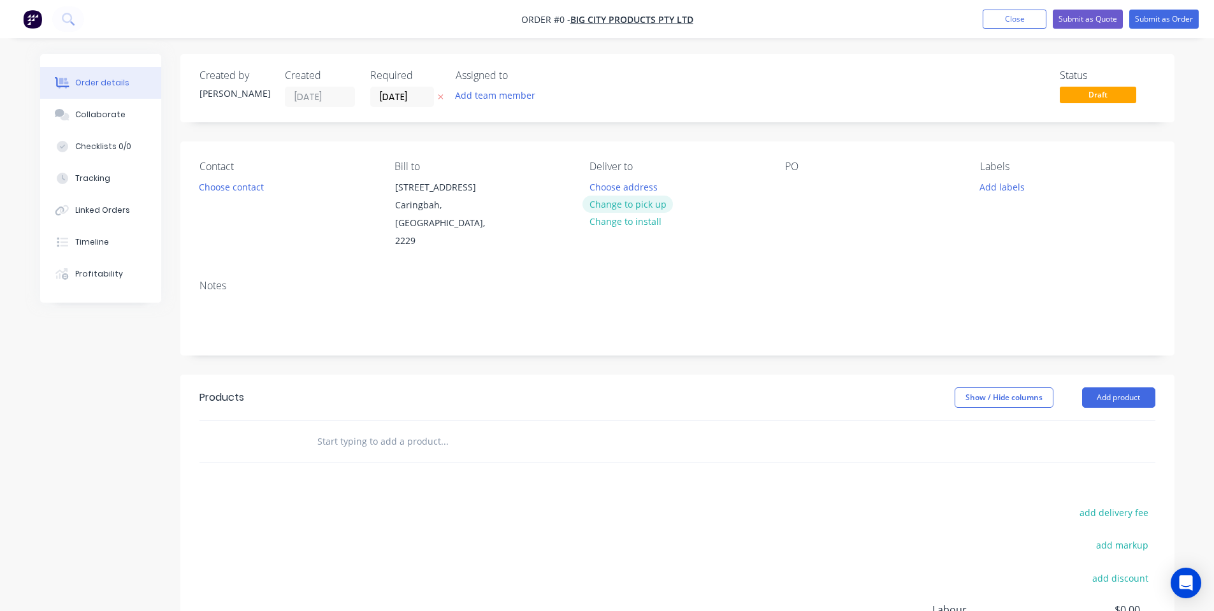
click at [600, 208] on button "Change to pick up" at bounding box center [627, 204] width 90 height 17
click at [236, 199] on div "Contact Choose contact" at bounding box center [286, 206] width 175 height 90
click at [238, 189] on button "Choose contact" at bounding box center [231, 186] width 78 height 17
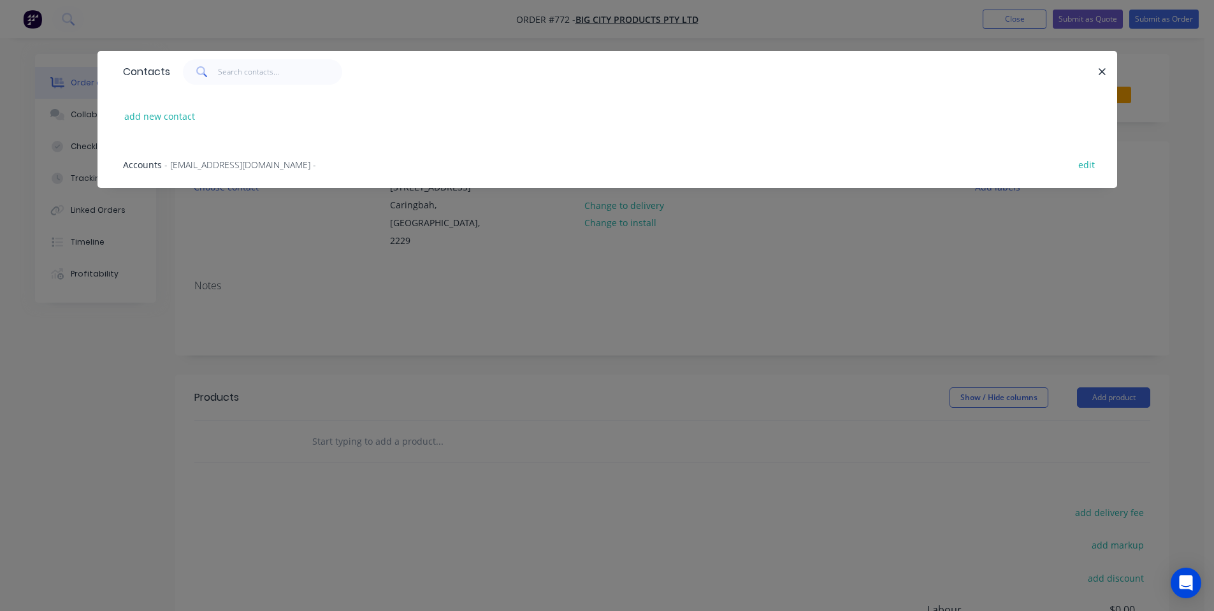
click at [681, 250] on div "Contacts add new contact Accounts - [EMAIL_ADDRESS][DOMAIN_NAME] - edit" at bounding box center [607, 305] width 1214 height 611
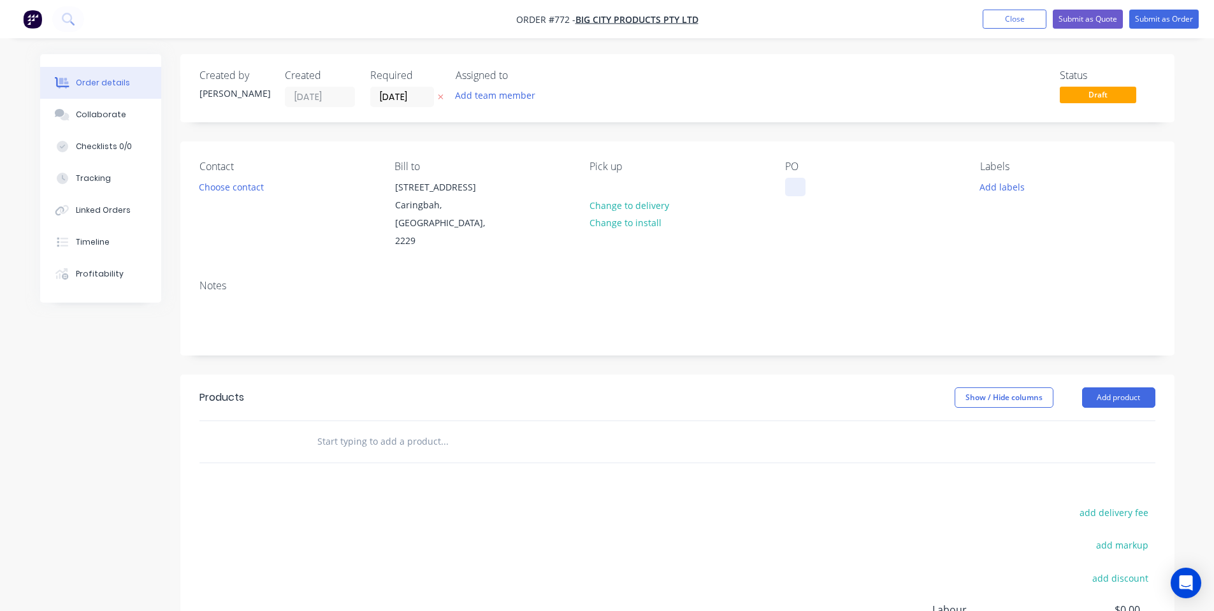
click at [795, 191] on div at bounding box center [795, 187] width 20 height 18
click at [1004, 171] on div "Labels" at bounding box center [1067, 167] width 175 height 12
click at [998, 185] on button "Add labels" at bounding box center [1002, 186] width 59 height 17
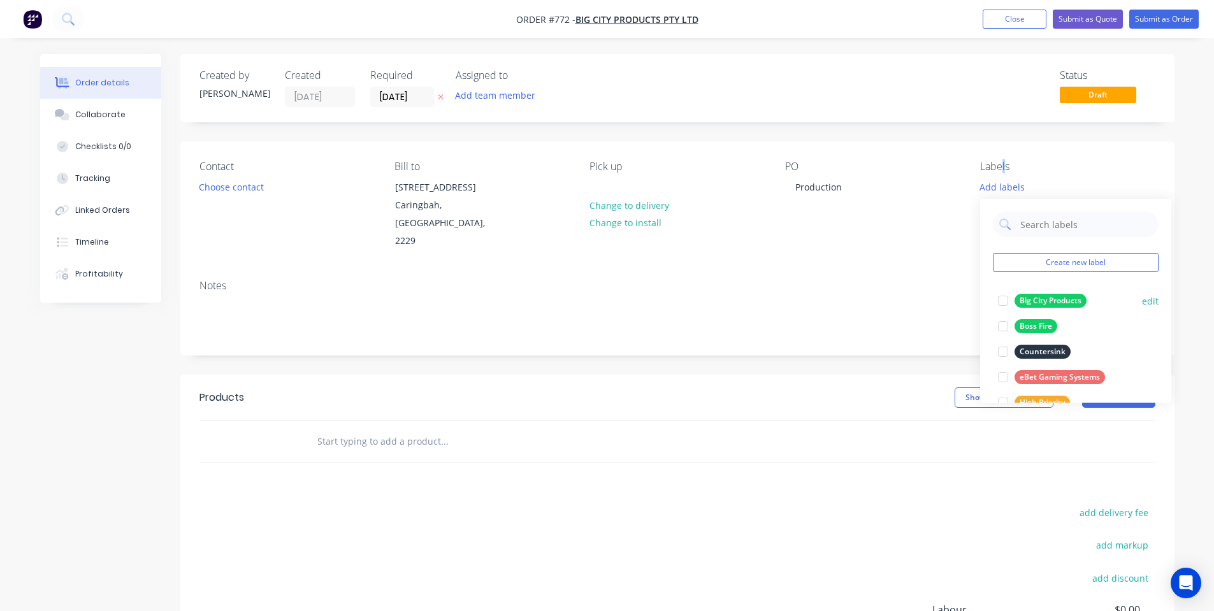
drag, startPoint x: 1038, startPoint y: 298, endPoint x: 1029, endPoint y: 295, distance: 9.9
click at [1039, 298] on div "Big City Products" at bounding box center [1051, 301] width 72 height 14
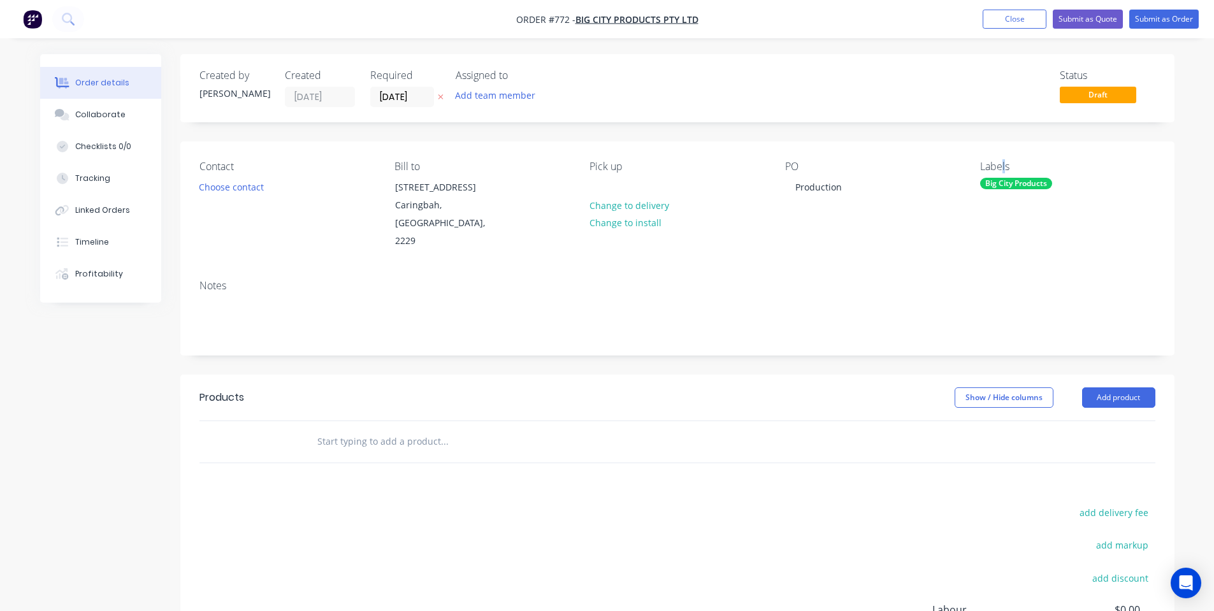
click at [433, 94] on label "[DATE]" at bounding box center [402, 97] width 64 height 20
click at [433, 94] on input "[DATE]" at bounding box center [402, 96] width 62 height 19
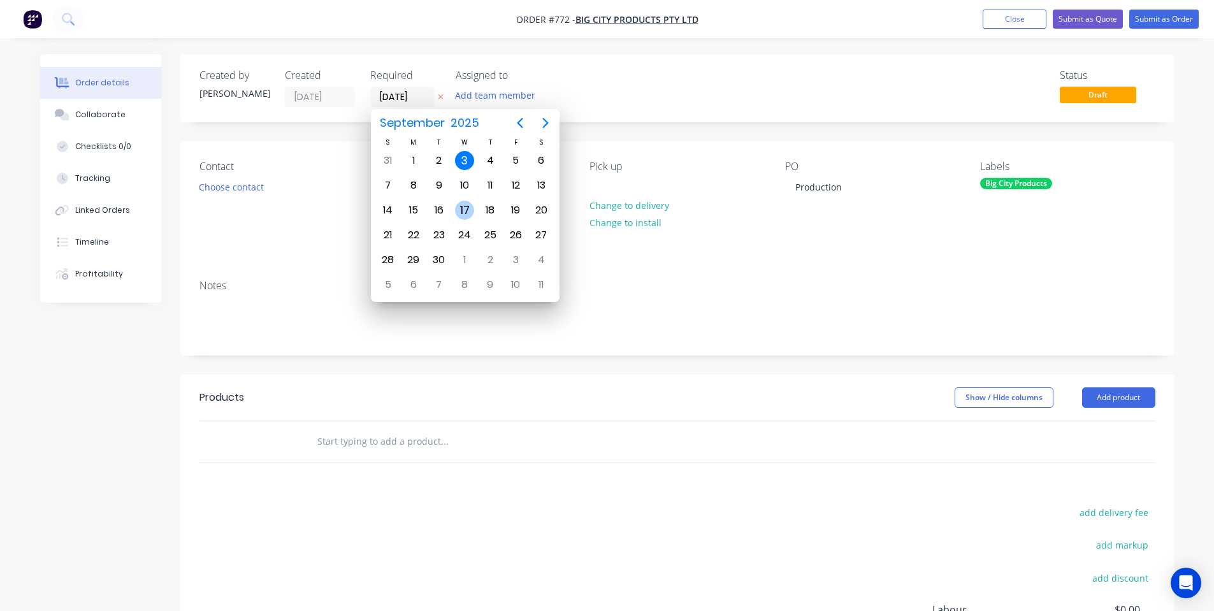
click at [465, 215] on div "17" at bounding box center [464, 210] width 19 height 19
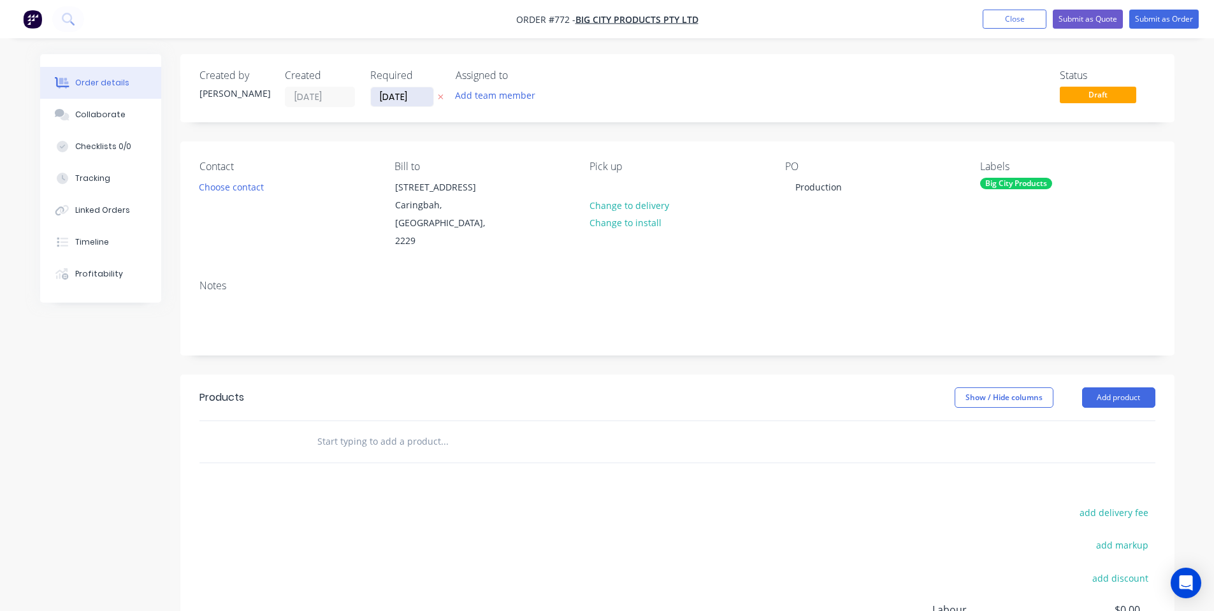
click at [413, 103] on input "[DATE]" at bounding box center [402, 96] width 62 height 19
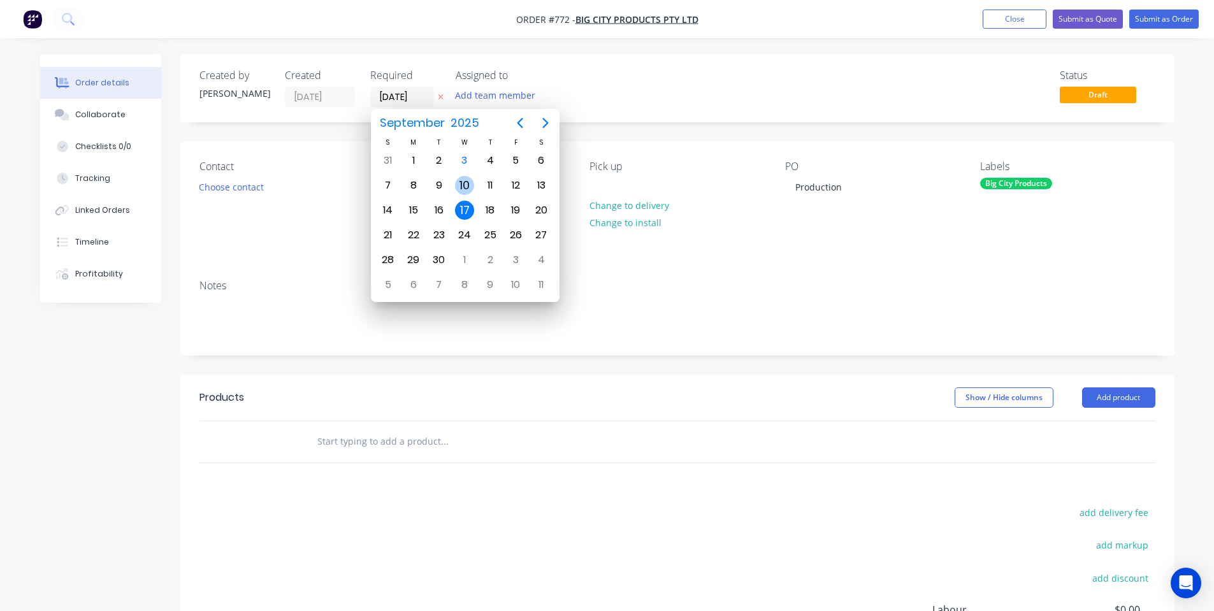
click at [461, 180] on div "10" at bounding box center [464, 185] width 19 height 19
type input "[DATE]"
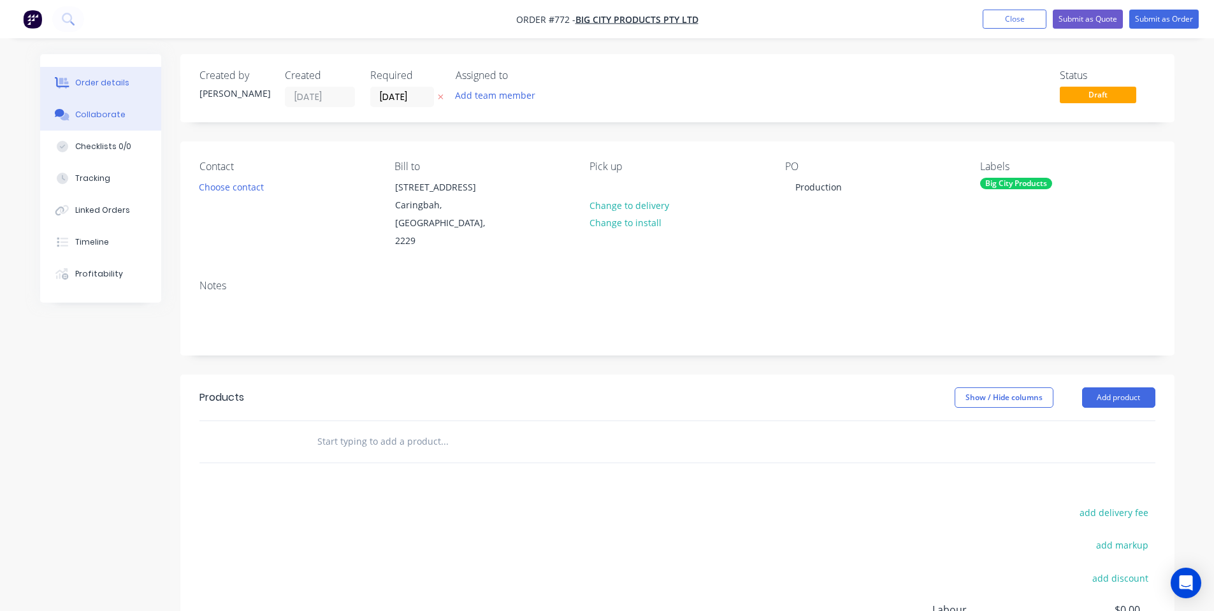
click at [138, 118] on button "Collaborate" at bounding box center [100, 115] width 121 height 32
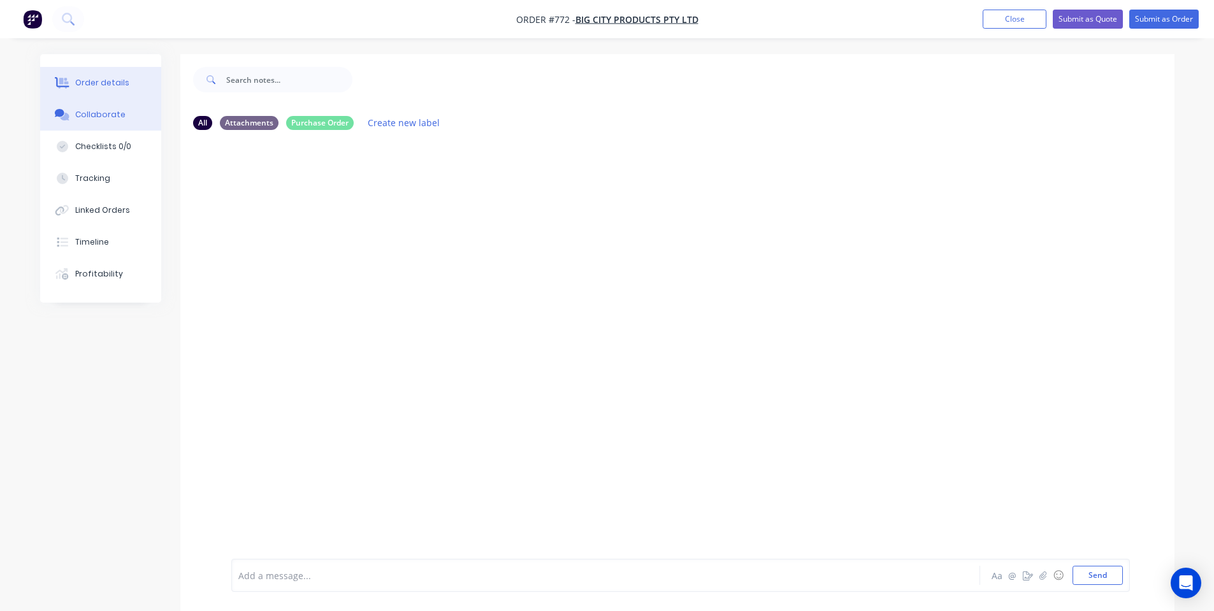
click at [103, 92] on button "Order details" at bounding box center [100, 83] width 121 height 32
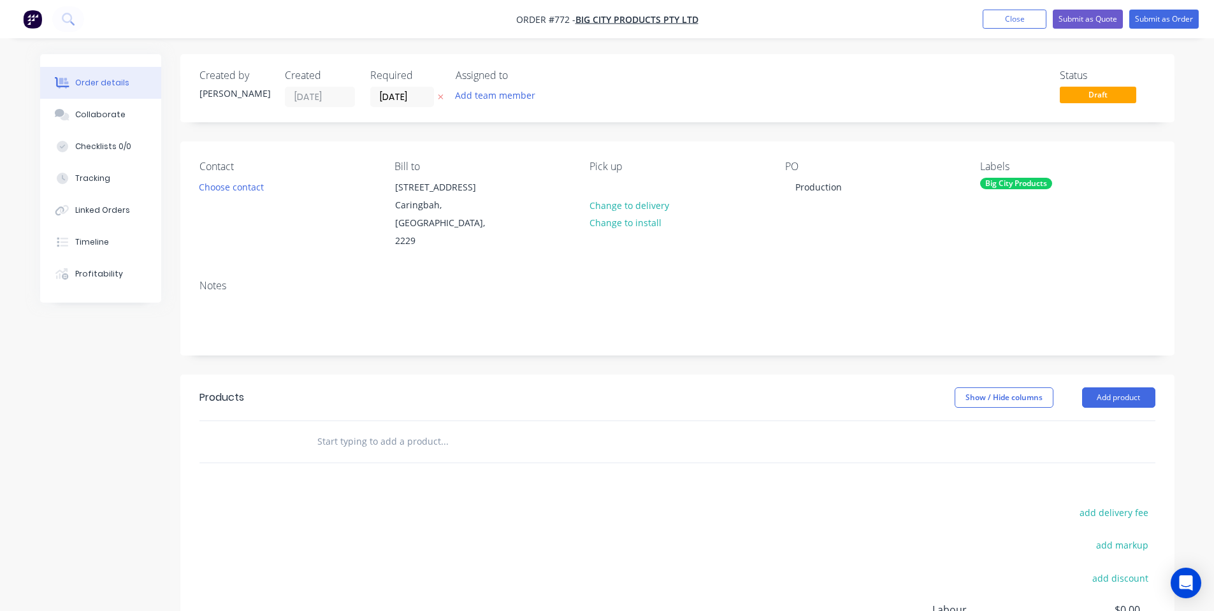
click at [416, 433] on input "text" at bounding box center [444, 441] width 255 height 25
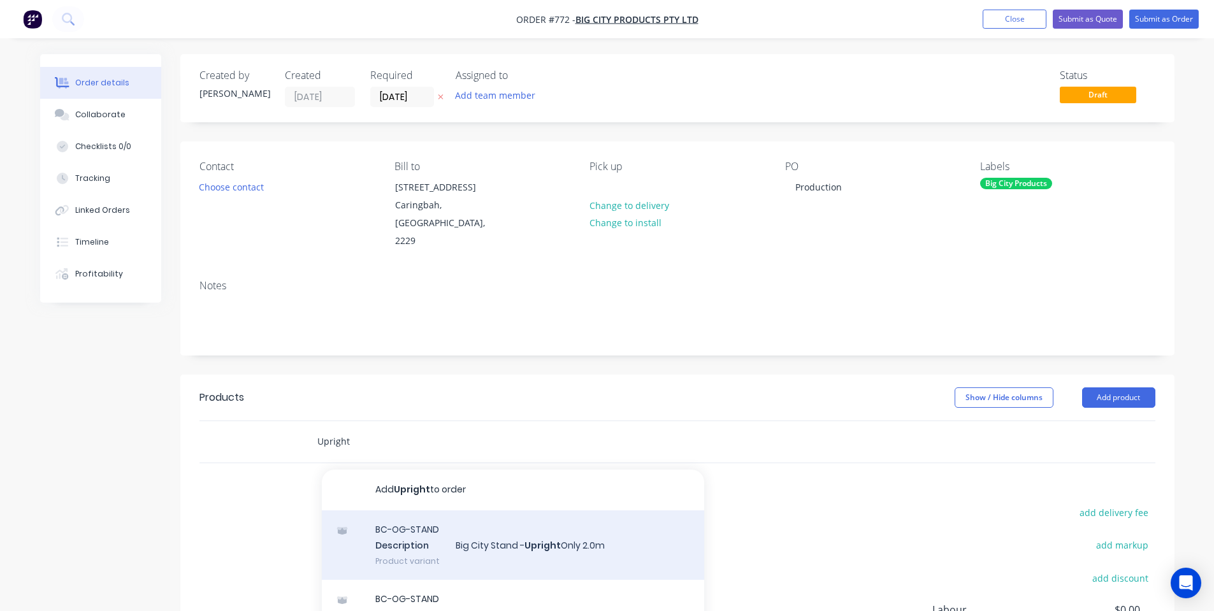
type input "Upright"
click at [510, 535] on div "BC-OG-STAND Description Big City Stand - Upright Only 2.0m Product variant" at bounding box center [513, 545] width 382 height 70
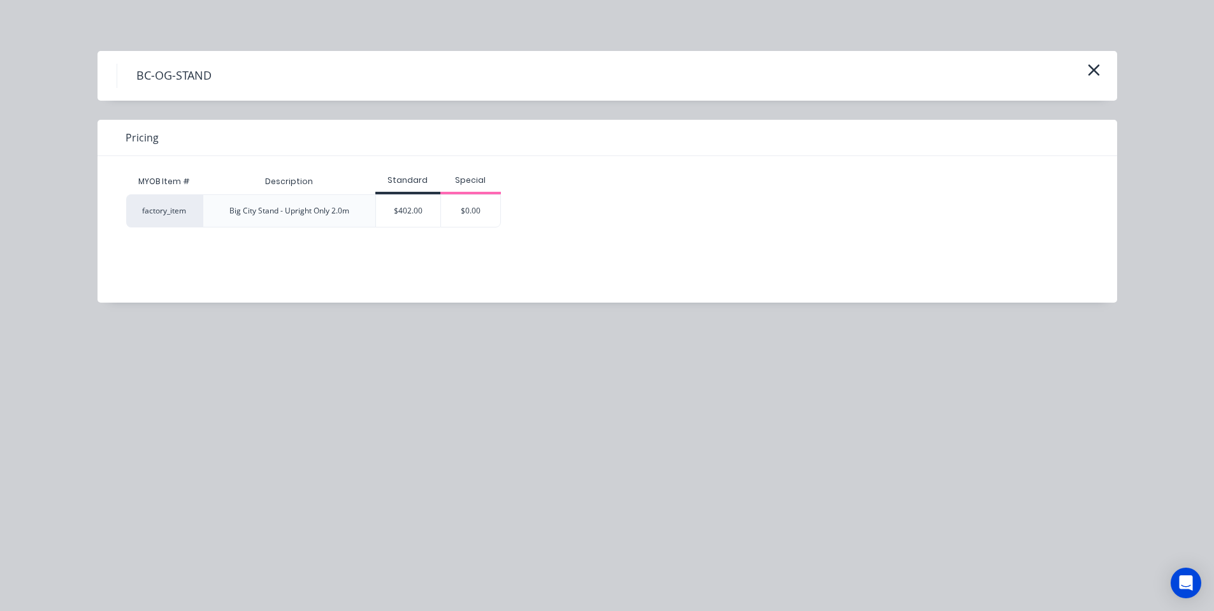
click at [329, 217] on div "Big City Stand - Upright Only 2.0m" at bounding box center [289, 211] width 140 height 32
click at [379, 217] on div "$402.00" at bounding box center [408, 211] width 64 height 32
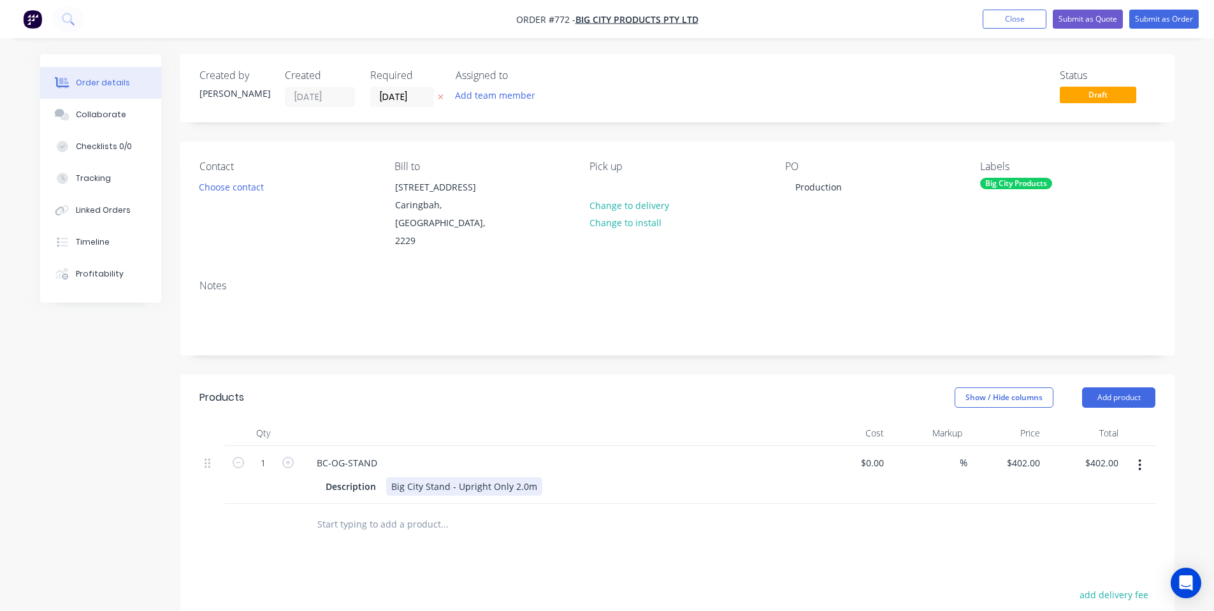
click at [512, 477] on div "Big City Stand - Upright Only 2.0m" at bounding box center [464, 486] width 156 height 18
click at [514, 477] on div "Big City Stand - Upright Only 2.0m" at bounding box center [464, 486] width 156 height 18
click at [513, 477] on div "Big City Stand - Upright Only 2.0m" at bounding box center [464, 486] width 156 height 18
click at [1148, 454] on button "button" at bounding box center [1140, 465] width 30 height 23
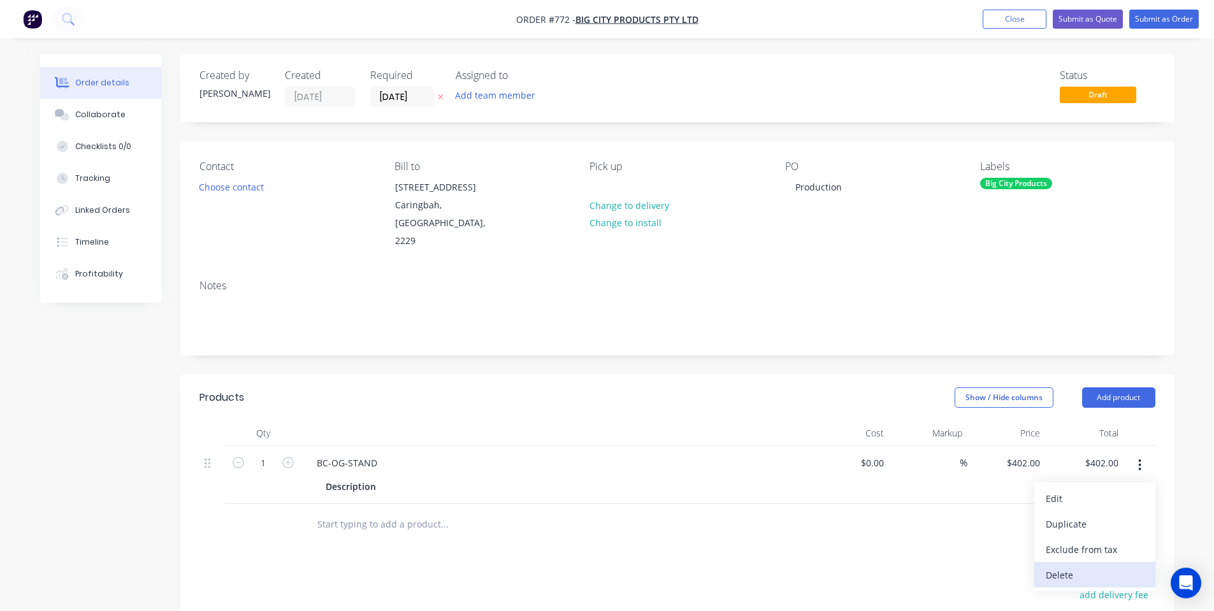
click at [1080, 566] on div "Delete" at bounding box center [1095, 575] width 98 height 18
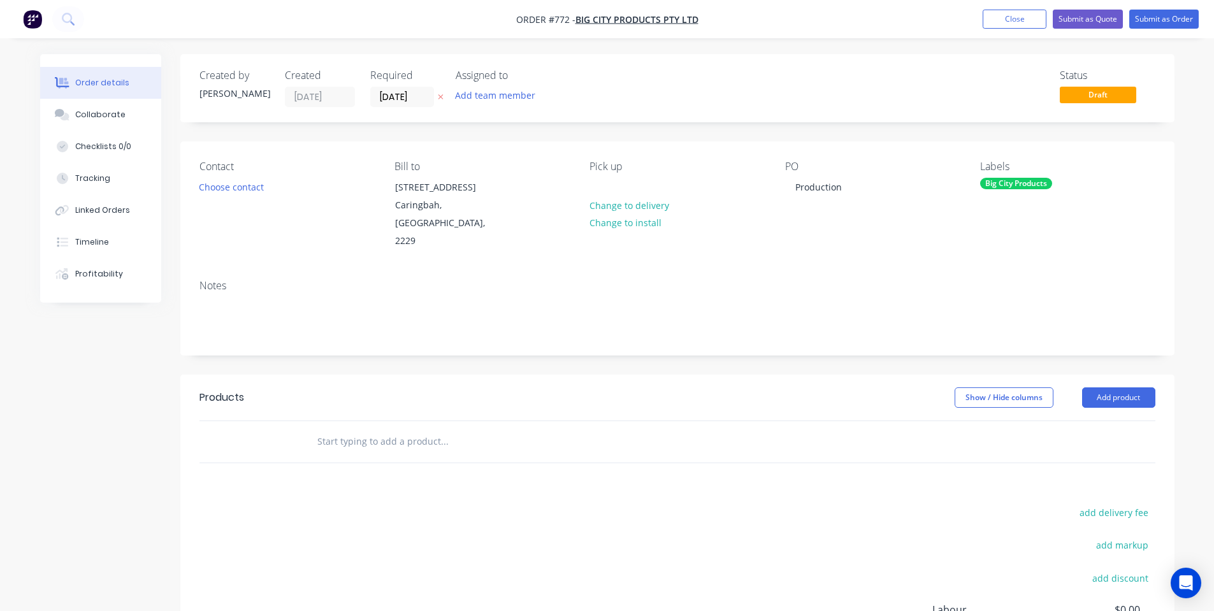
click at [389, 429] on input "text" at bounding box center [444, 441] width 255 height 25
paste input "Big City Stand - Upright Only 2.0m"
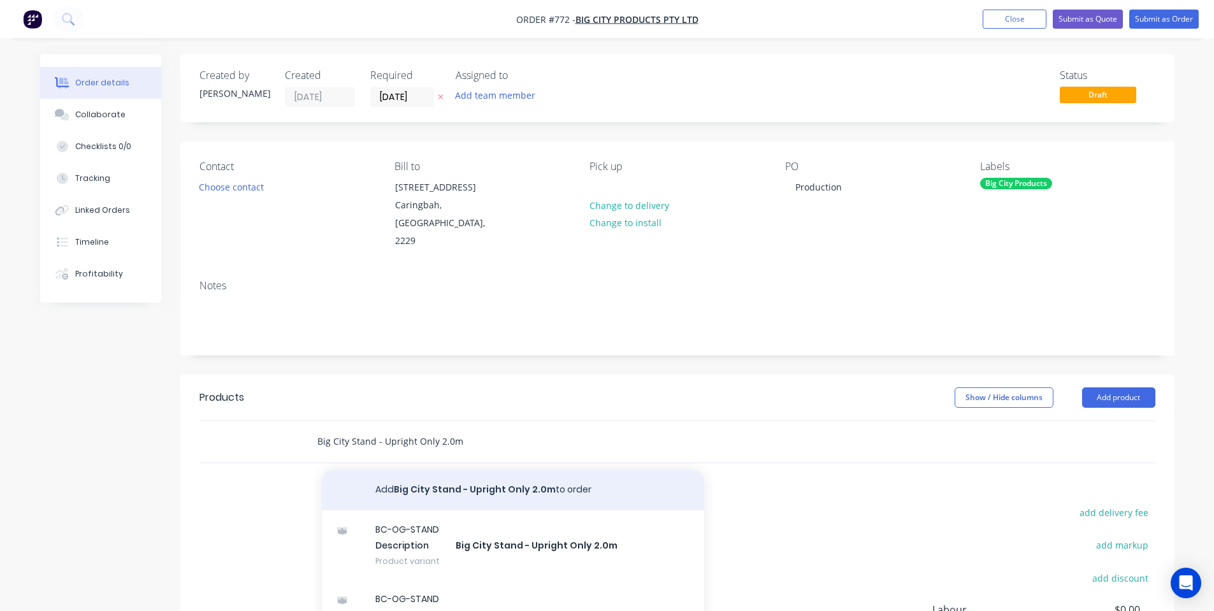
type input "Big City Stand - Upright Only 2.0m"
click at [456, 482] on button "Add Big City Stand - Upright Only 2.0m to order" at bounding box center [513, 490] width 382 height 41
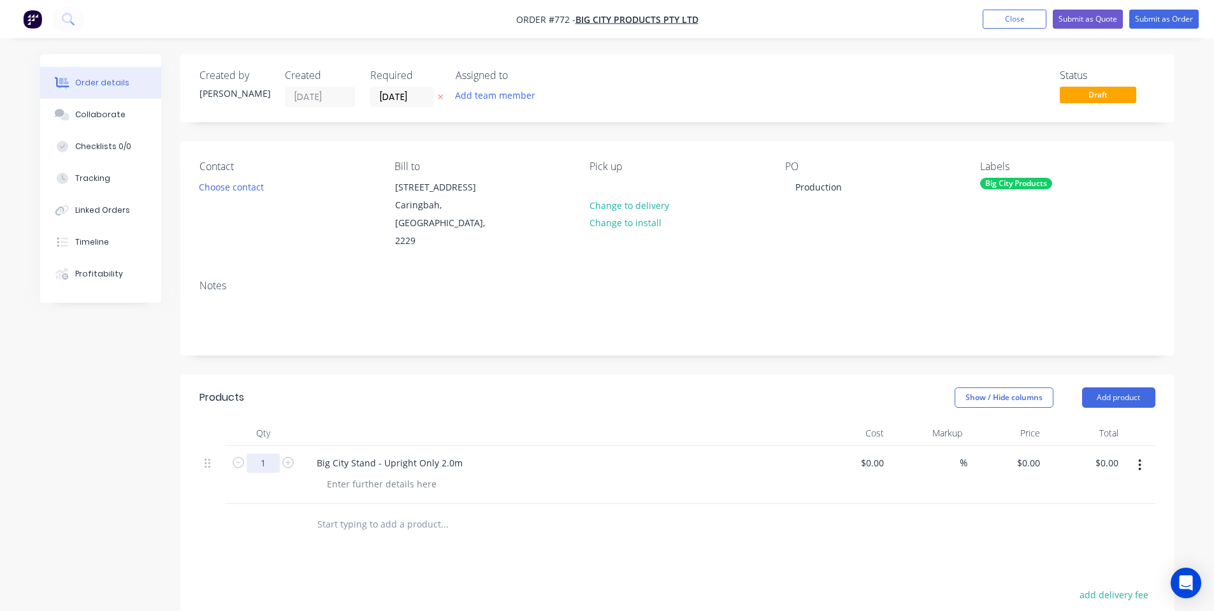
click at [254, 454] on input "1" at bounding box center [263, 463] width 33 height 19
type input "3"
click at [356, 391] on header "Products Show / Hide columns Add product" at bounding box center [677, 398] width 994 height 46
click at [405, 514] on input "text" at bounding box center [444, 524] width 255 height 25
type input "b"
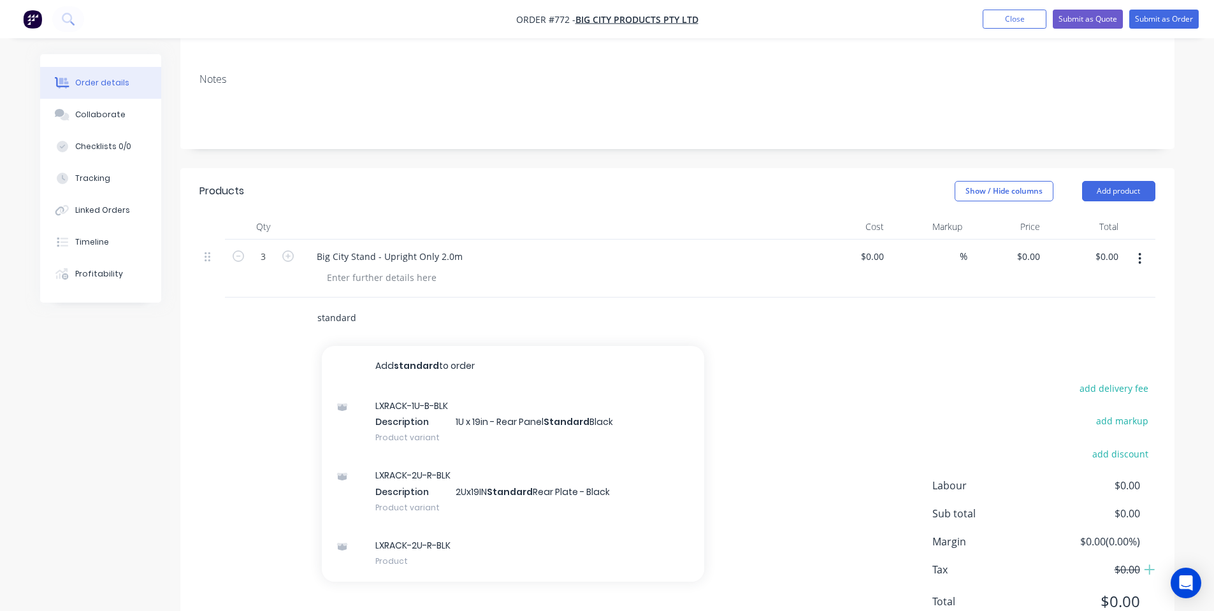
scroll to position [242, 0]
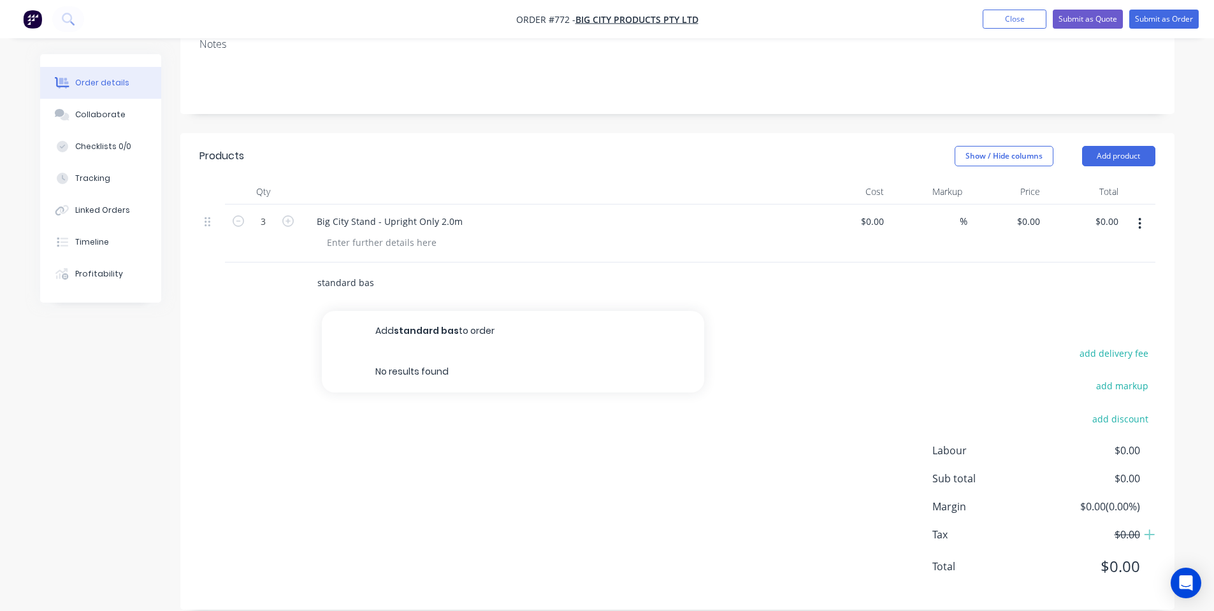
click at [209, 263] on div "standard bas Add standard bas to order No results found" at bounding box center [677, 283] width 956 height 41
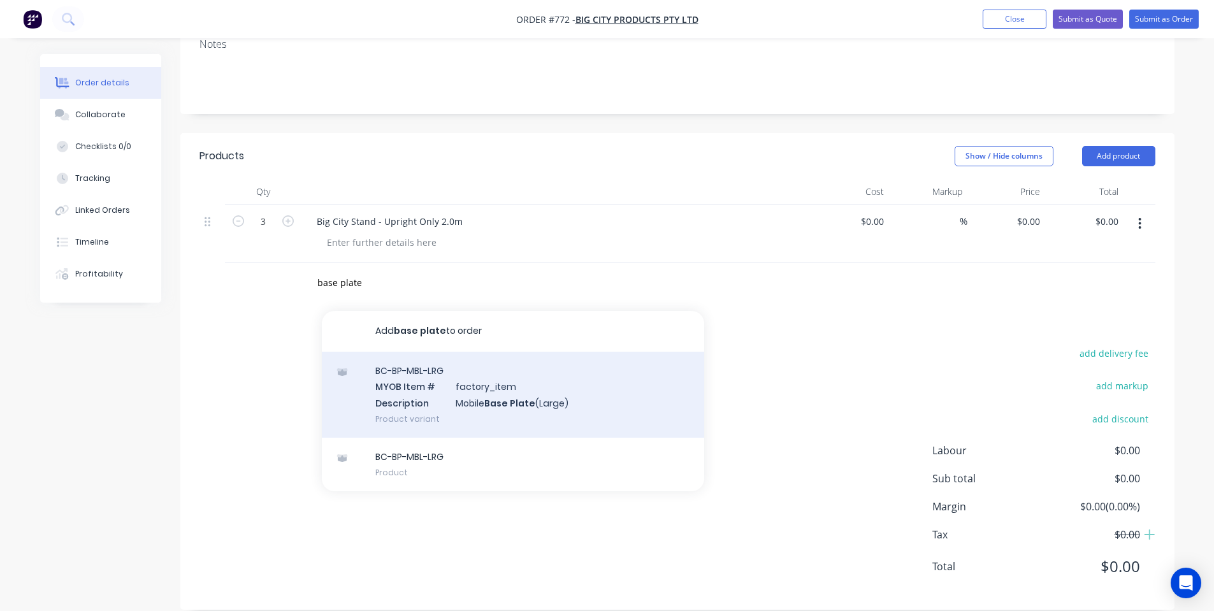
click at [532, 389] on div "BC-BP-MBL-LRG MYOB Item # factory_item Description Mobile Base Plate (Large) Pr…" at bounding box center [513, 395] width 382 height 86
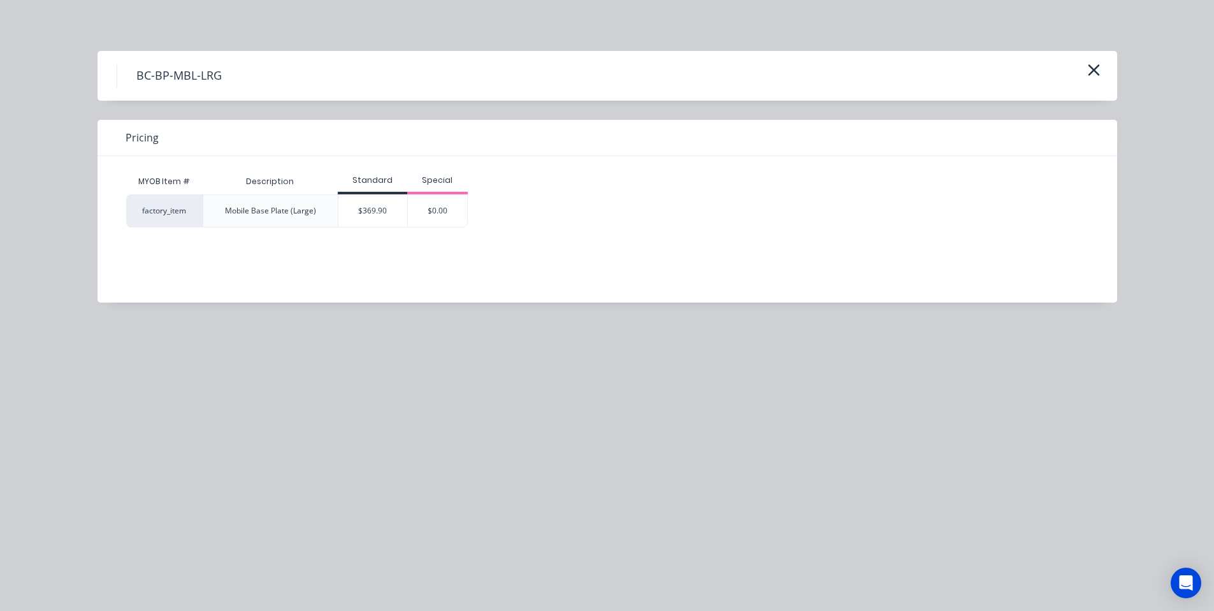
click at [291, 203] on div "Mobile Base Plate (Large)" at bounding box center [271, 211] width 112 height 32
click at [298, 215] on div "Mobile Base Plate (Large)" at bounding box center [270, 210] width 91 height 11
drag, startPoint x: 321, startPoint y: 208, endPoint x: 139, endPoint y: 203, distance: 182.3
click at [139, 203] on div "factory_item Mobile Base Plate (Large) $369.90 $0.00" at bounding box center [297, 210] width 342 height 33
drag, startPoint x: 310, startPoint y: 187, endPoint x: 298, endPoint y: 211, distance: 27.4
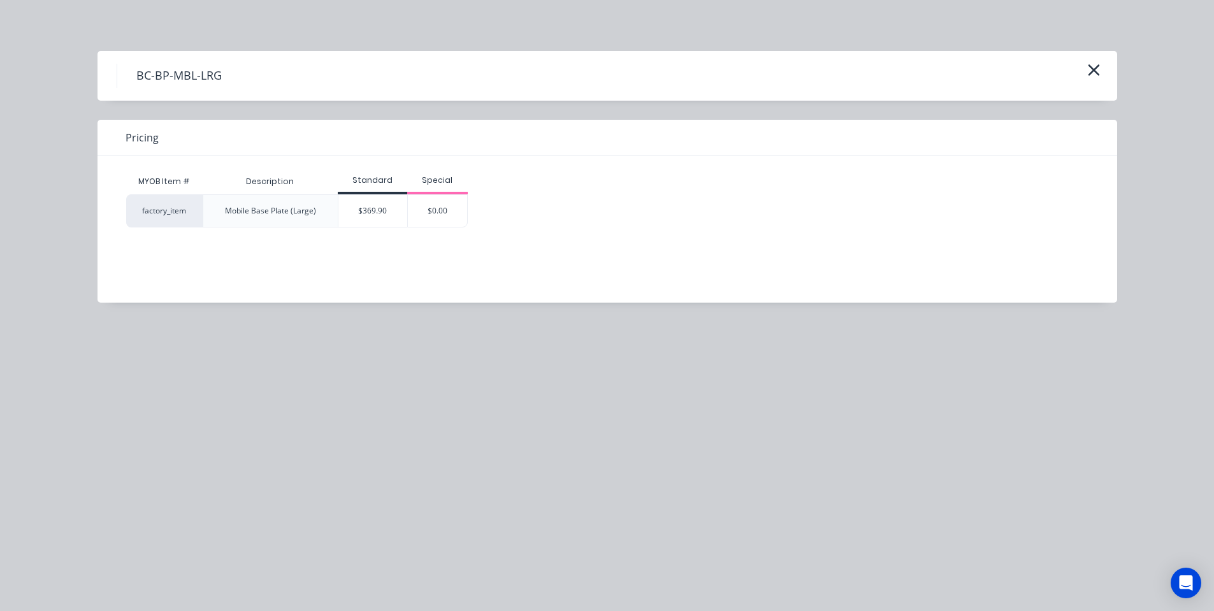
click at [305, 201] on div "MYOB Item # Description Standard Special factory_item Mobile Base Plate (Large)…" at bounding box center [597, 198] width 943 height 59
click at [294, 217] on div "Mobile Base Plate (Large)" at bounding box center [271, 211] width 112 height 32
click at [287, 206] on div "Mobile Base Plate (Large)" at bounding box center [270, 210] width 91 height 11
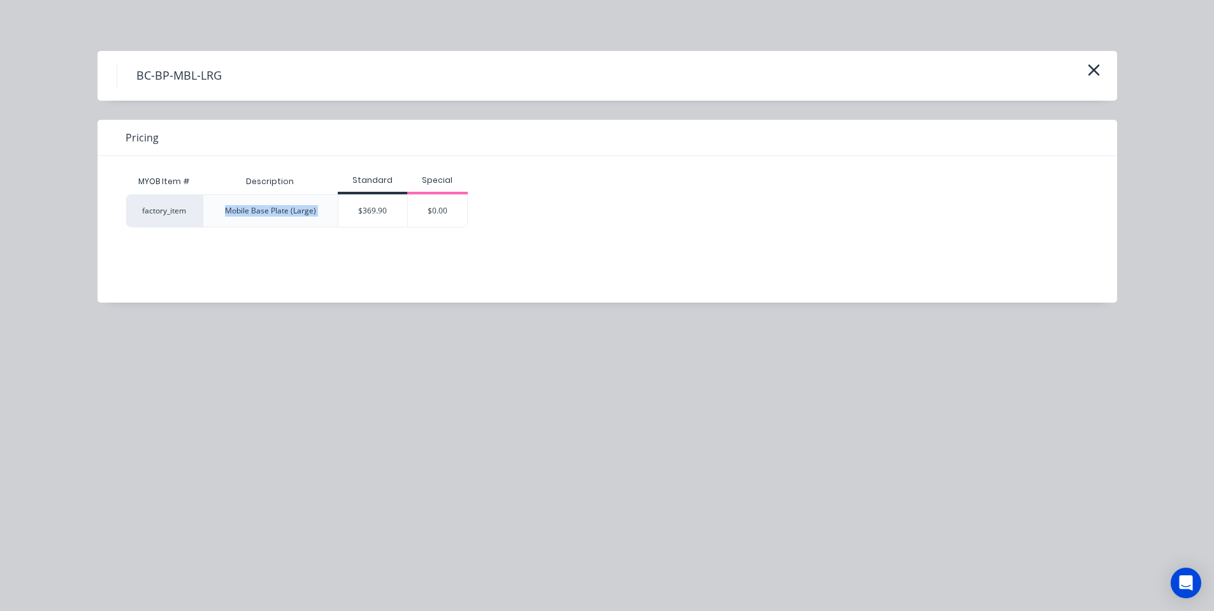
copy div "Mobile Base Plate (Large)"
click at [1099, 69] on icon "button" at bounding box center [1093, 70] width 13 height 18
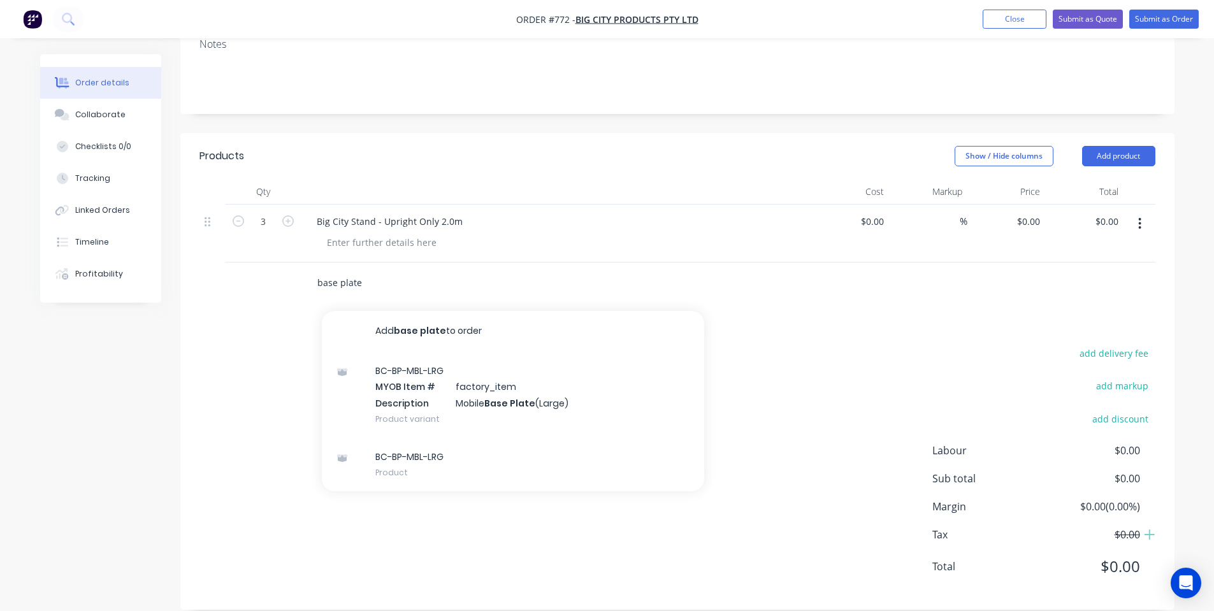
click at [377, 270] on input "base plate" at bounding box center [444, 282] width 255 height 25
drag, startPoint x: 326, startPoint y: 262, endPoint x: 263, endPoint y: 263, distance: 62.5
click at [264, 263] on div "base plate Add base plate to order BC-BP-MBL-LRG MYOB Item # factory_item Descr…" at bounding box center [677, 283] width 956 height 41
paste input "Mobile Base Plate (Large)"
click at [317, 270] on input "Mobile Base Plate (Large)" at bounding box center [444, 282] width 255 height 25
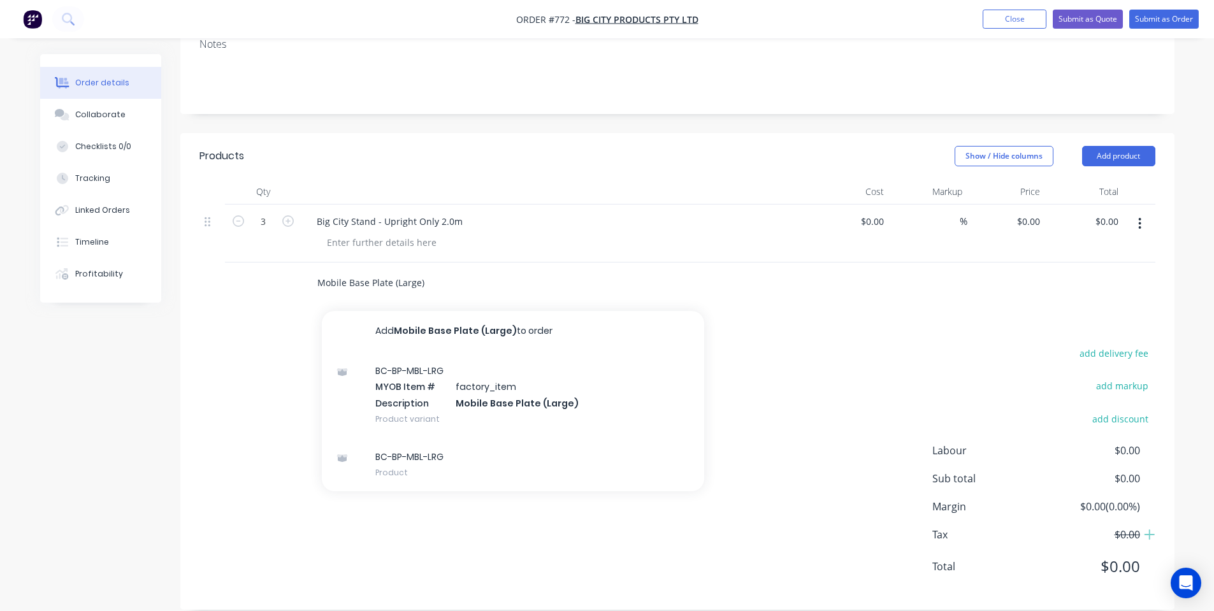
click at [399, 270] on input "Mobile Base Plate (Large)" at bounding box center [444, 282] width 255 height 25
drag, startPoint x: 398, startPoint y: 263, endPoint x: 417, endPoint y: 264, distance: 19.8
click at [417, 270] on input "Mobile Base Plate (Large)" at bounding box center [444, 282] width 255 height 25
click at [449, 270] on input "Mobile Base Plate (Large)" at bounding box center [444, 282] width 255 height 25
drag, startPoint x: 449, startPoint y: 259, endPoint x: 308, endPoint y: 253, distance: 141.6
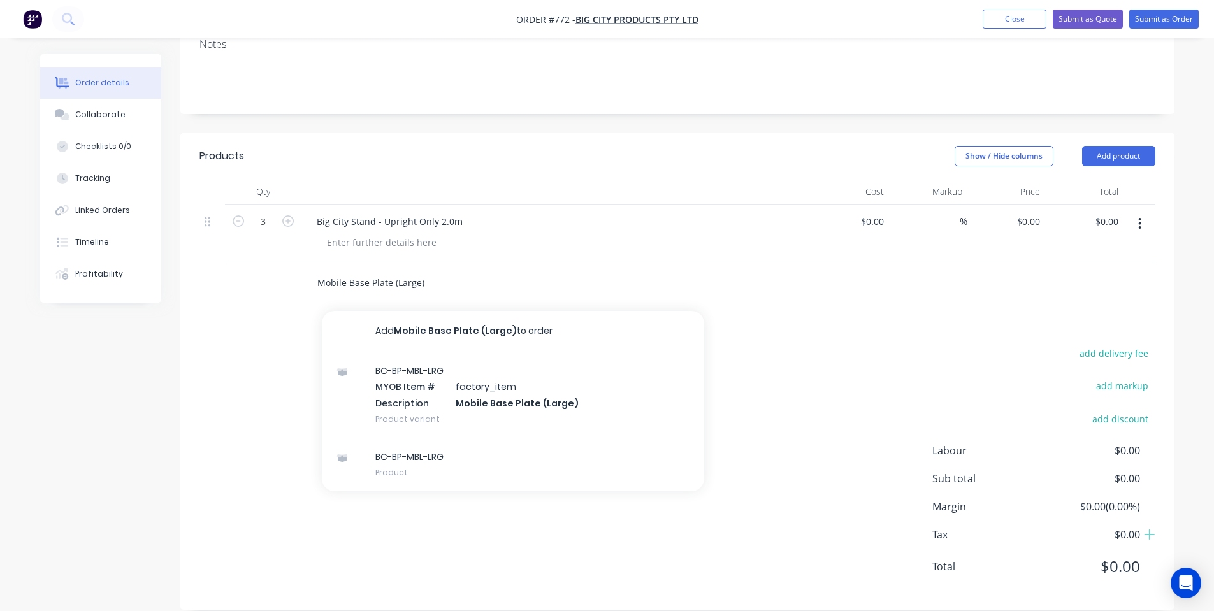
click at [308, 270] on div "Mobile Base Plate (Large) Add Mobile Base Plate (Large) to order BC-BP-MBL-LRG …" at bounding box center [498, 282] width 382 height 25
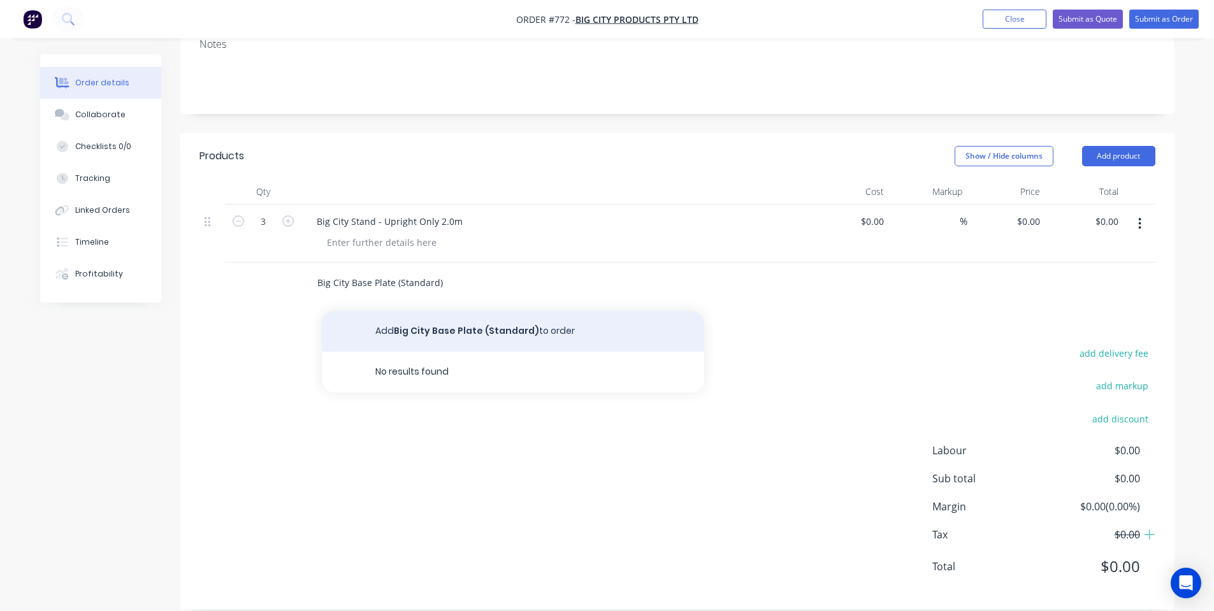
type input "Big City Base Plate (Standard)"
click at [398, 313] on button "Add Big City Base Plate (Standard) to order" at bounding box center [513, 331] width 382 height 41
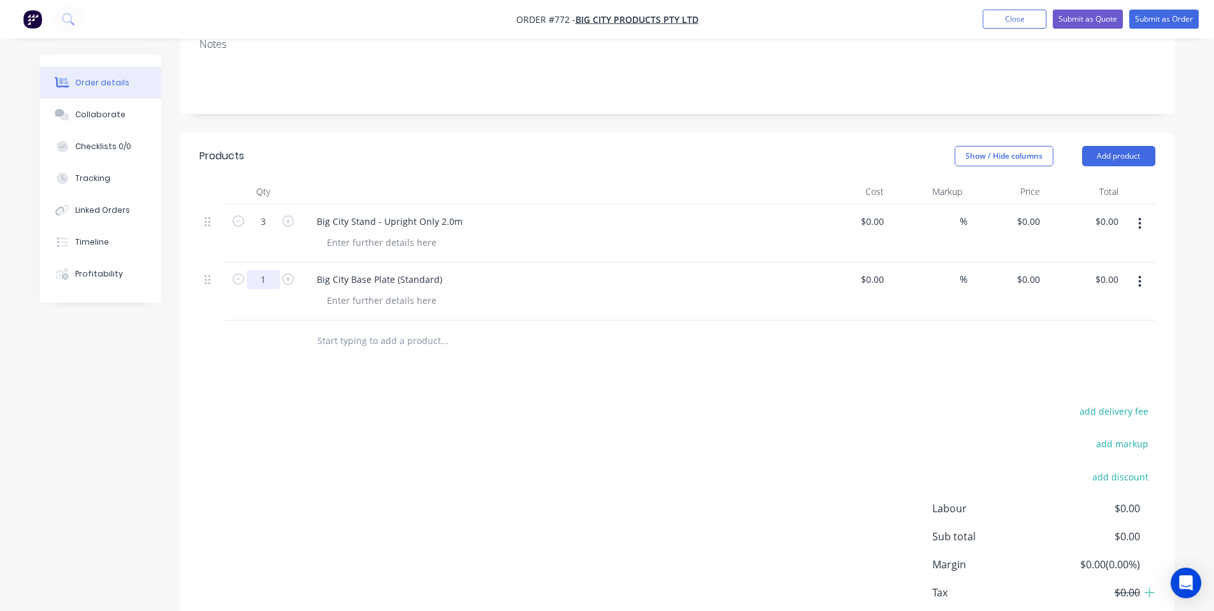
click at [262, 231] on input "1" at bounding box center [263, 221] width 33 height 19
type input "14"
click at [348, 428] on div "add delivery fee add markup add discount Labour $0.00 Sub total $0.00 Margin $0…" at bounding box center [677, 526] width 956 height 246
click at [365, 233] on div at bounding box center [382, 242] width 130 height 18
copy div "Textured Black"
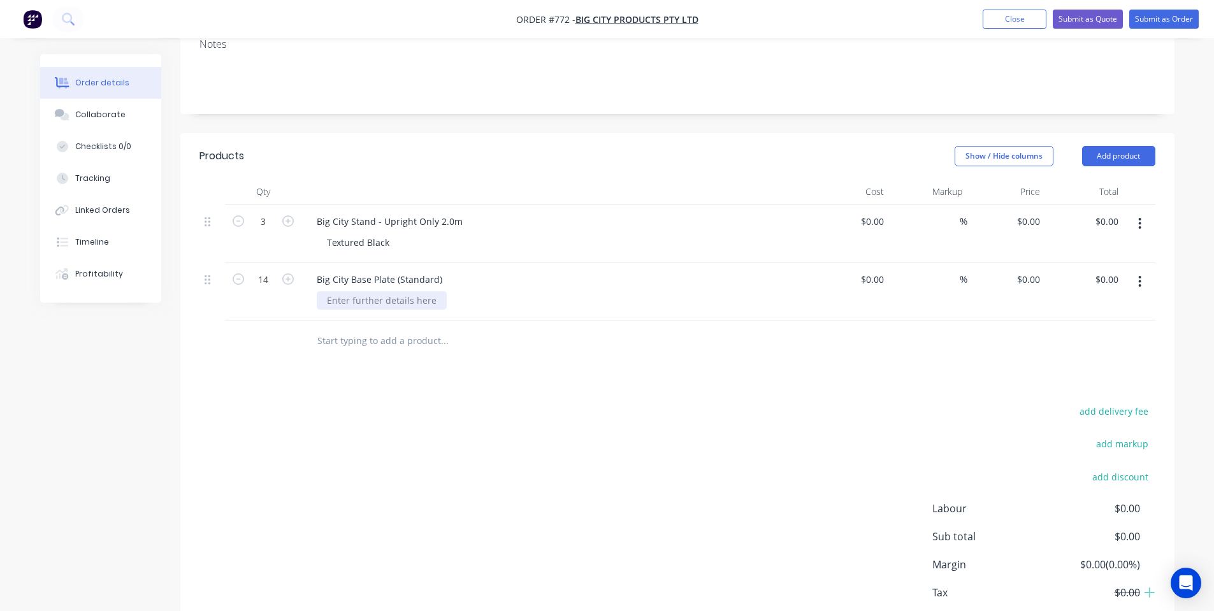
click at [334, 291] on div at bounding box center [382, 300] width 130 height 18
paste div
click at [396, 358] on div "Products Show / Hide columns Add product Qty Cost Markup Price Total 3 Big City…" at bounding box center [677, 400] width 994 height 535
click at [1098, 146] on button "Add product" at bounding box center [1118, 156] width 73 height 20
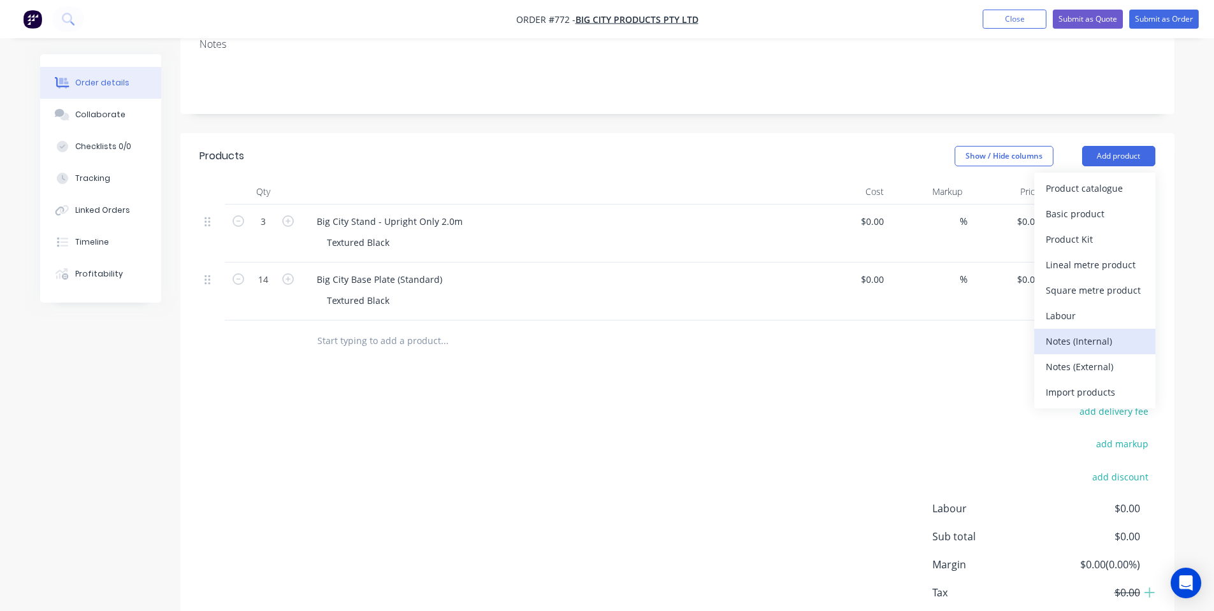
click at [1097, 332] on div "Notes (Internal)" at bounding box center [1095, 341] width 98 height 18
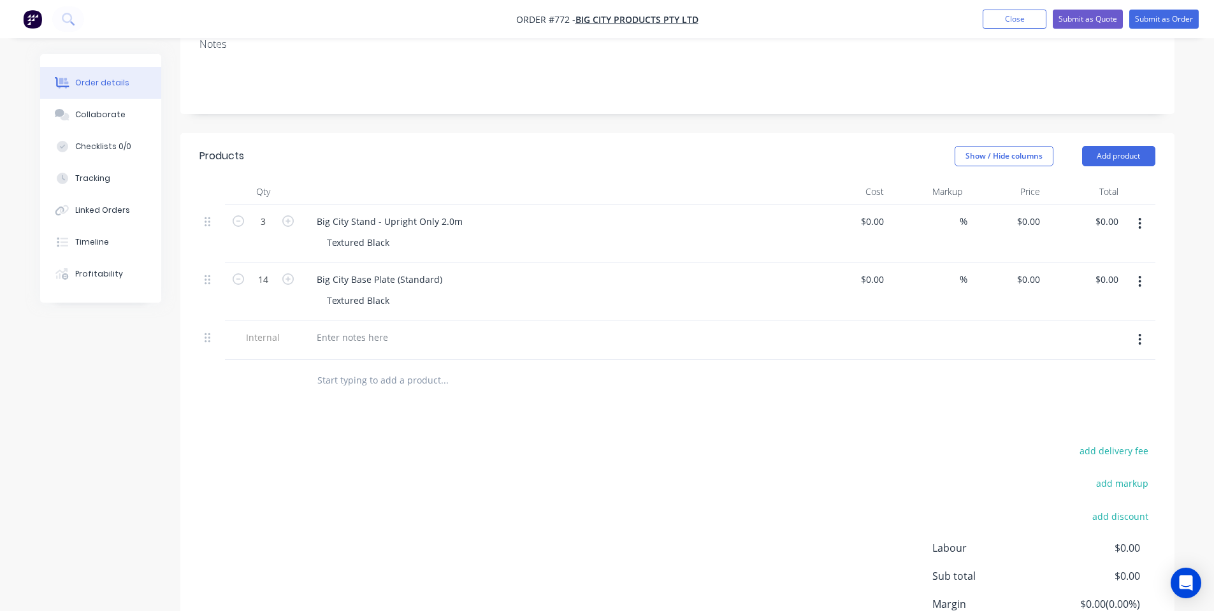
click at [324, 321] on div at bounding box center [556, 341] width 510 height 40
click at [312, 329] on div at bounding box center [556, 341] width 510 height 40
click at [329, 329] on div at bounding box center [556, 341] width 510 height 40
click at [335, 328] on div at bounding box center [353, 337] width 92 height 18
click at [326, 493] on div "add delivery fee add markup add discount Labour $0.00 Sub total $0.00 Margin $0…" at bounding box center [677, 565] width 956 height 246
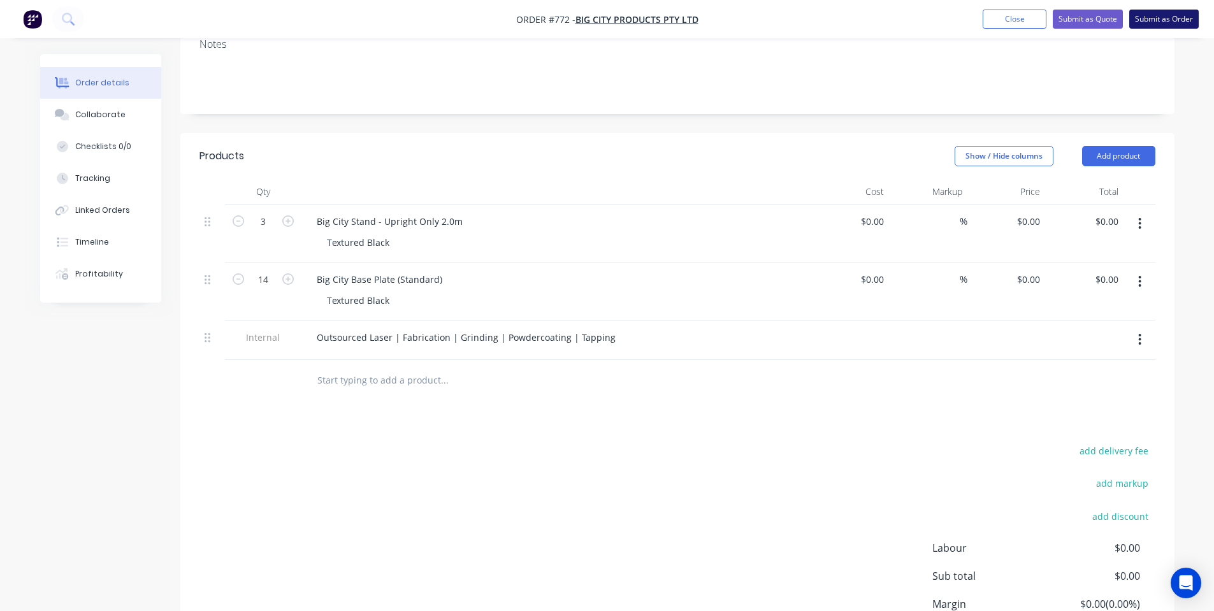
click at [1155, 22] on button "Submit as Order" at bounding box center [1163, 19] width 69 height 19
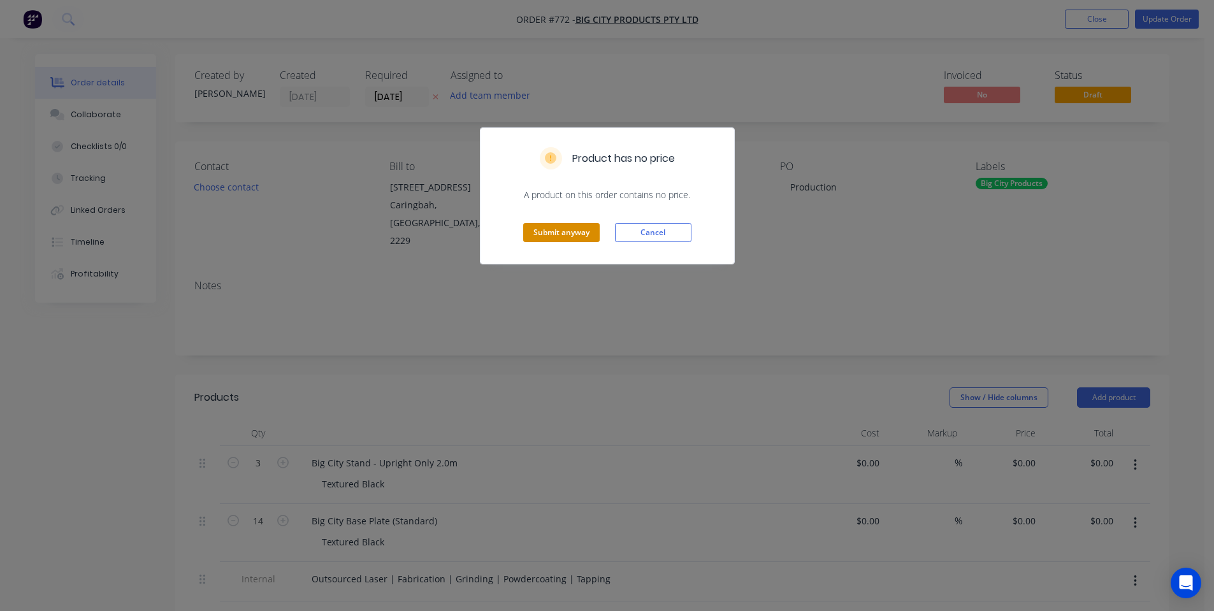
click at [546, 226] on button "Submit anyway" at bounding box center [561, 232] width 76 height 19
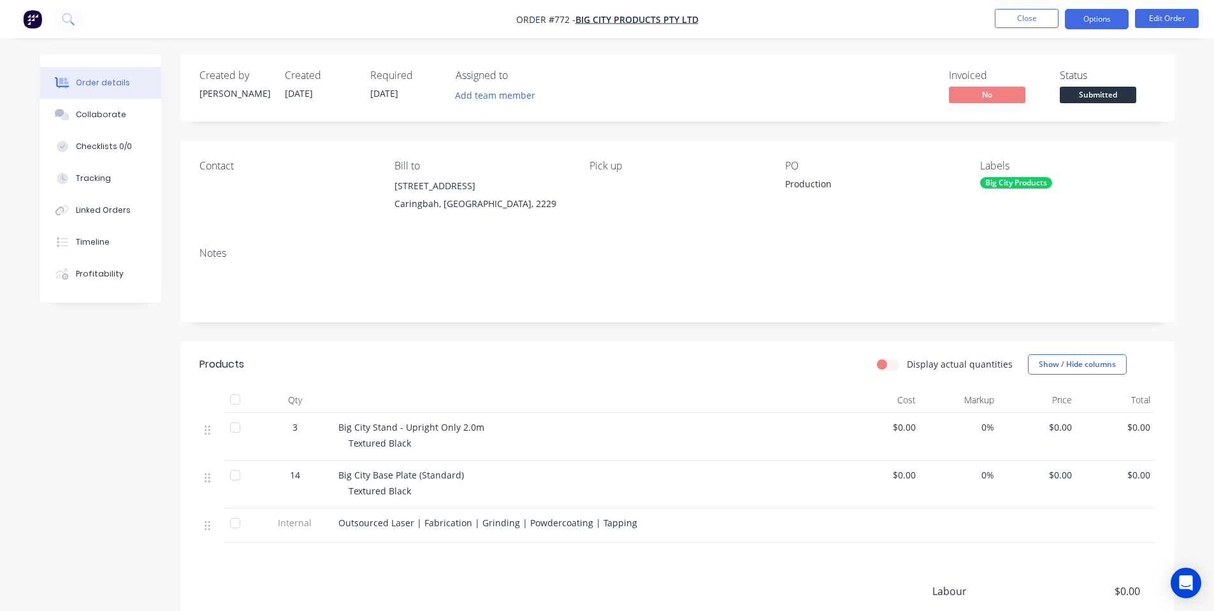
click at [1088, 21] on button "Options" at bounding box center [1097, 19] width 64 height 20
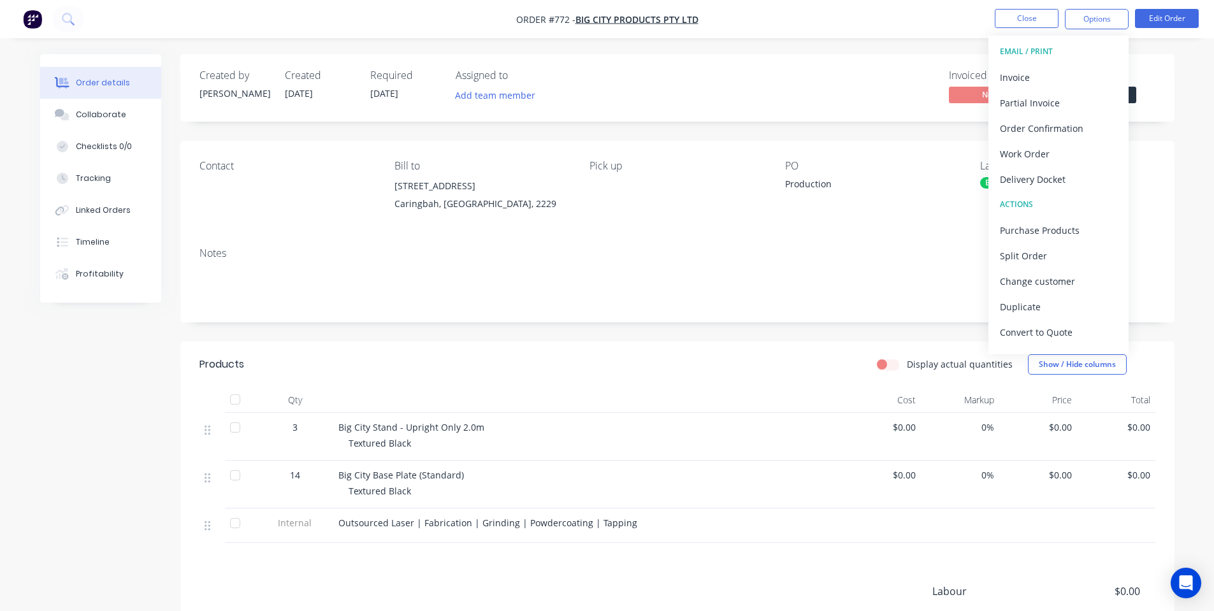
click at [1166, 134] on div "Created by [PERSON_NAME] Created [DATE] Required [DATE] Assigned to Add team me…" at bounding box center [677, 402] width 994 height 697
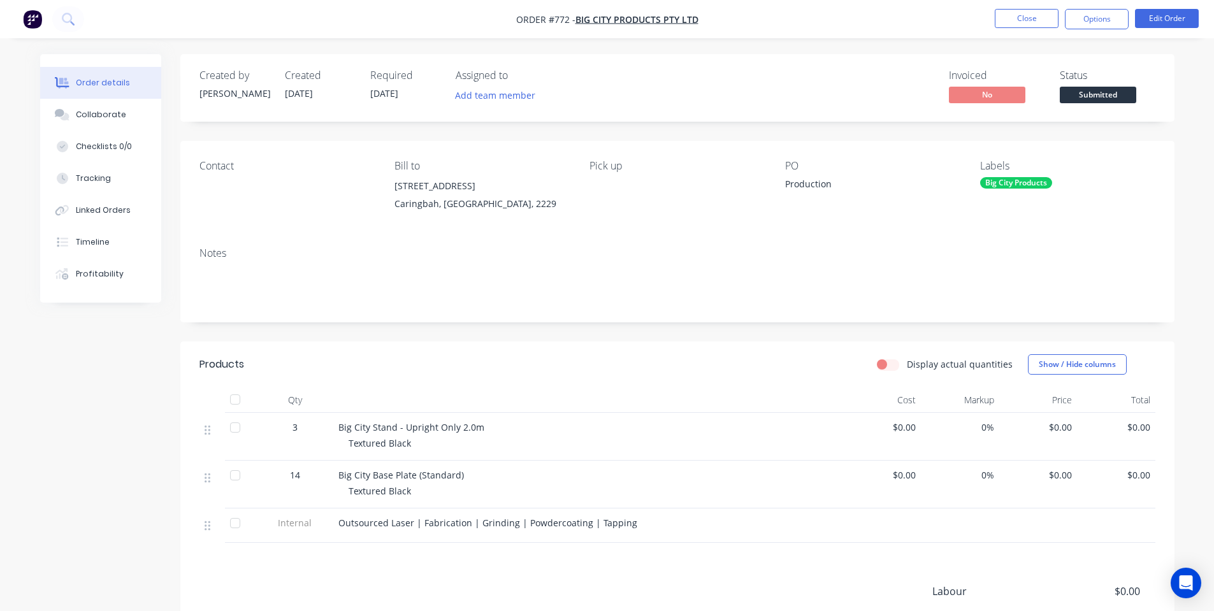
click at [1134, 91] on span "Submitted" at bounding box center [1098, 95] width 76 height 16
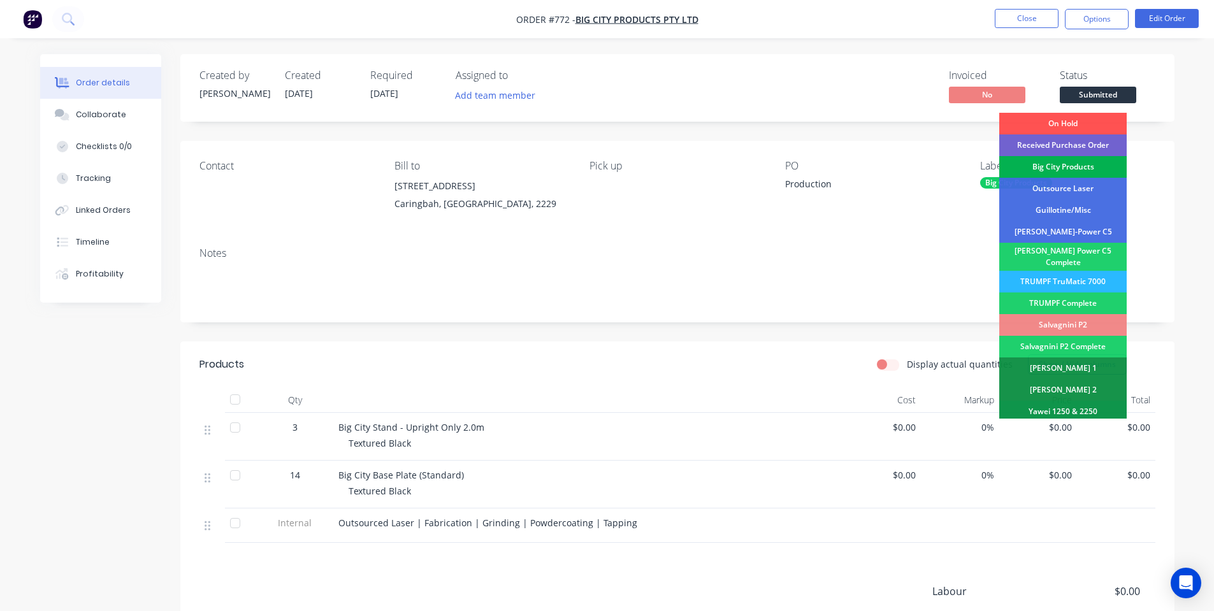
click at [1115, 171] on div "Big City Products" at bounding box center [1062, 167] width 127 height 22
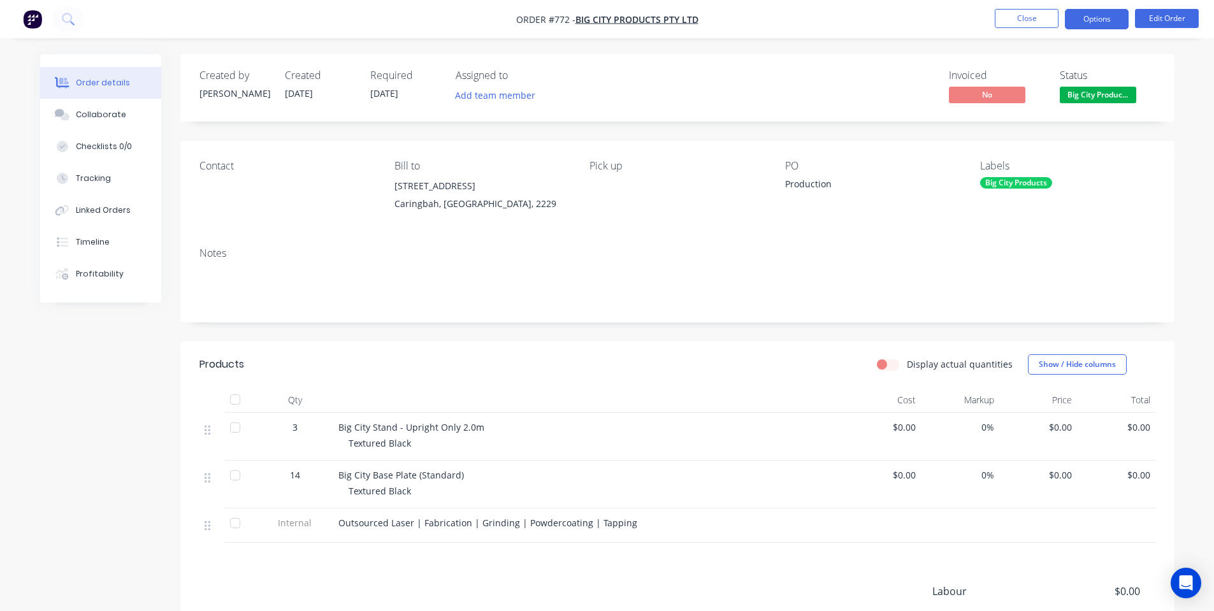
click at [1095, 28] on button "Options" at bounding box center [1097, 19] width 64 height 20
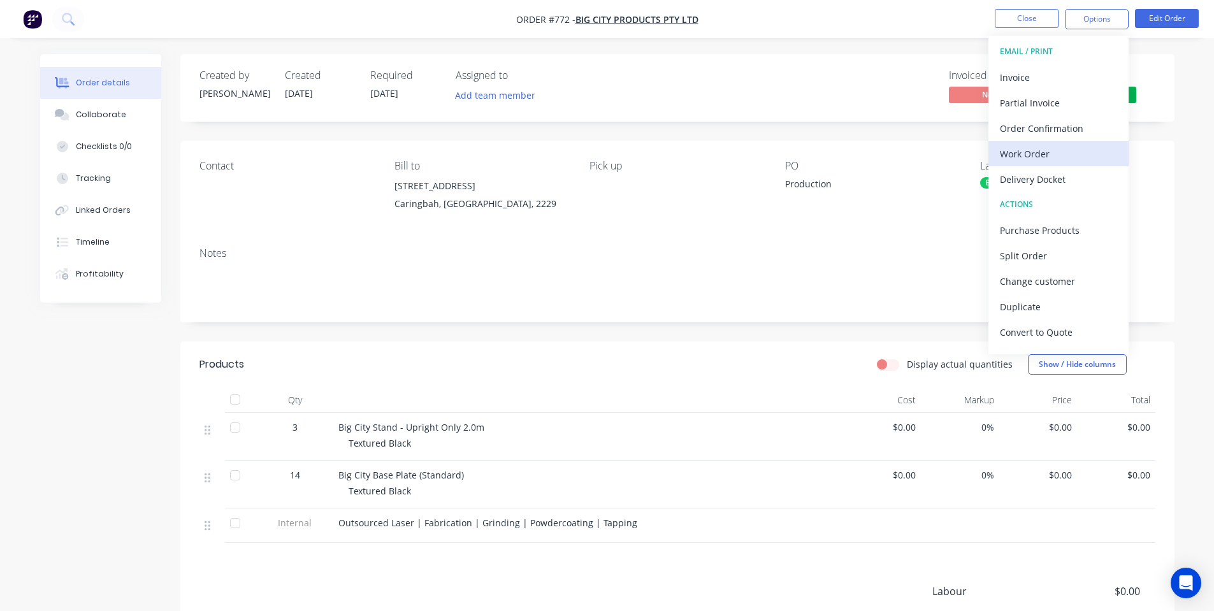
click at [1038, 150] on div "Work Order" at bounding box center [1058, 154] width 117 height 18
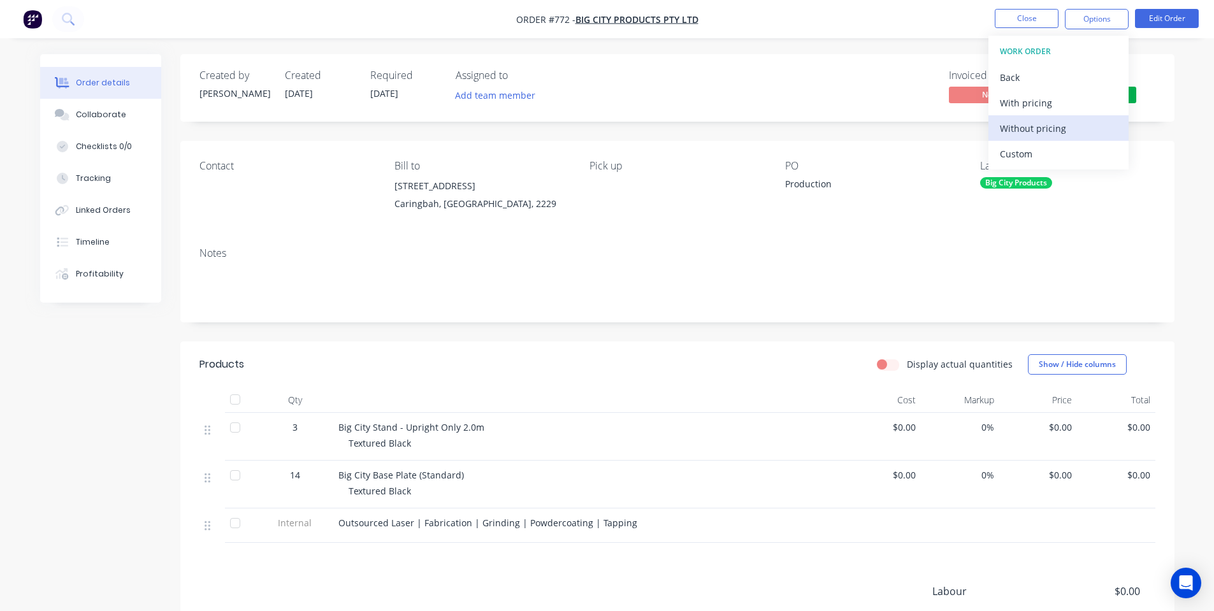
click at [1032, 131] on div "Without pricing" at bounding box center [1058, 128] width 117 height 18
